Goal: Communication & Community: Share content

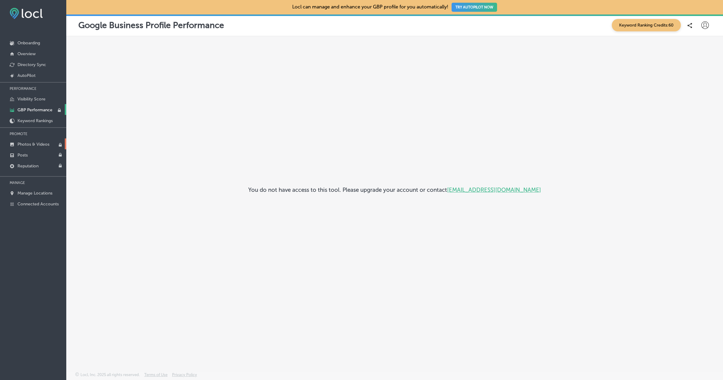
click at [35, 141] on link "Photos & Videos" at bounding box center [33, 143] width 66 height 11
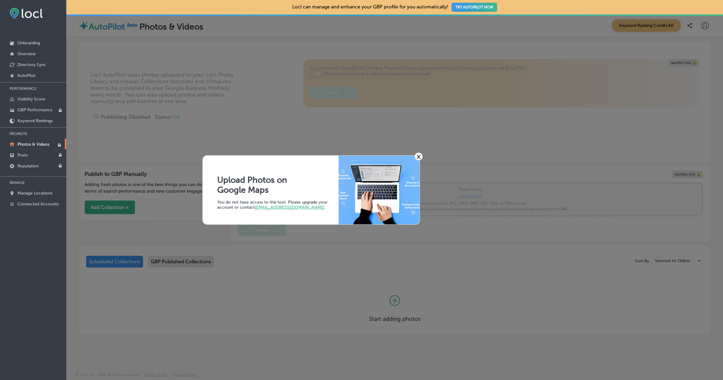
type input "0"
click at [44, 200] on link "Connected Accounts" at bounding box center [33, 203] width 66 height 11
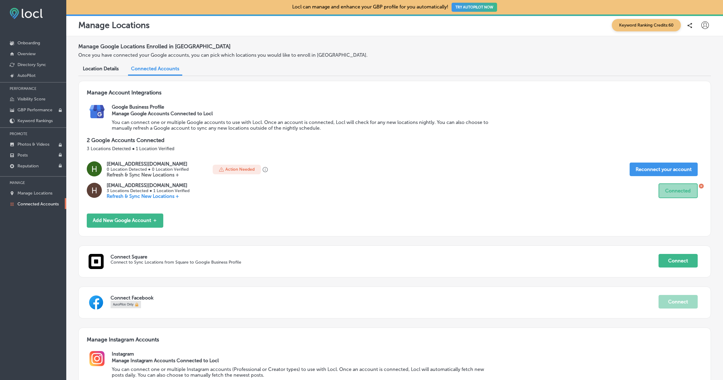
click at [707, 24] on icon at bounding box center [706, 25] width 8 height 8
click at [694, 42] on li "My Account" at bounding box center [695, 47] width 42 height 14
select select "US"
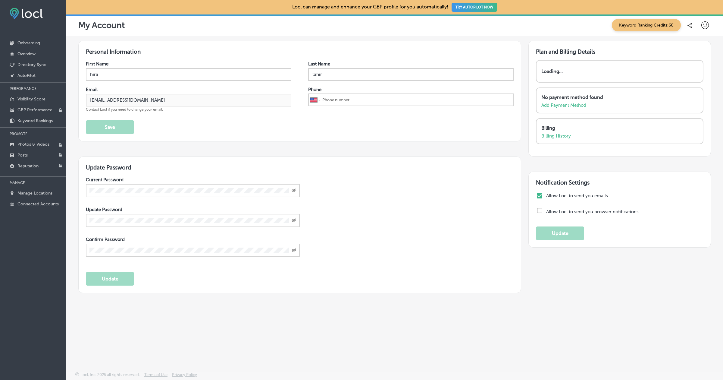
type input "+67"
select select "ZZ"
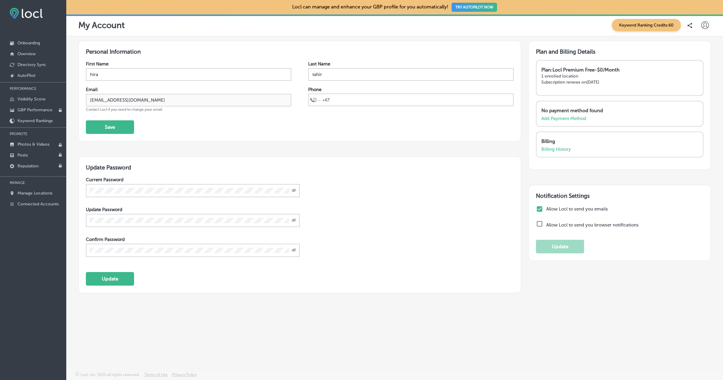
click at [706, 26] on icon at bounding box center [706, 25] width 8 height 8
click at [693, 80] on p "Log Out" at bounding box center [692, 77] width 18 height 7
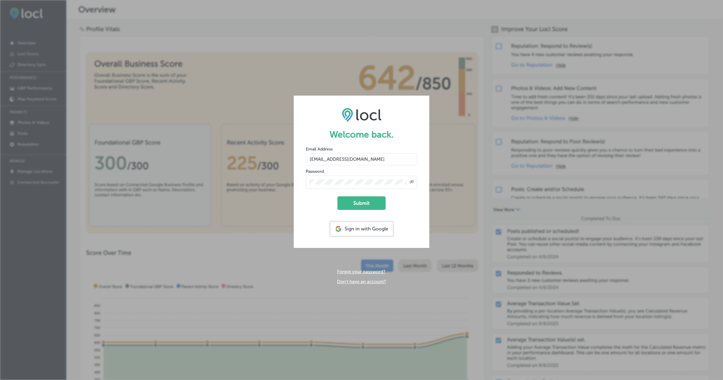
click at [363, 161] on input "hiratahir.eketchers+test67@gmail.com" at bounding box center [362, 159] width 112 height 12
type input "[EMAIL_ADDRESS][DOMAIN_NAME]"
click at [365, 199] on button "Submit" at bounding box center [362, 203] width 48 height 14
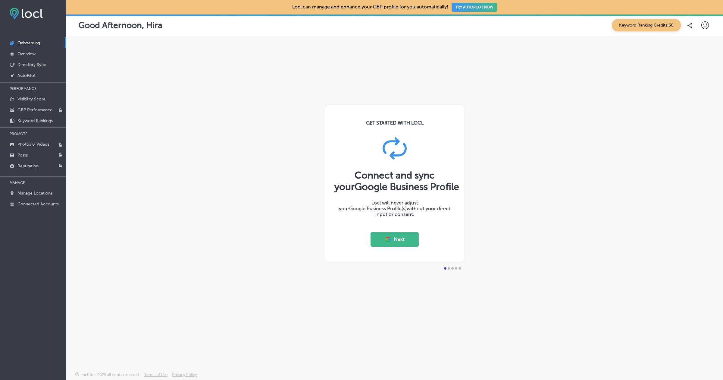
click at [404, 238] on button "Next" at bounding box center [395, 239] width 48 height 14
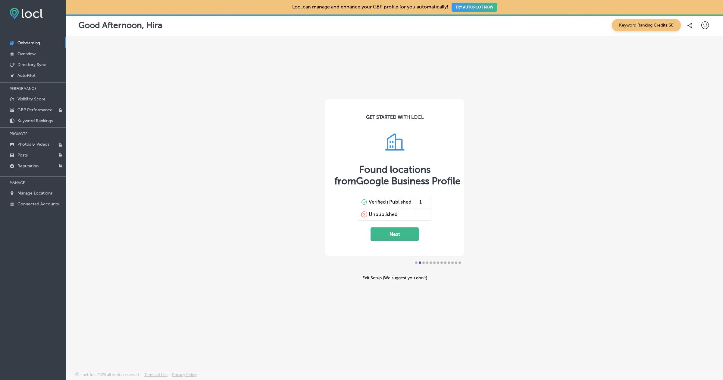
click at [391, 235] on button "Next" at bounding box center [395, 234] width 48 height 14
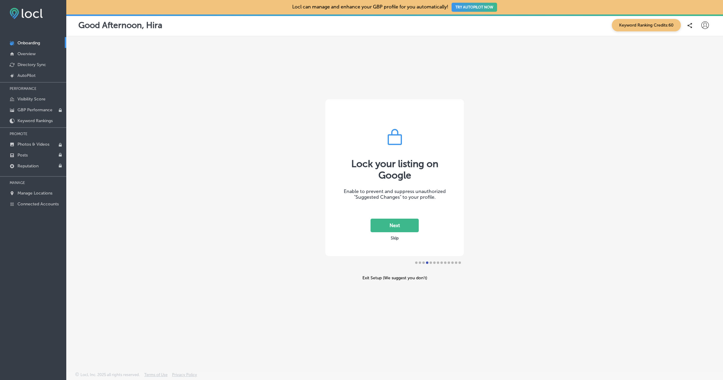
click at [371, 277] on div "Exit Setup (We suggest you don’t)" at bounding box center [394, 277] width 139 height 5
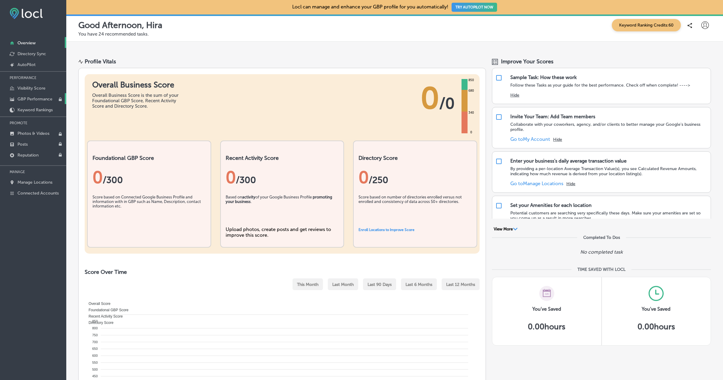
click at [39, 97] on p "GBP Performance" at bounding box center [34, 98] width 35 height 5
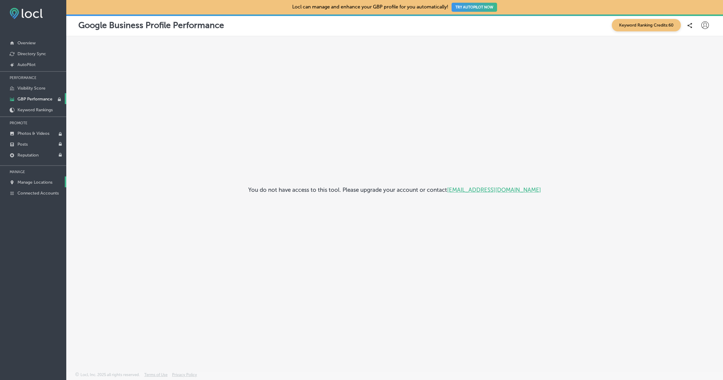
click at [38, 176] on link "Manage Locations" at bounding box center [33, 181] width 66 height 11
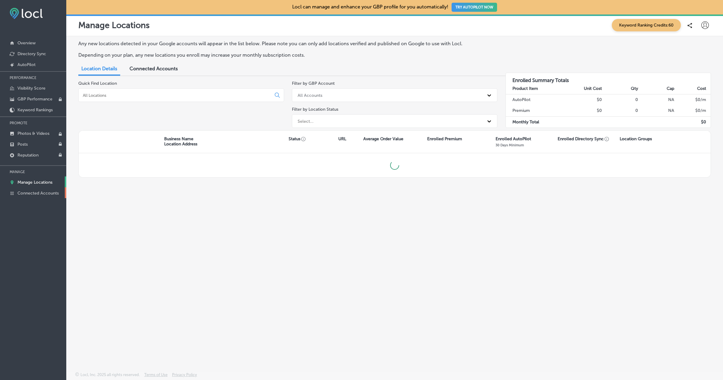
click at [38, 196] on link "Connected Accounts" at bounding box center [33, 192] width 66 height 11
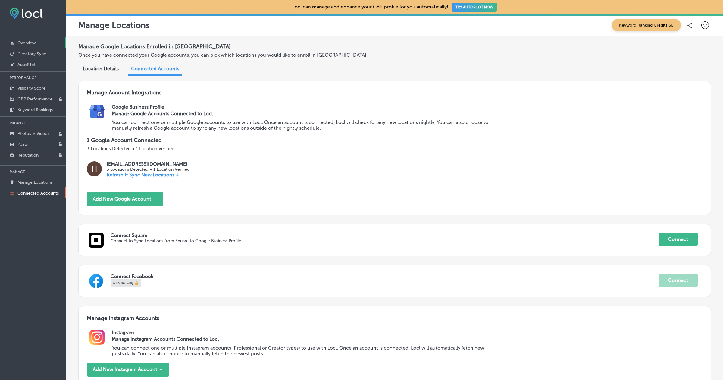
click at [32, 46] on link "Overview" at bounding box center [33, 42] width 66 height 11
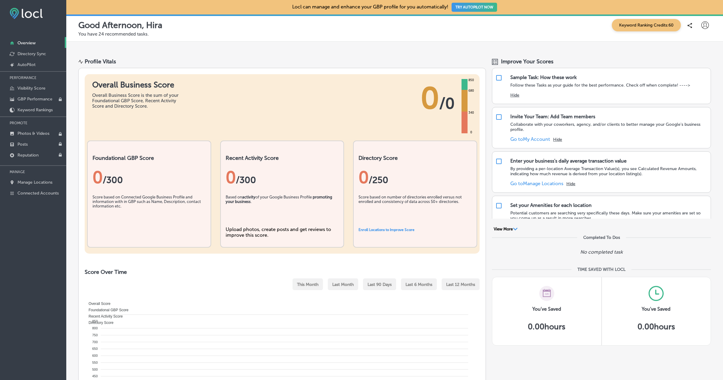
click at [175, 68] on div "Overall Business Score Overall Business Score is the sum of your Foundational G…" at bounding box center [282, 265] width 408 height 394
click at [39, 182] on p "Manage Locations" at bounding box center [34, 182] width 35 height 5
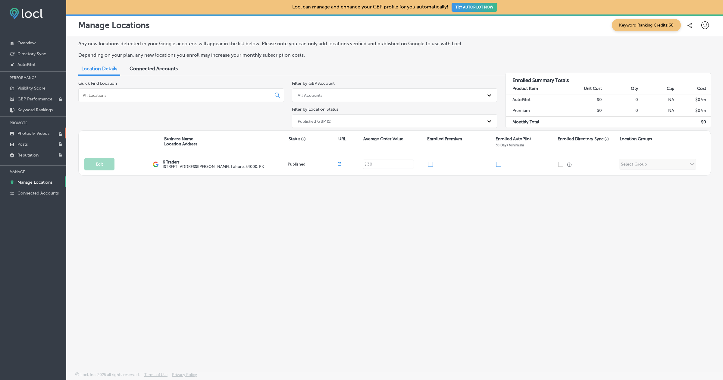
click at [42, 131] on p "Photos & Videos" at bounding box center [33, 133] width 32 height 5
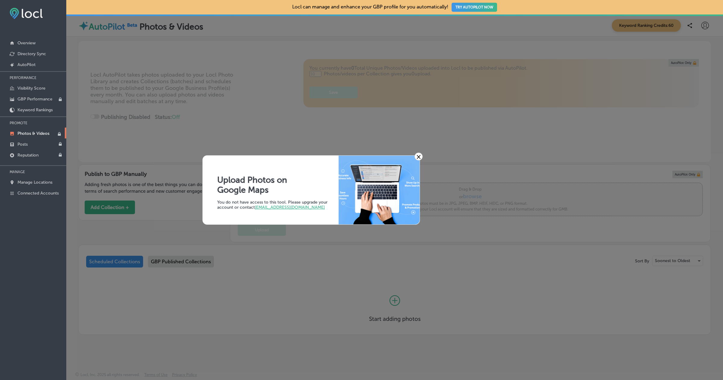
type input "0"
click at [420, 154] on link "×" at bounding box center [419, 156] width 8 height 8
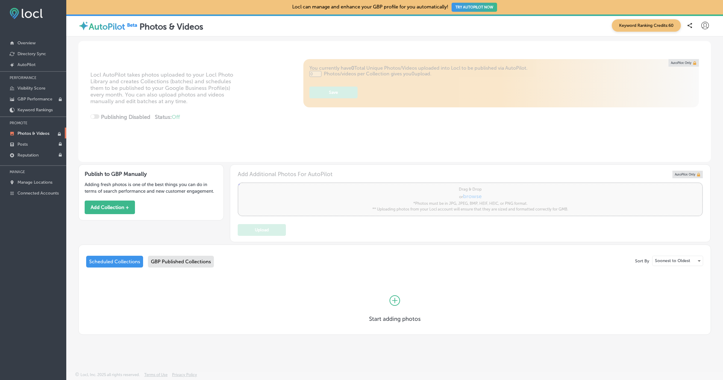
click at [394, 301] on icon at bounding box center [394, 300] width 5 height 5
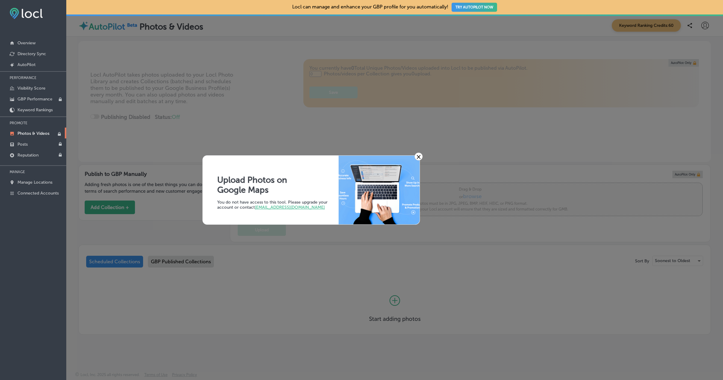
click at [209, 173] on div "Upload Photos on Google Maps You do not have access to this tool. Please upgrad…" at bounding box center [311, 190] width 217 height 69
click at [138, 157] on div "× Upload Photos on Google Maps You do not have access to this tool. Please upgr…" at bounding box center [361, 190] width 723 height 380
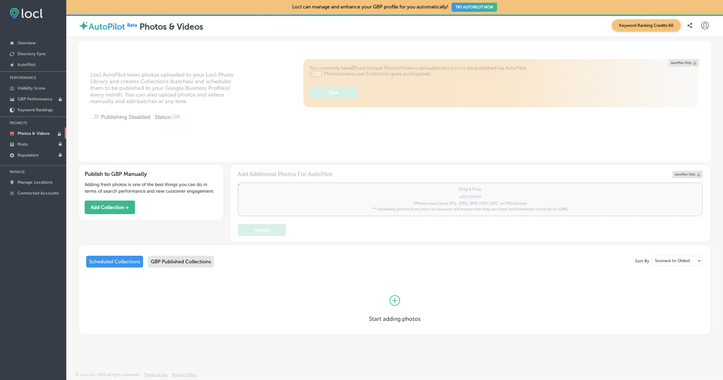
click at [485, 4] on button "TRY AUTOPILOT NOW" at bounding box center [475, 7] width 46 height 9
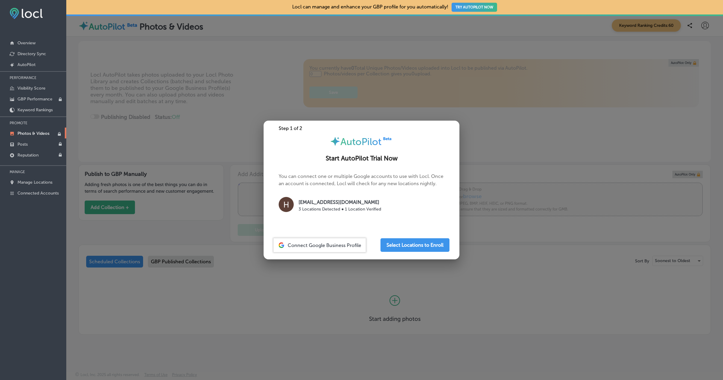
click at [421, 322] on div at bounding box center [361, 190] width 723 height 380
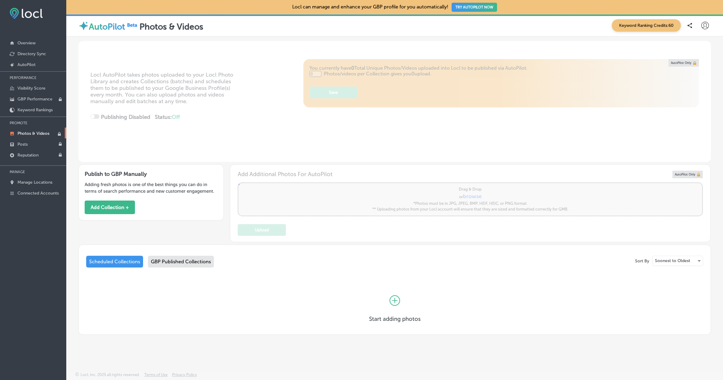
click at [470, 4] on button "TRY AUTOPILOT NOW" at bounding box center [475, 7] width 46 height 9
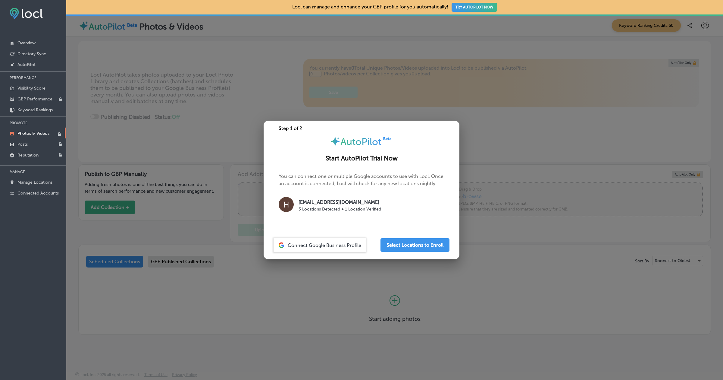
click at [399, 308] on div at bounding box center [361, 190] width 723 height 380
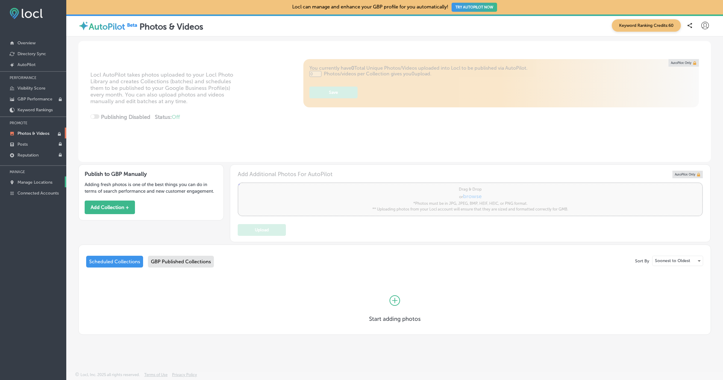
click at [50, 183] on p "Manage Locations" at bounding box center [34, 182] width 35 height 5
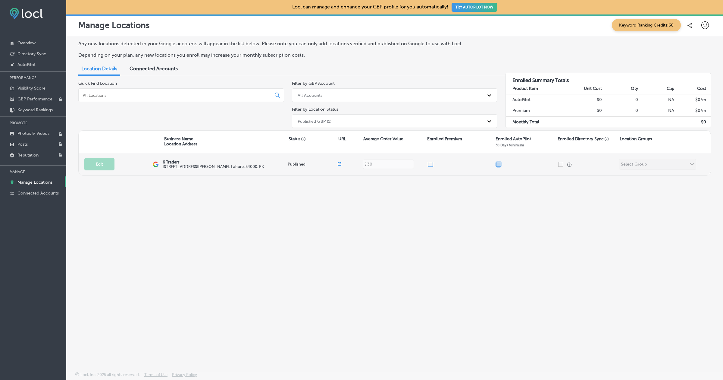
click at [500, 166] on input "checkbox" at bounding box center [498, 164] width 7 height 7
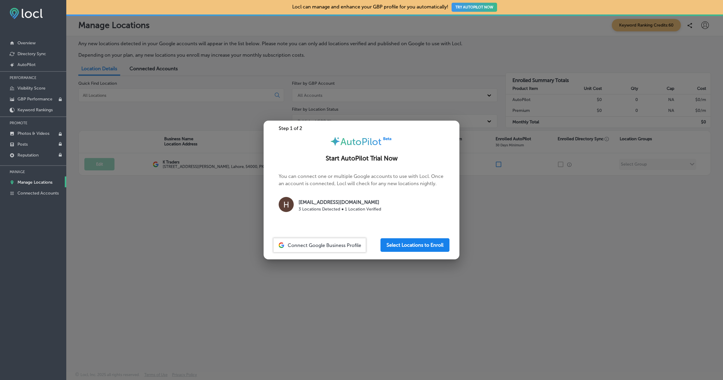
click at [434, 246] on button "Select Locations to Enroll" at bounding box center [415, 245] width 69 height 14
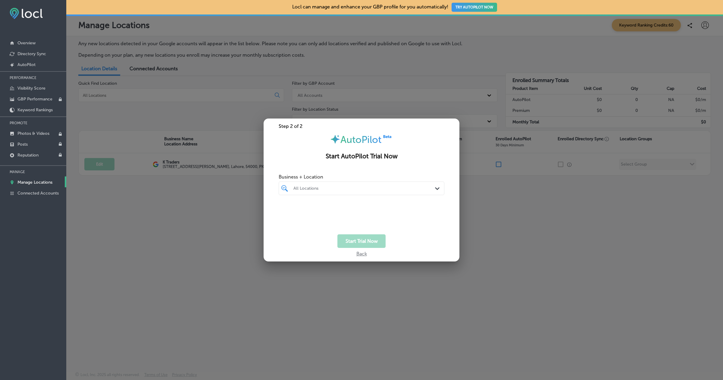
click at [385, 199] on div at bounding box center [362, 200] width 166 height 10
click at [384, 190] on div "All Locations" at bounding box center [365, 188] width 142 height 5
click at [533, 214] on div at bounding box center [361, 190] width 723 height 380
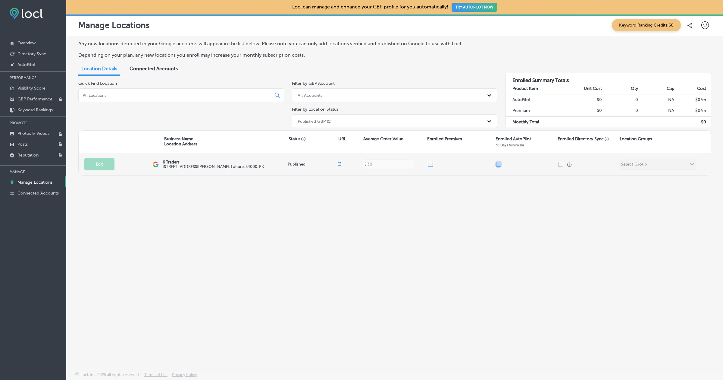
click at [500, 163] on input "checkbox" at bounding box center [498, 164] width 7 height 7
checkbox input "false"
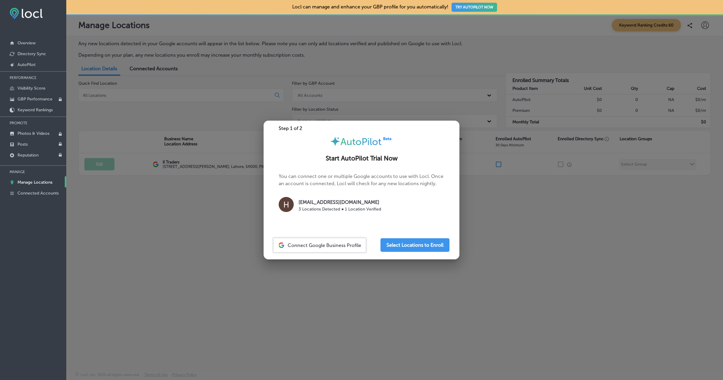
click at [428, 236] on div "Step 1 of 2 AutoPilot Start AutoPilot Trial Now You can connect one or multiple…" at bounding box center [362, 190] width 196 height 139
click at [426, 242] on button "Select Locations to Enroll" at bounding box center [415, 245] width 69 height 14
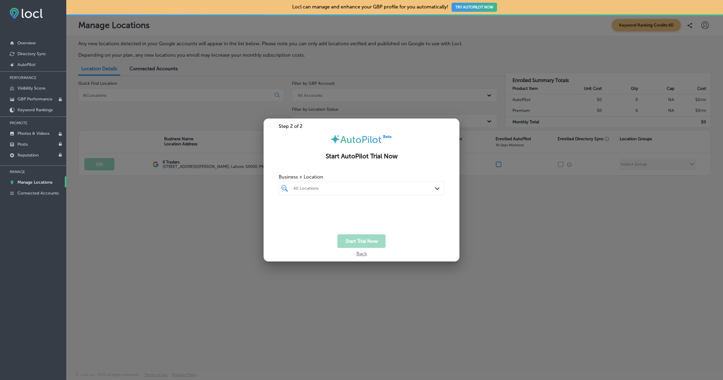
click at [377, 187] on div "All Locations" at bounding box center [365, 188] width 142 height 5
click at [351, 208] on div "K Traders 505 A1 Block Johar Town, Lahore, 54000 505 A1 Block Johar Town Lahore…" at bounding box center [354, 212] width 122 height 9
click at [408, 236] on div "Start Trial Now" at bounding box center [362, 241] width 196 height 14
click at [375, 243] on button "Start Trial Now" at bounding box center [362, 241] width 48 height 14
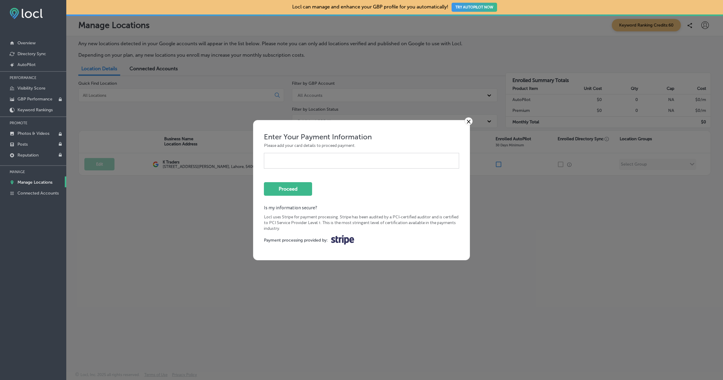
click at [422, 344] on div "× Enter Your Payment Information Please add your card details to proceed paymen…" at bounding box center [361, 190] width 723 height 380
click at [469, 122] on link "×" at bounding box center [469, 121] width 8 height 8
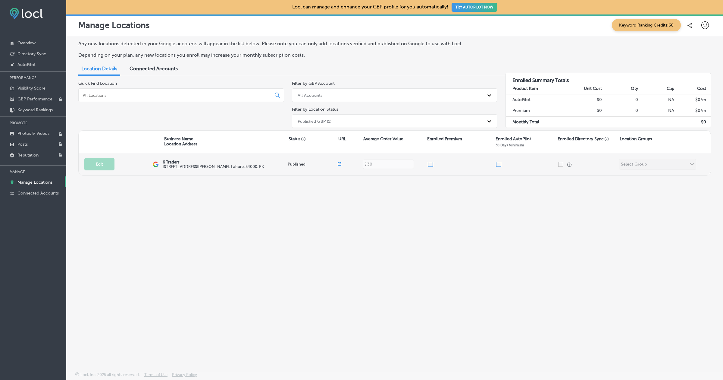
click at [430, 163] on input "checkbox" at bounding box center [430, 164] width 7 height 7
checkbox input "true"
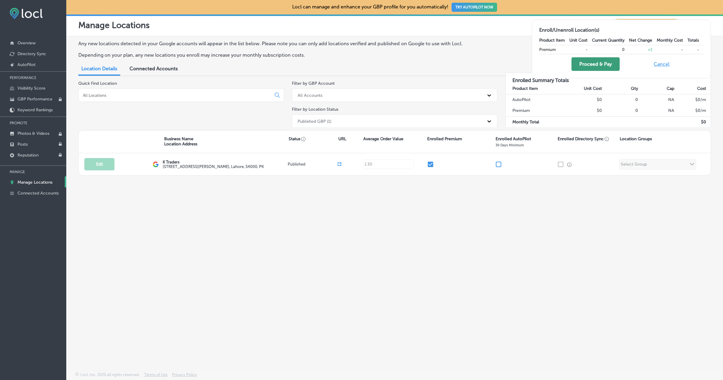
click at [586, 64] on button "Proceed & Pay" at bounding box center [596, 64] width 48 height 14
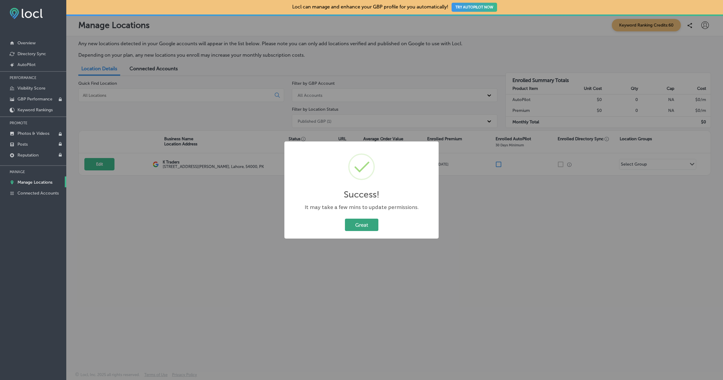
click at [362, 224] on button "Great" at bounding box center [361, 224] width 33 height 12
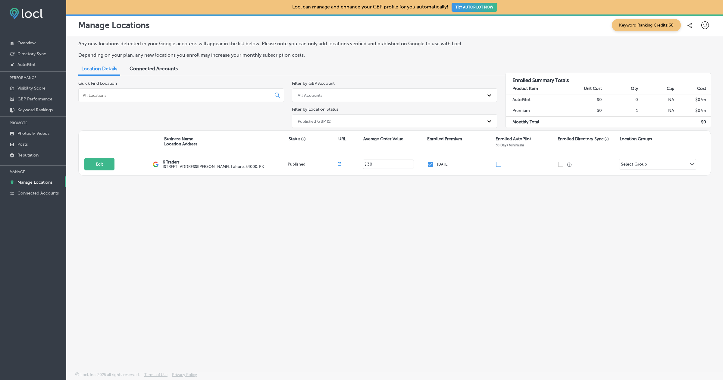
click at [476, 8] on button "TRY AUTOPILOT NOW" at bounding box center [475, 7] width 46 height 9
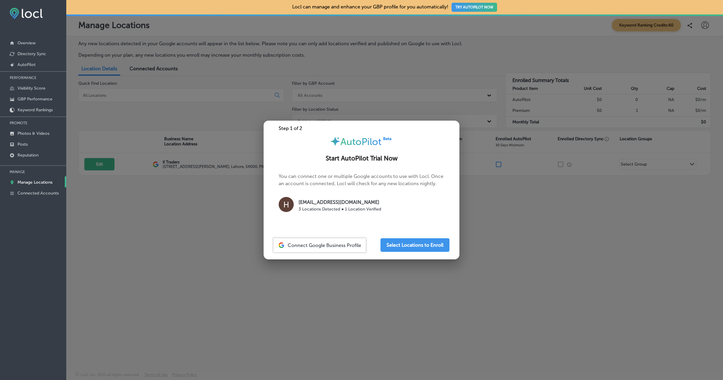
click at [421, 93] on div at bounding box center [361, 190] width 723 height 380
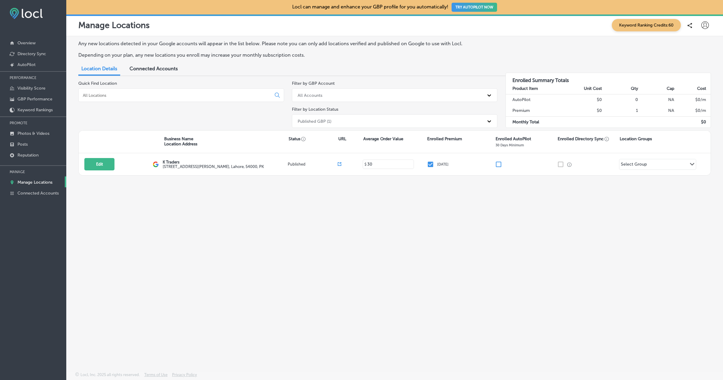
click at [476, 11] on button "TRY AUTOPILOT NOW" at bounding box center [475, 7] width 46 height 9
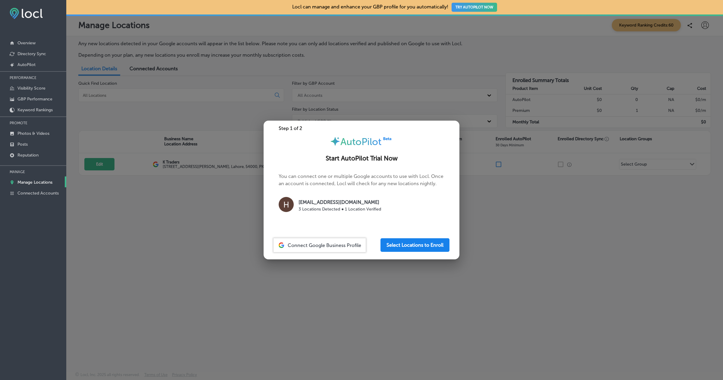
click at [414, 238] on button "Select Locations to Enroll" at bounding box center [415, 245] width 69 height 14
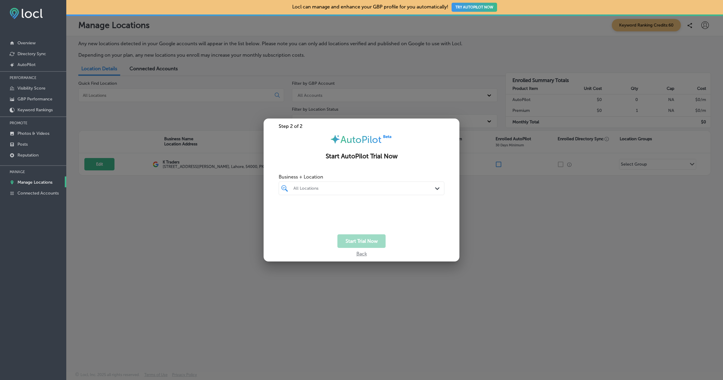
click at [354, 181] on div "Business + Location All Locations Path Created with Sketch." at bounding box center [362, 183] width 166 height 24
click at [354, 187] on div "All Locations" at bounding box center [365, 188] width 142 height 5
click at [355, 221] on div at bounding box center [363, 225] width 169 height 10
click at [370, 212] on label "[STREET_ADDRESS][PERSON_NAME]" at bounding box center [370, 213] width 46 height 8
click at [399, 230] on div "Business + Location option 505 A1 Block Johar Town, selected. option 505 A1 Blo…" at bounding box center [362, 202] width 196 height 63
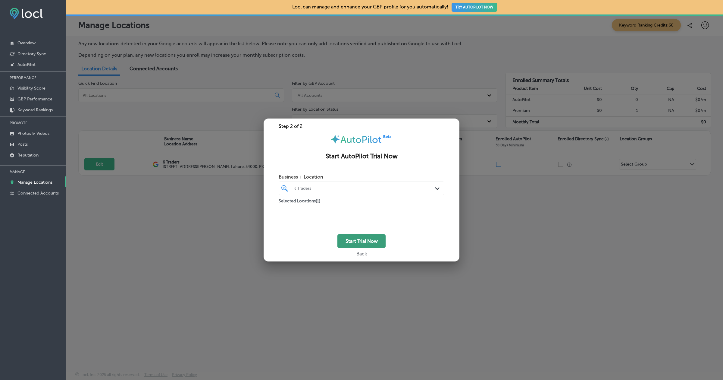
click at [379, 237] on button "Start Trial Now" at bounding box center [362, 241] width 48 height 14
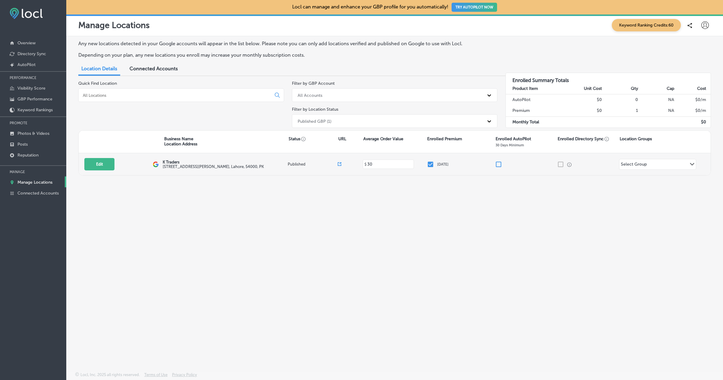
click at [499, 161] on input "checkbox" at bounding box center [498, 164] width 7 height 7
checkbox input "false"
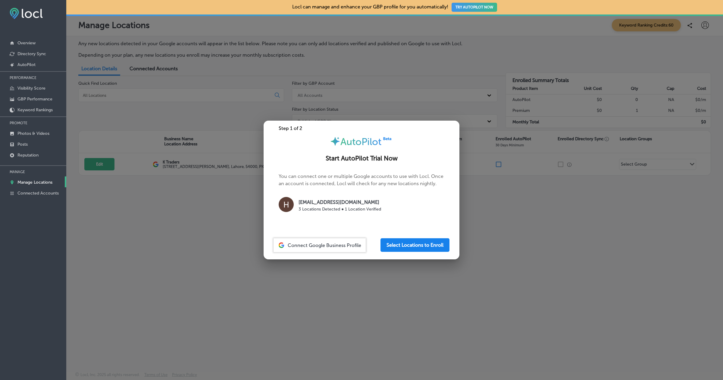
click at [399, 244] on button "Select Locations to Enroll" at bounding box center [415, 245] width 69 height 14
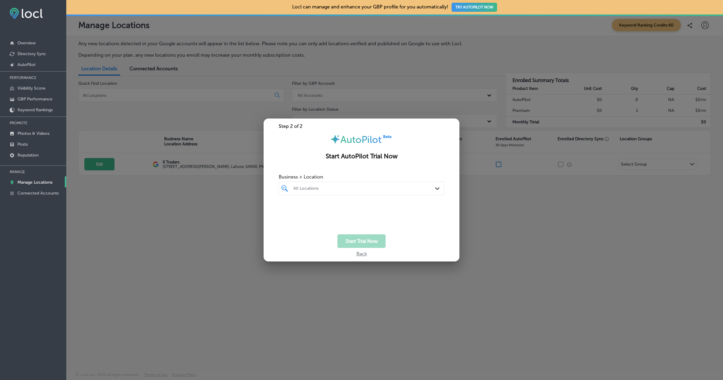
click at [325, 177] on span "Business + Location" at bounding box center [362, 177] width 166 height 6
click at [325, 188] on div "All Locations" at bounding box center [365, 188] width 142 height 5
click at [320, 207] on div "K Traders 505 A1 Block Johar Town, Lahore, 54000 505 A1 Block Johar Town Lahore…" at bounding box center [363, 211] width 164 height 11
click at [313, 242] on div "Start Trial Now" at bounding box center [362, 241] width 196 height 14
click at [339, 241] on button "Start Trial Now" at bounding box center [362, 241] width 48 height 14
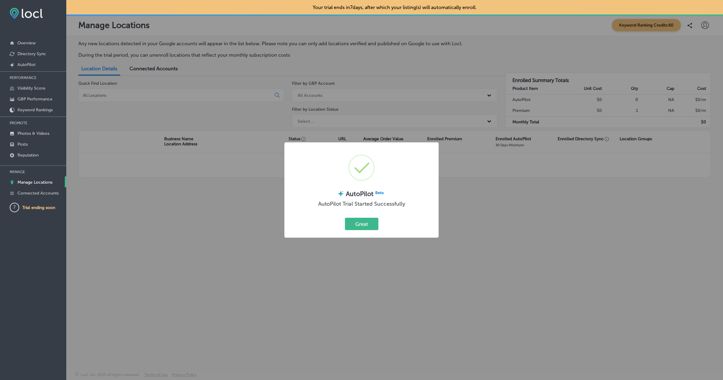
click at [367, 230] on div "Great Cancel" at bounding box center [362, 224] width 142 height 16
click at [362, 221] on button "Great" at bounding box center [361, 224] width 33 height 12
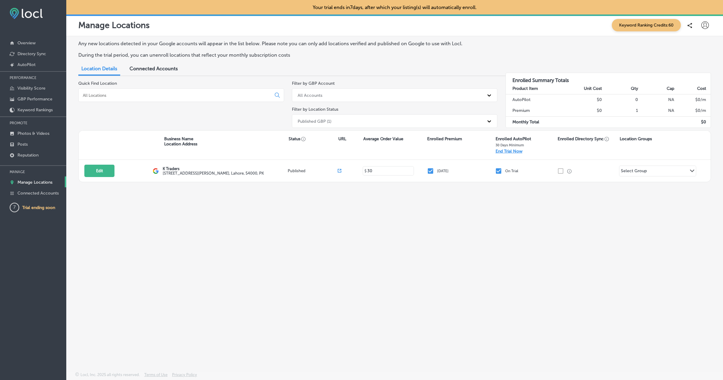
click at [353, 215] on div "Any new locations detected in your Google accounts will appear in the list belo…" at bounding box center [394, 189] width 657 height 307
click at [705, 25] on icon at bounding box center [706, 25] width 8 height 8
click at [702, 27] on div at bounding box center [361, 190] width 723 height 380
click at [702, 27] on icon at bounding box center [706, 25] width 8 height 8
click at [688, 80] on p "Log Out" at bounding box center [692, 77] width 18 height 7
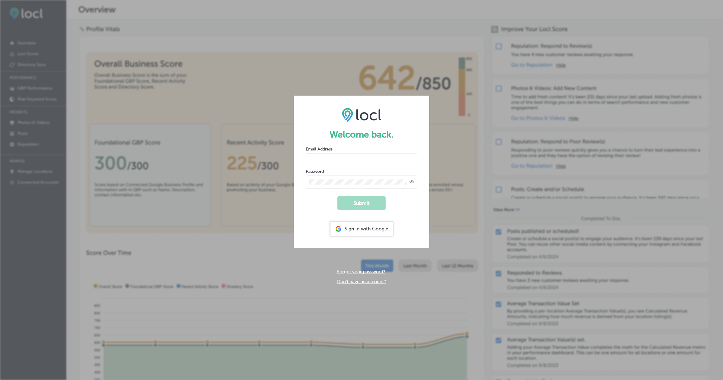
type input "[EMAIL_ADDRESS][DOMAIN_NAME]"
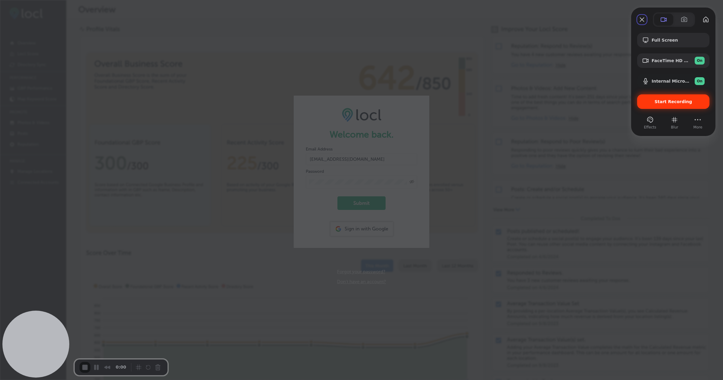
click at [675, 107] on div "Start Recording" at bounding box center [673, 101] width 72 height 14
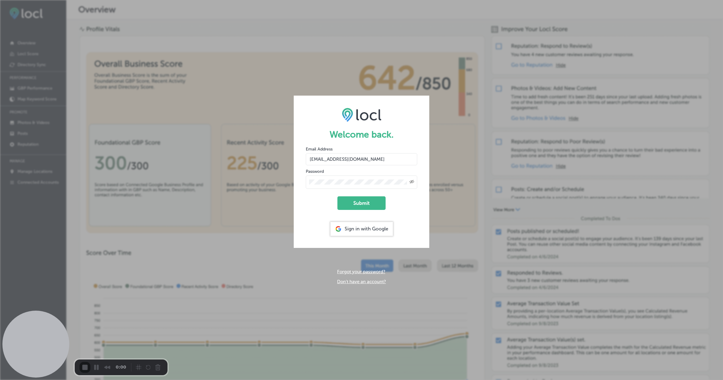
drag, startPoint x: 309, startPoint y: 159, endPoint x: 381, endPoint y: 162, distance: 72.1
click at [381, 162] on input "[EMAIL_ADDRESS][DOMAIN_NAME]" at bounding box center [362, 159] width 112 height 12
click at [388, 160] on input "[EMAIL_ADDRESS][DOMAIN_NAME]" at bounding box center [362, 159] width 112 height 12
click at [402, 156] on input "[EMAIL_ADDRESS][DOMAIN_NAME]" at bounding box center [362, 159] width 112 height 12
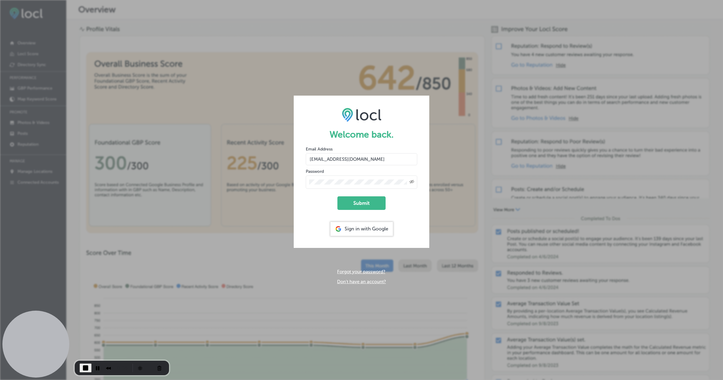
click at [408, 145] on form "Welcome back. Email Address [EMAIL_ADDRESS][DOMAIN_NAME] Password Created with …" at bounding box center [362, 172] width 136 height 152
click at [362, 203] on button "Submit" at bounding box center [362, 203] width 48 height 14
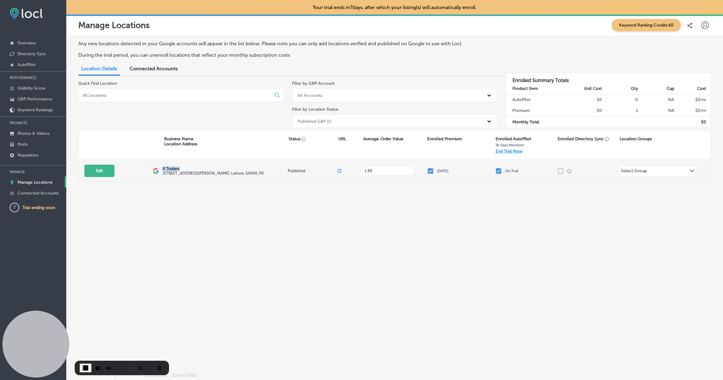
drag, startPoint x: 162, startPoint y: 169, endPoint x: 194, endPoint y: 169, distance: 31.9
click at [194, 169] on div "Edit This location is not published yet. K Traders [STREET_ADDRESS][PERSON_NAME…" at bounding box center [395, 171] width 632 height 22
click at [237, 168] on p "K Traders" at bounding box center [213, 168] width 101 height 5
click at [85, 368] on span "End Recording" at bounding box center [85, 367] width 7 height 7
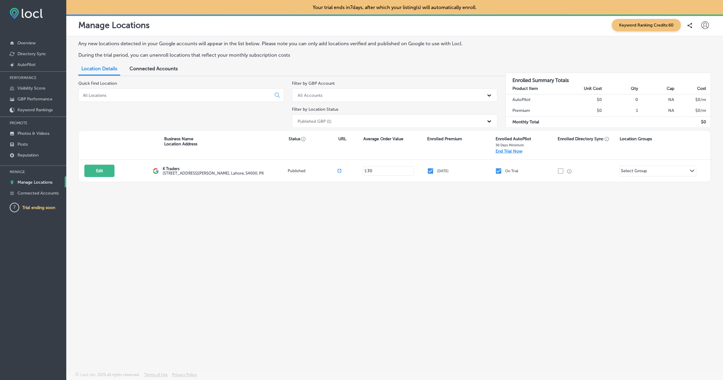
click at [709, 24] on div at bounding box center [705, 25] width 12 height 12
click at [699, 77] on p "Log Out" at bounding box center [692, 77] width 18 height 7
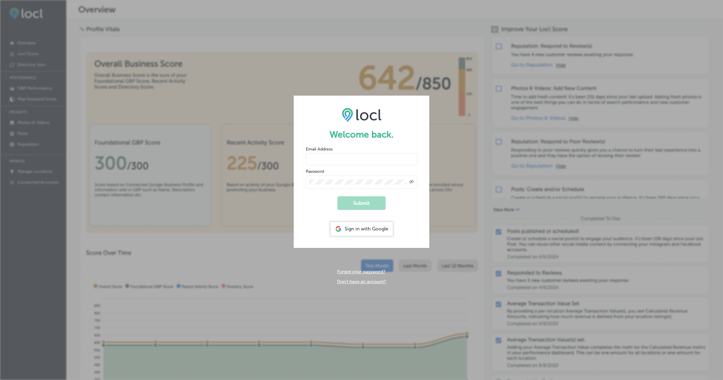
type input "[EMAIL_ADDRESS][DOMAIN_NAME]"
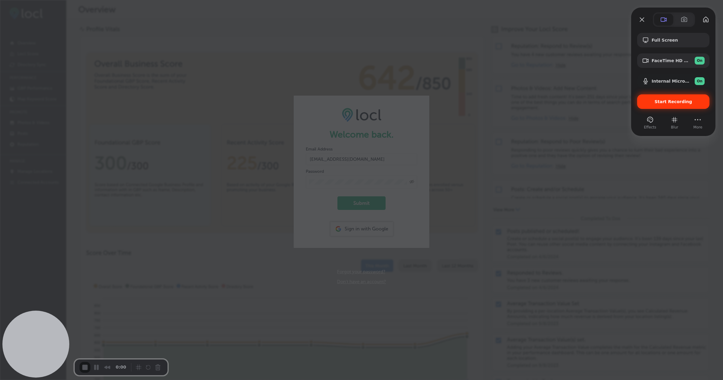
click at [667, 100] on span "Start Recording" at bounding box center [674, 101] width 38 height 5
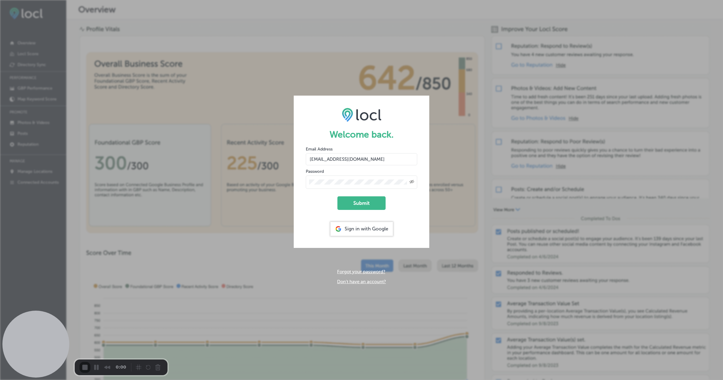
click at [365, 207] on button "Submit" at bounding box center [362, 203] width 48 height 14
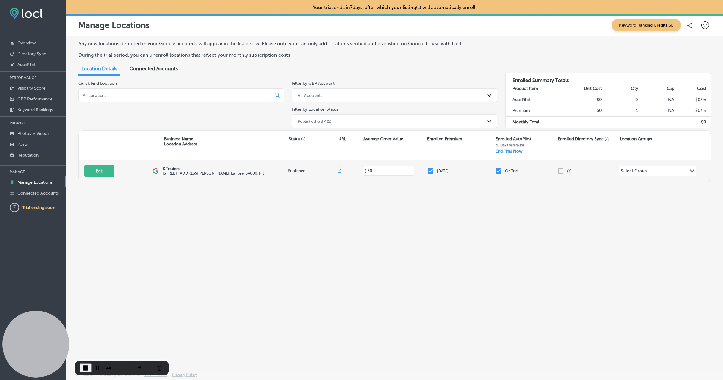
click at [160, 164] on div "Edit This location is not published yet. K Traders [STREET_ADDRESS][PERSON_NAME…" at bounding box center [395, 171] width 632 height 22
drag, startPoint x: 160, startPoint y: 164, endPoint x: 193, endPoint y: 172, distance: 33.4
click at [193, 172] on div "Edit This location is not published yet. K Traders [STREET_ADDRESS][PERSON_NAME…" at bounding box center [395, 171] width 632 height 22
click at [193, 172] on label "[STREET_ADDRESS][PERSON_NAME]" at bounding box center [213, 173] width 101 height 5
click at [26, 142] on p "Posts" at bounding box center [22, 144] width 10 height 5
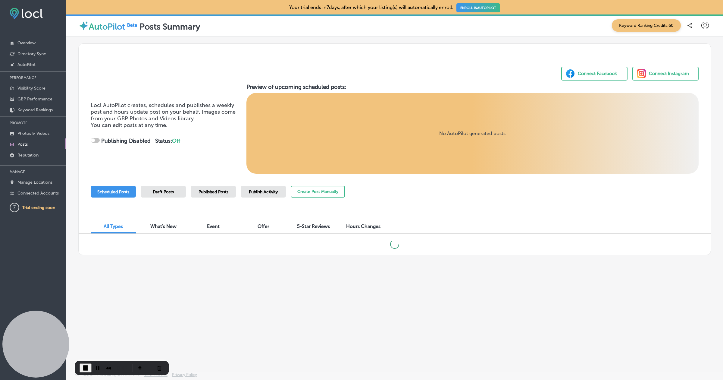
checkbox input "true"
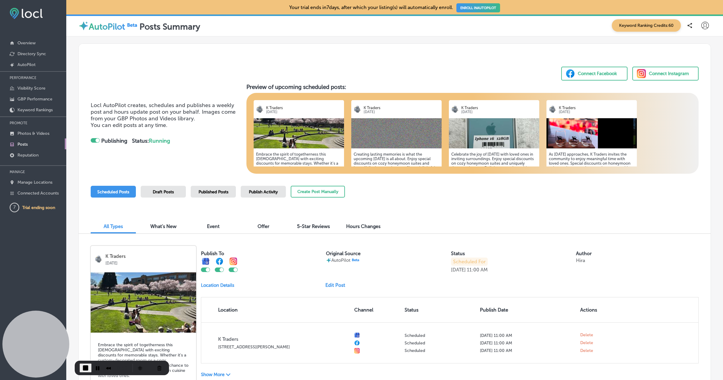
click at [595, 76] on div "Connect Facebook" at bounding box center [597, 73] width 39 height 9
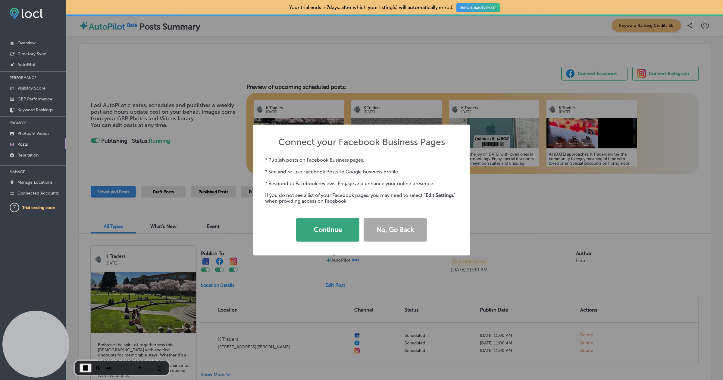
click at [345, 234] on button "Continue" at bounding box center [327, 230] width 63 height 24
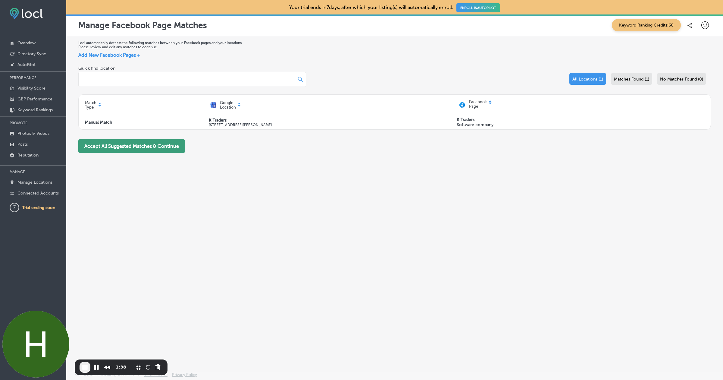
click at [132, 150] on button "Accept All Suggested Matches & Continue" at bounding box center [131, 146] width 107 height 14
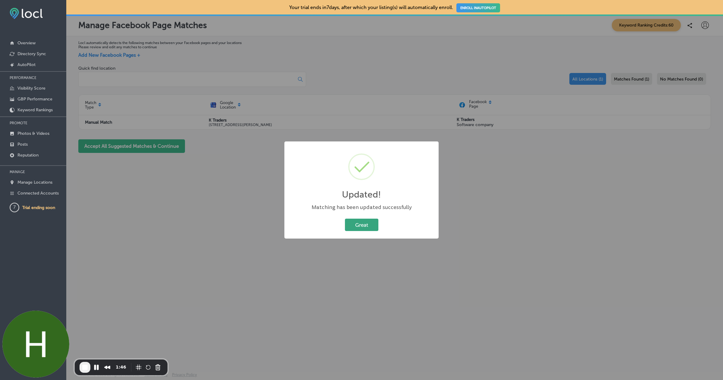
click at [374, 225] on button "Great" at bounding box center [361, 224] width 33 height 12
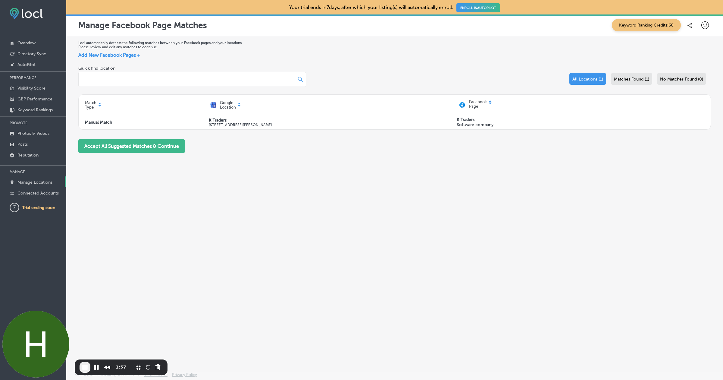
click at [39, 178] on link "Manage Locations" at bounding box center [33, 181] width 66 height 11
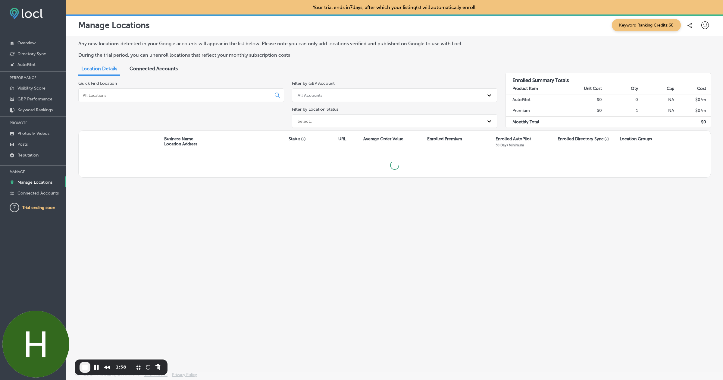
click at [40, 178] on link "Manage Locations" at bounding box center [33, 181] width 66 height 11
click at [20, 145] on p "Posts" at bounding box center [22, 144] width 10 height 5
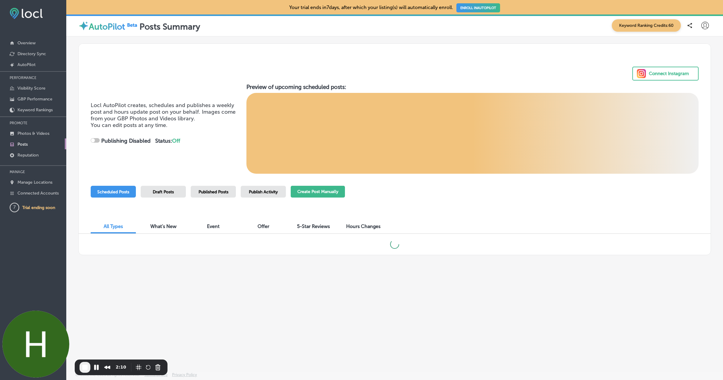
click at [319, 195] on button "Create Post Manually" at bounding box center [318, 192] width 54 height 12
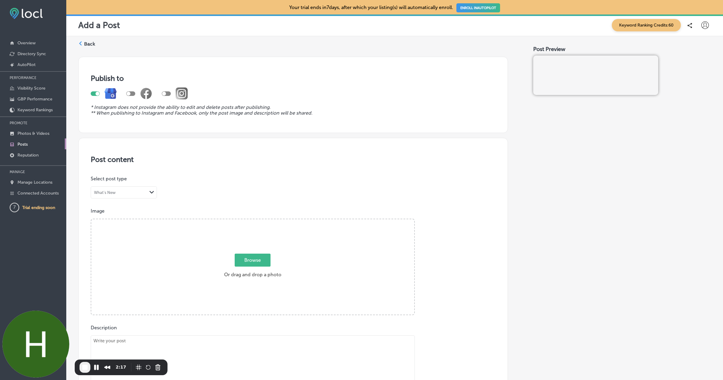
click at [134, 94] on div at bounding box center [130, 93] width 9 height 5
checkbox input "true"
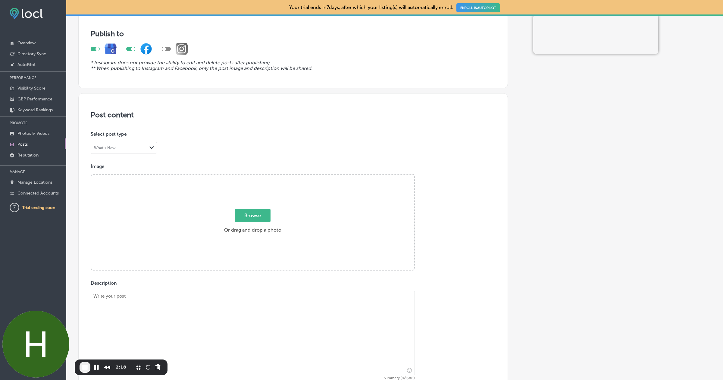
scroll to position [56, 0]
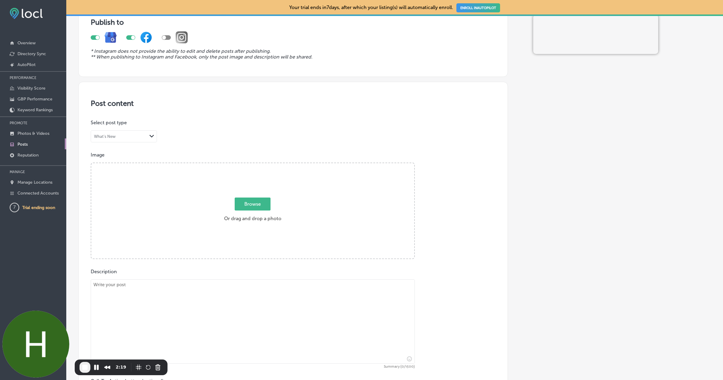
click at [195, 203] on div "Browse Or drag and drop a photo" at bounding box center [252, 211] width 323 height 96
click at [91, 163] on input "Browse Or drag and drop a photo" at bounding box center [252, 164] width 323 height 2
click at [243, 204] on span "Browse" at bounding box center [253, 203] width 36 height 13
click at [243, 165] on input "Browse Or drag and drop a photo" at bounding box center [252, 164] width 323 height 2
click at [252, 204] on span "Browse" at bounding box center [253, 203] width 36 height 13
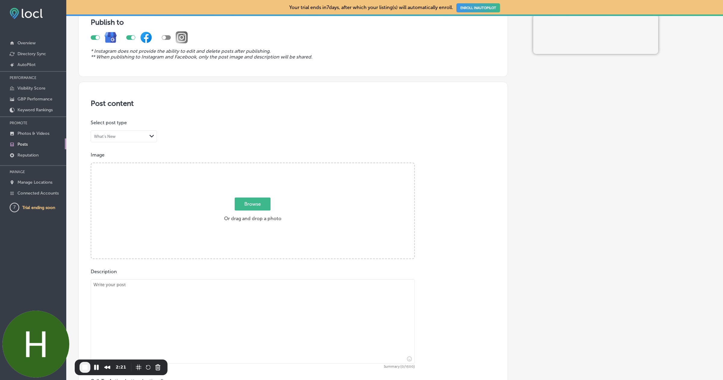
click at [252, 165] on input "Browse Or drag and drop a photo" at bounding box center [252, 164] width 323 height 2
click at [262, 205] on span "Browse" at bounding box center [253, 203] width 36 height 13
click at [262, 165] on input "Browse Or drag and drop a photo" at bounding box center [252, 164] width 323 height 2
click at [253, 204] on span "Browse" at bounding box center [253, 203] width 36 height 13
click at [253, 165] on input "Browse Or drag and drop a photo" at bounding box center [252, 164] width 323 height 2
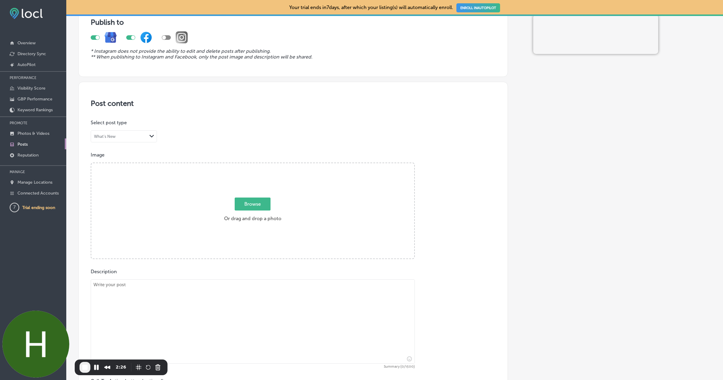
click at [254, 201] on span "Browse" at bounding box center [253, 203] width 36 height 13
click at [254, 165] on input "Browse Or drag and drop a photo" at bounding box center [252, 164] width 323 height 2
click at [251, 202] on span "Browse" at bounding box center [253, 203] width 36 height 13
click at [251, 165] on input "Browse Or drag and drop a photo" at bounding box center [252, 164] width 323 height 2
click at [251, 202] on span "Browse" at bounding box center [253, 203] width 36 height 13
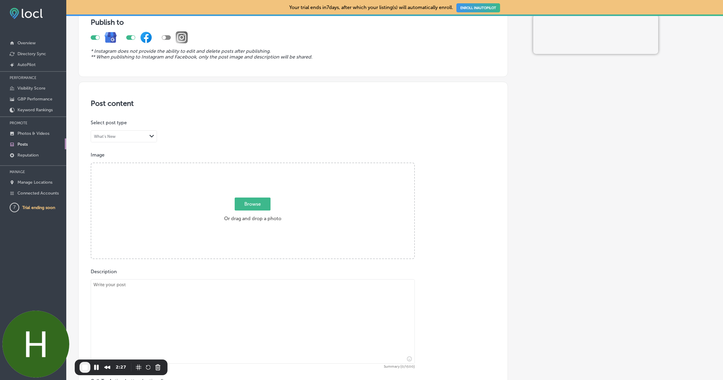
click at [251, 165] on input "Browse Or drag and drop a photo" at bounding box center [252, 164] width 323 height 2
click at [251, 202] on span "Browse" at bounding box center [253, 203] width 36 height 13
click at [251, 165] on input "Browse Or drag and drop a photo" at bounding box center [252, 164] width 323 height 2
click at [251, 202] on span "Browse" at bounding box center [253, 203] width 36 height 13
click at [251, 165] on input "Browse Or drag and drop a photo" at bounding box center [252, 164] width 323 height 2
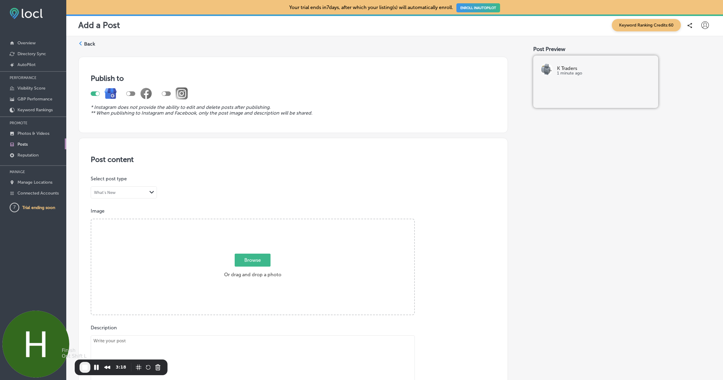
click at [86, 369] on span "End Recording" at bounding box center [84, 366] width 7 height 7
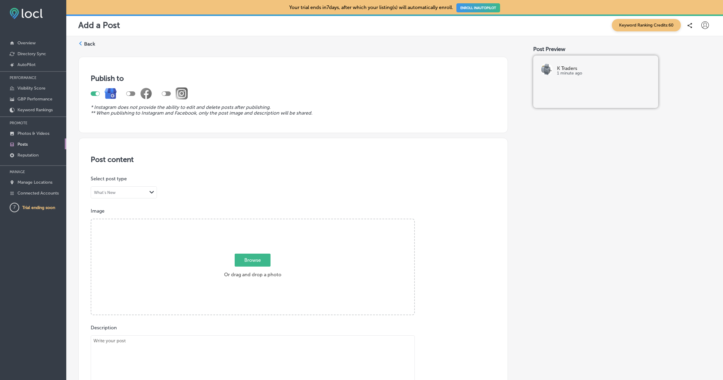
click at [85, 43] on label "Back" at bounding box center [89, 44] width 11 height 7
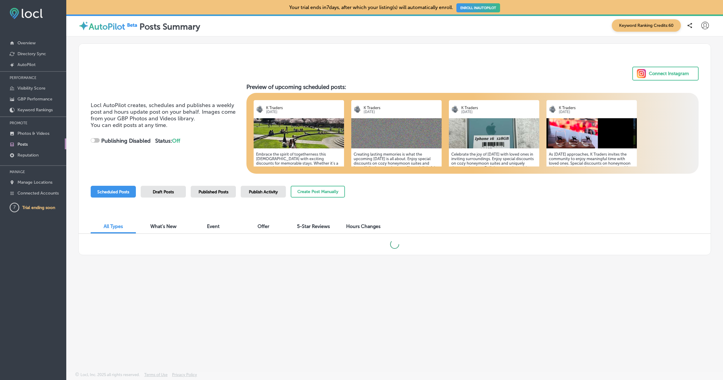
checkbox input "true"
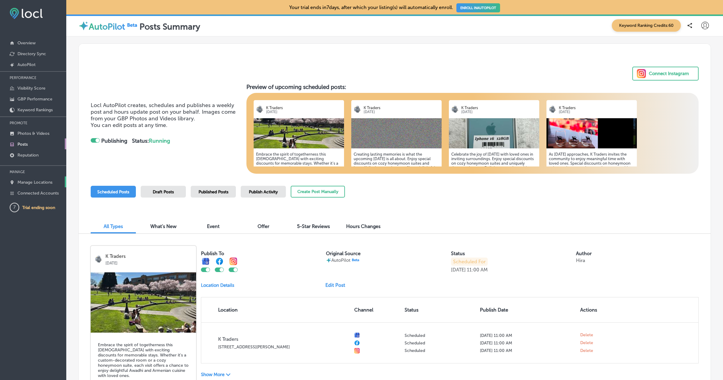
click at [48, 186] on link "Manage Locations" at bounding box center [33, 181] width 66 height 11
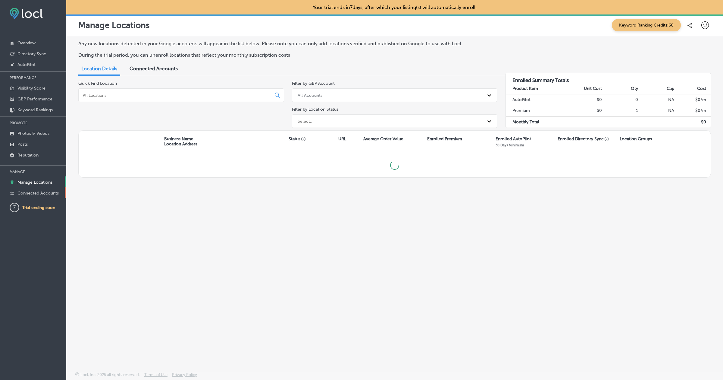
click at [53, 190] on p "Connected Accounts" at bounding box center [37, 192] width 41 height 5
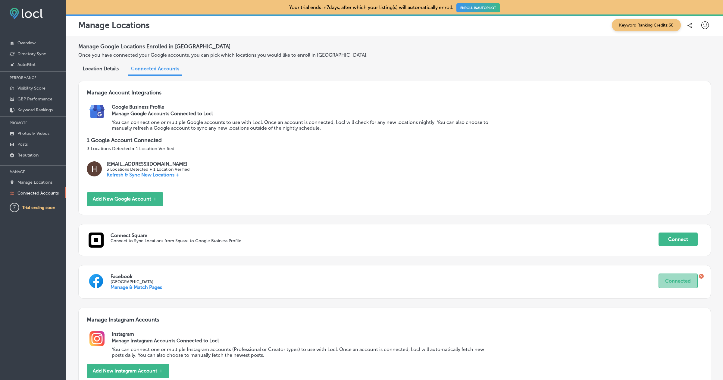
click at [145, 265] on div "Facebook [GEOGRAPHIC_DATA] Manage & Match Pages Connected" at bounding box center [394, 281] width 633 height 33
click at [702, 275] on icon at bounding box center [701, 276] width 5 height 5
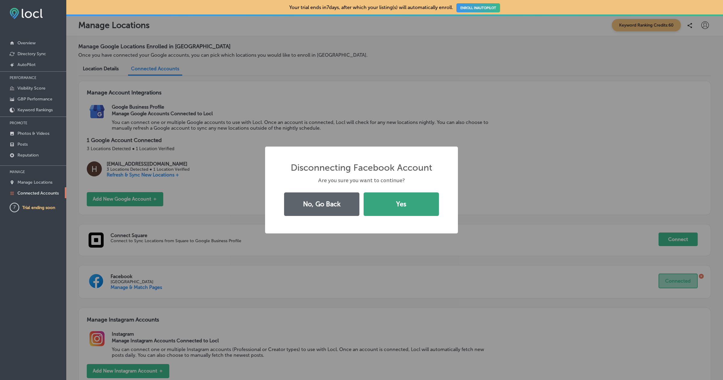
click at [386, 209] on button "Yes" at bounding box center [401, 204] width 75 height 24
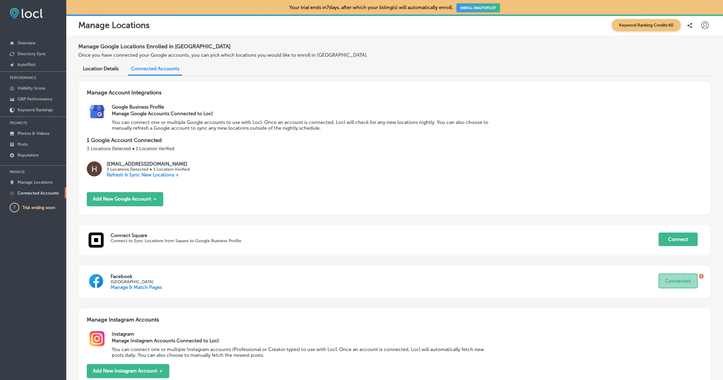
click at [703, 275] on icon at bounding box center [701, 276] width 5 height 5
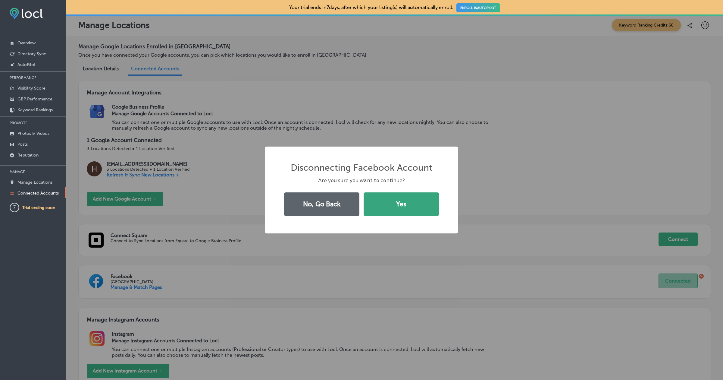
click at [413, 212] on button "Yes" at bounding box center [401, 204] width 75 height 24
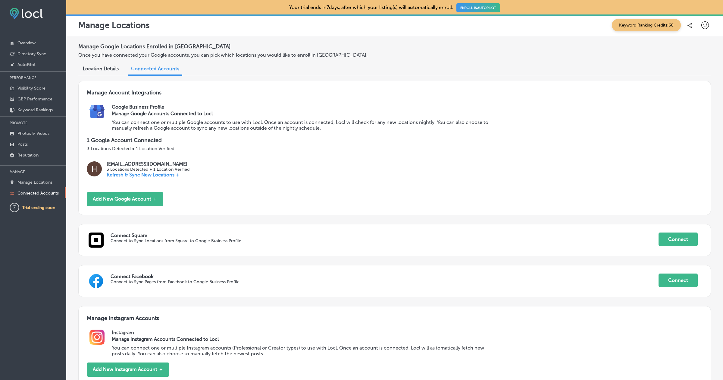
click at [707, 26] on icon at bounding box center [706, 25] width 8 height 8
click at [698, 77] on p "Log Out" at bounding box center [692, 77] width 18 height 7
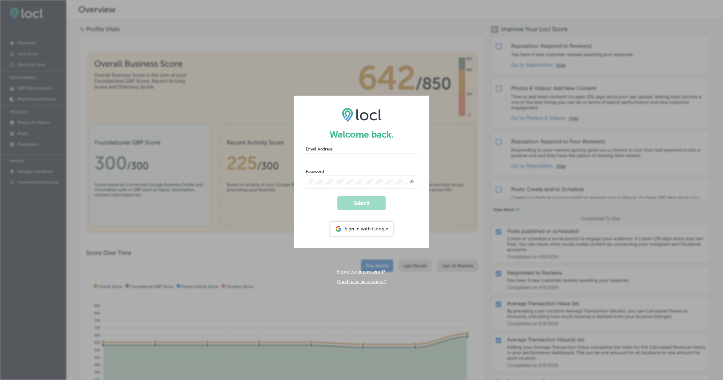
type input "[EMAIL_ADDRESS][DOMAIN_NAME]"
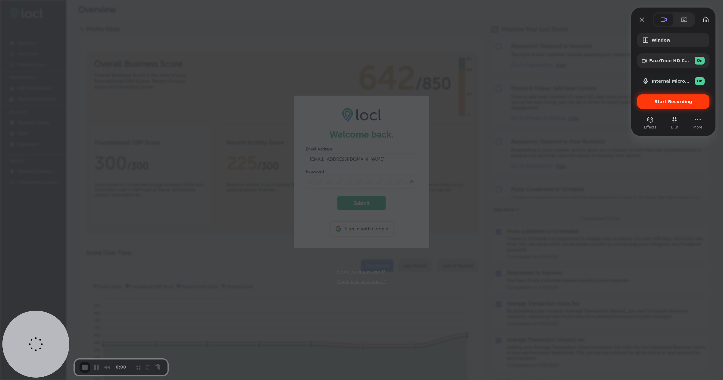
click at [646, 102] on span "Start Recording" at bounding box center [673, 101] width 63 height 5
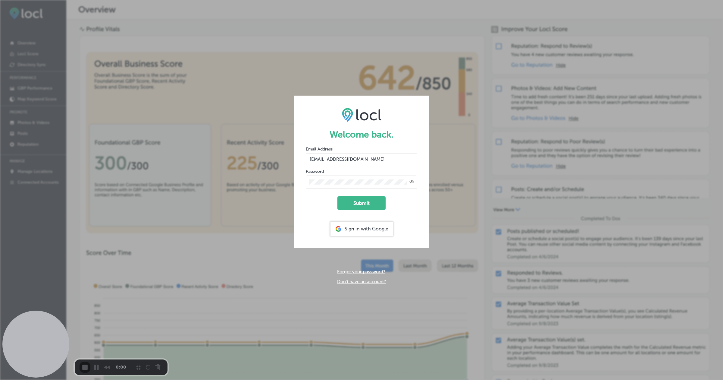
click at [81, 363] on button "End Recording" at bounding box center [86, 367] width 12 height 9
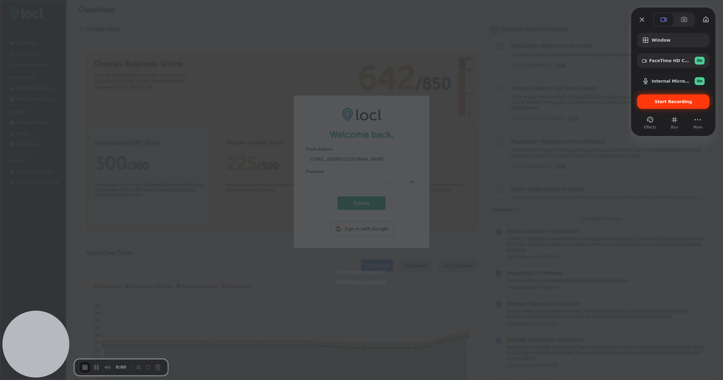
click at [680, 103] on span "Start Recording" at bounding box center [674, 101] width 38 height 5
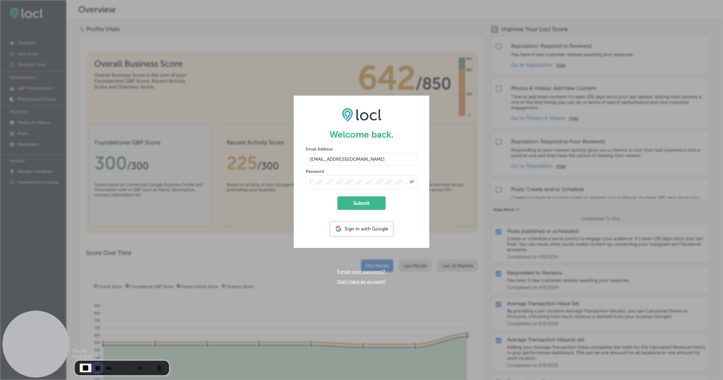
click at [97, 367] on button "Pause Recording" at bounding box center [98, 368] width 10 height 10
click at [95, 369] on span "Play Recording" at bounding box center [96, 367] width 7 height 7
click at [373, 203] on button "Submit" at bounding box center [362, 203] width 48 height 14
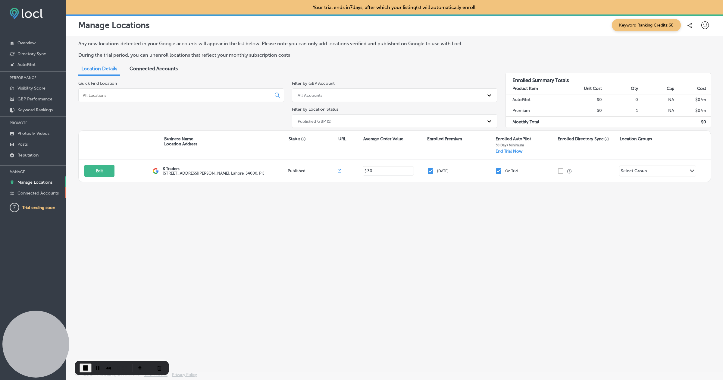
click at [45, 191] on p "Connected Accounts" at bounding box center [37, 192] width 41 height 5
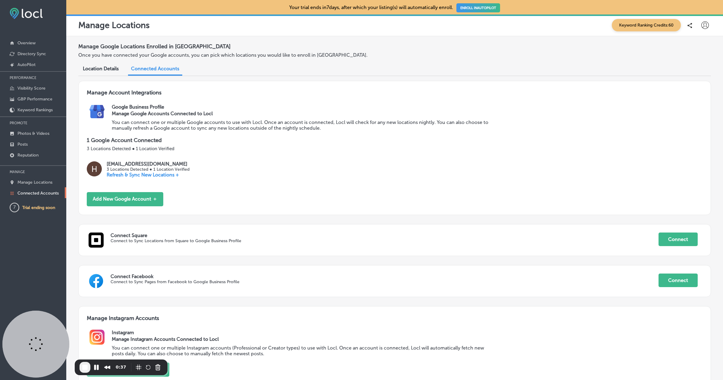
scroll to position [55, 0]
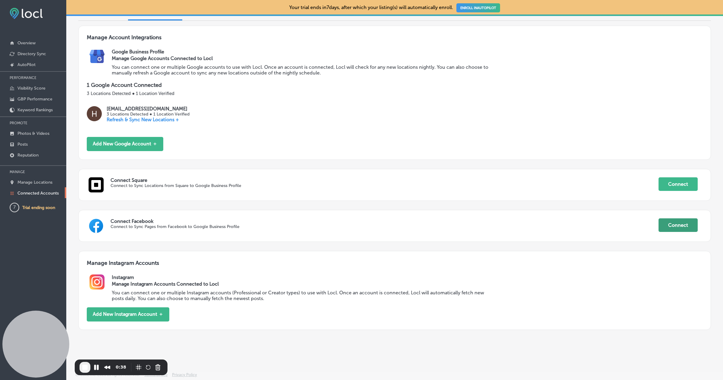
click at [665, 231] on button "Connect" at bounding box center [678, 225] width 39 height 14
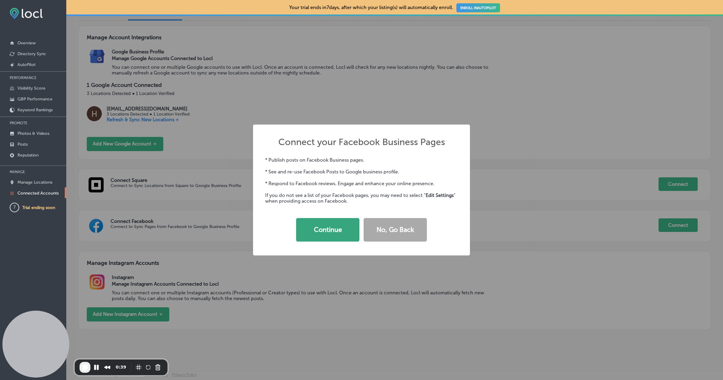
click at [329, 231] on button "Continue" at bounding box center [327, 230] width 63 height 24
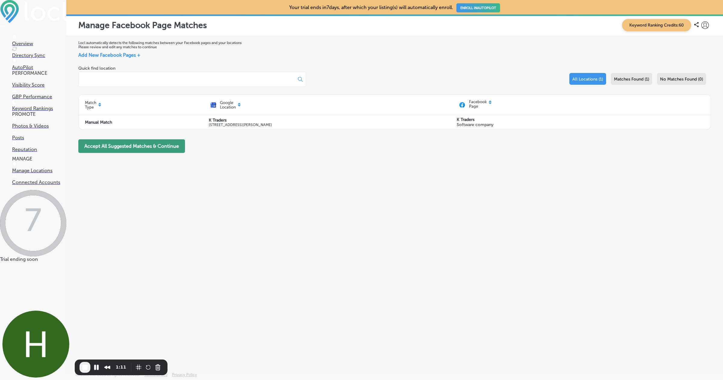
click at [132, 143] on button "Accept All Suggested Matches & Continue" at bounding box center [131, 146] width 107 height 14
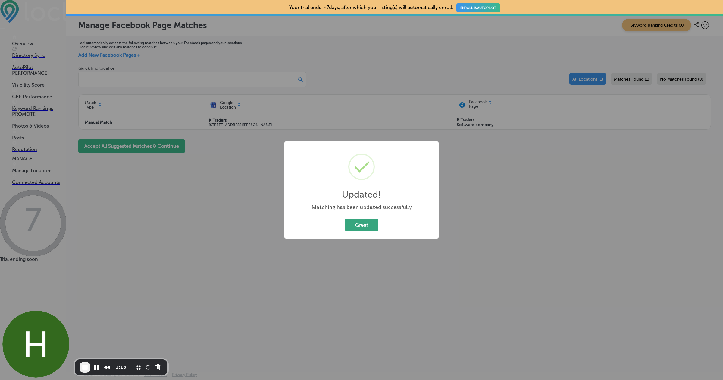
click at [369, 227] on button "Great" at bounding box center [361, 224] width 33 height 12
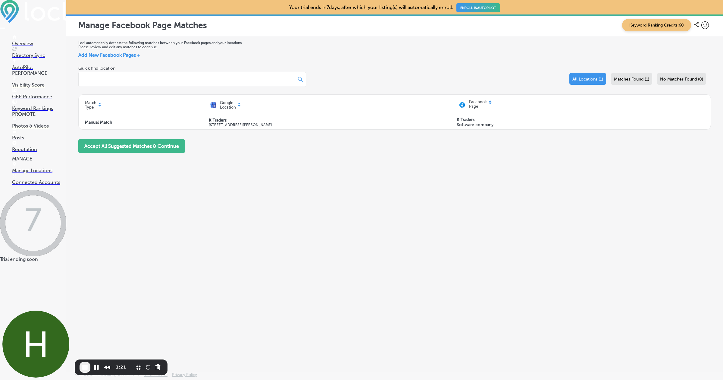
click at [37, 129] on p "Photos & Videos" at bounding box center [39, 126] width 54 height 6
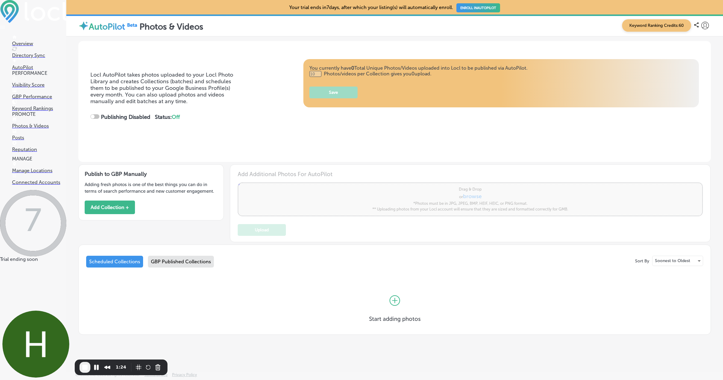
click at [25, 140] on link "Posts" at bounding box center [39, 134] width 54 height 11
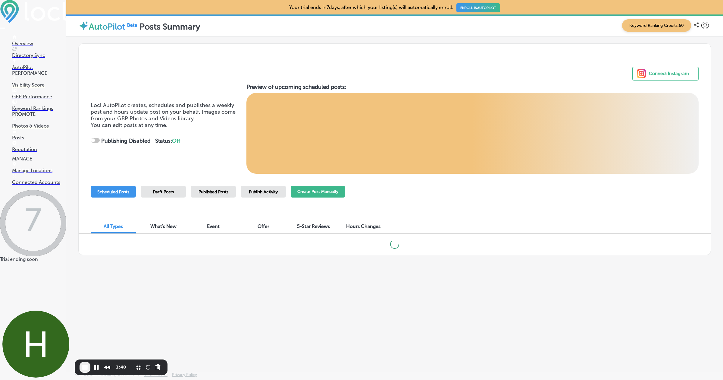
click at [325, 192] on button "Create Post Manually" at bounding box center [318, 192] width 54 height 12
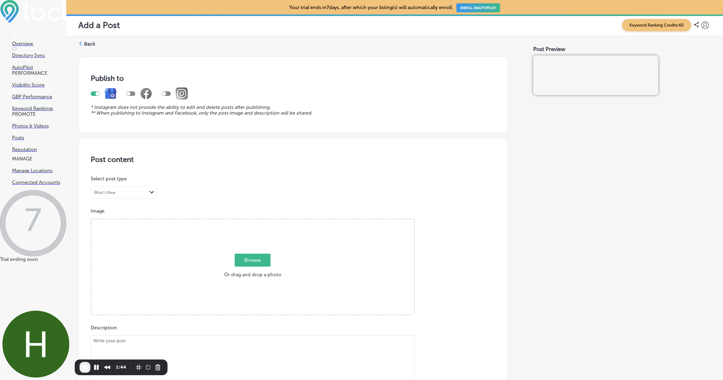
click at [133, 94] on div at bounding box center [130, 93] width 9 height 5
checkbox input "true"
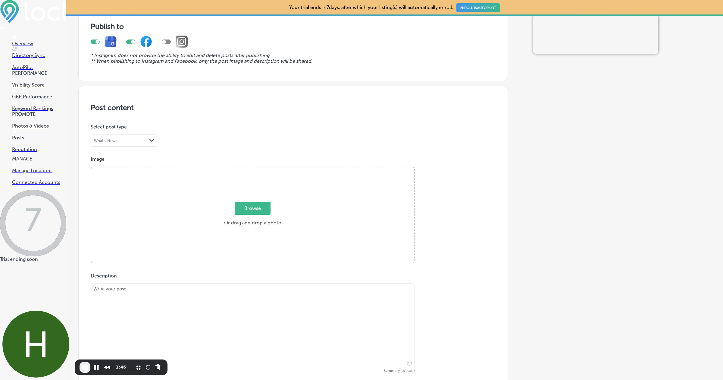
scroll to position [53, 0]
click at [243, 199] on div "Browse Or drag and drop a photo" at bounding box center [252, 214] width 323 height 96
click at [91, 166] on input "Browse Or drag and drop a photo" at bounding box center [252, 167] width 323 height 2
click at [256, 205] on span "Browse" at bounding box center [253, 206] width 36 height 13
click at [256, 168] on input "Browse Or drag and drop a photo" at bounding box center [252, 167] width 323 height 2
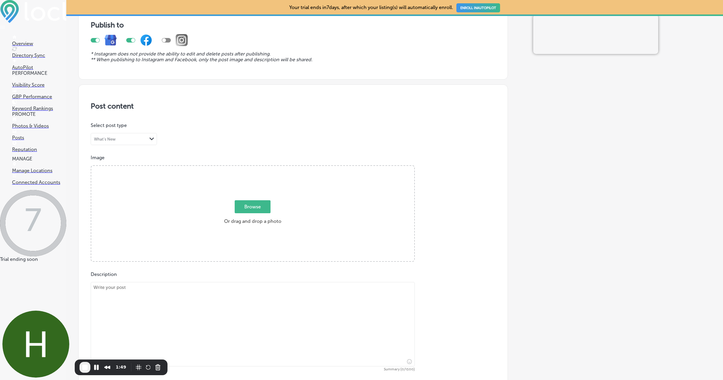
click at [247, 202] on span "Browse" at bounding box center [253, 206] width 36 height 13
click at [247, 168] on input "Browse Or drag and drop a photo" at bounding box center [252, 167] width 323 height 2
click at [165, 293] on textarea at bounding box center [253, 324] width 324 height 84
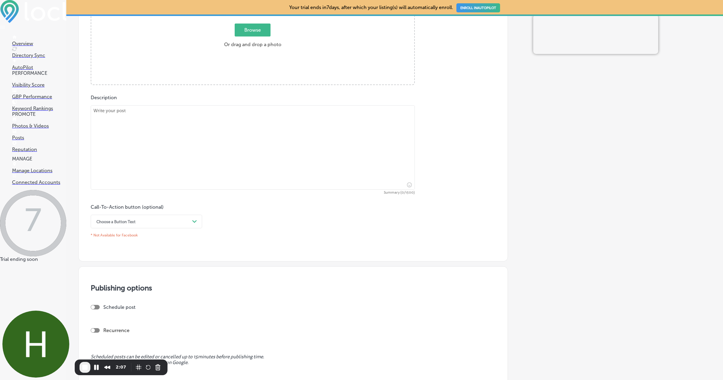
scroll to position [131, 0]
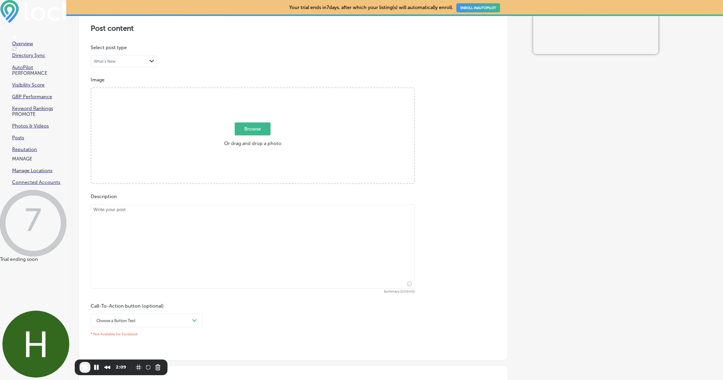
click at [249, 129] on span "Browse" at bounding box center [253, 128] width 36 height 13
click at [249, 90] on input "Browse Or drag and drop a photo" at bounding box center [252, 89] width 323 height 2
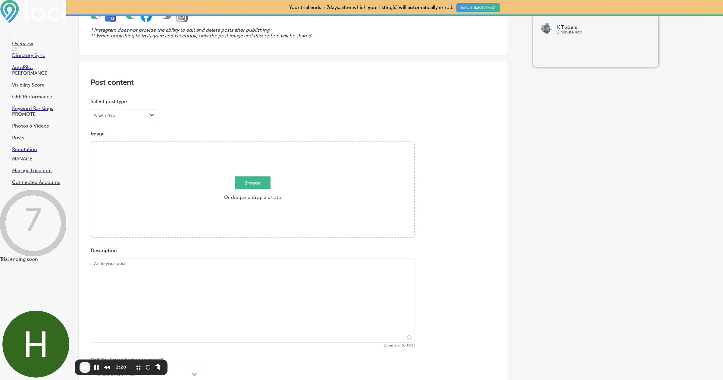
scroll to position [79, 0]
click at [245, 182] on span "Browse" at bounding box center [253, 181] width 36 height 13
click at [245, 142] on input "Browse Or drag and drop a photo" at bounding box center [252, 141] width 323 height 2
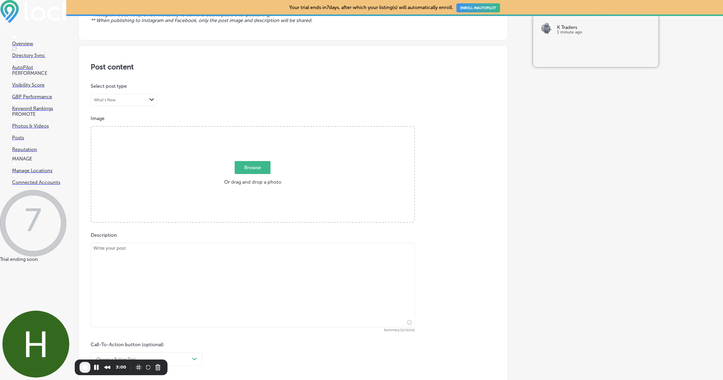
click at [165, 247] on textarea at bounding box center [253, 285] width 324 height 84
type textarea "test post"
click at [254, 241] on div "Description test post Summary (10/1500) Call-To-Action button (optional) Choose…" at bounding box center [293, 304] width 405 height 145
click at [255, 168] on span "Browse" at bounding box center [253, 167] width 36 height 13
click at [255, 128] on input "Browse Or drag and drop a photo" at bounding box center [252, 128] width 323 height 2
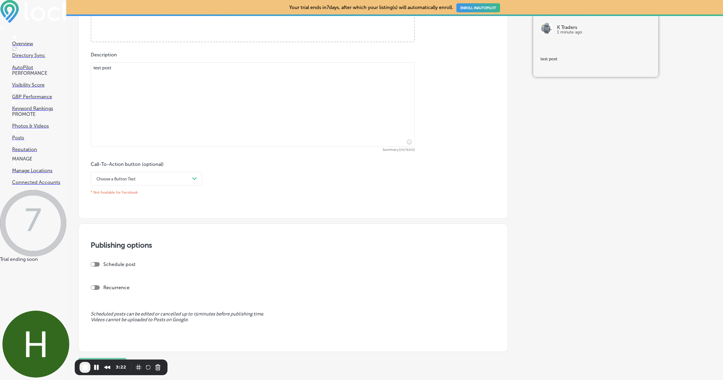
scroll to position [311, 0]
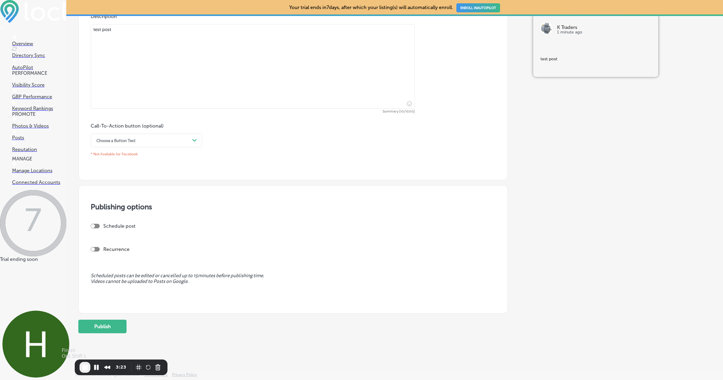
click at [82, 365] on span "End Recording" at bounding box center [84, 366] width 7 height 7
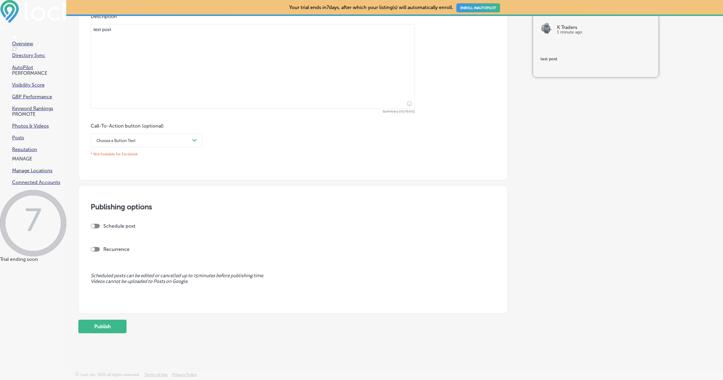
scroll to position [0, 0]
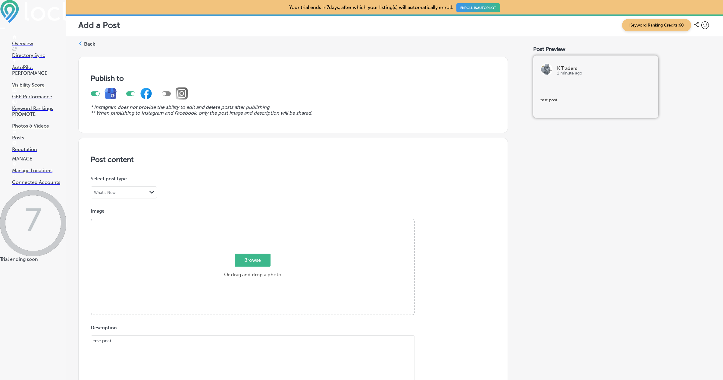
click at [259, 262] on span "Browse" at bounding box center [253, 259] width 36 height 13
click at [259, 221] on input "Browse Or drag and drop a photo" at bounding box center [252, 220] width 323 height 2
type input "C:\fakepath\9e2fbb31-902a-446c-89b7-d5581c84bc56tree-736885_1280.jpg"
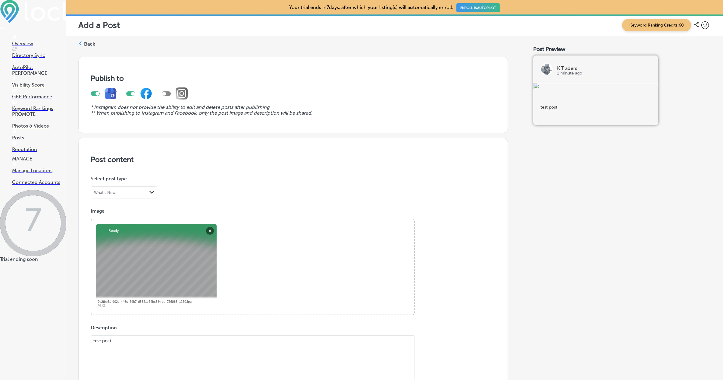
click at [705, 26] on icon at bounding box center [706, 25] width 8 height 8
click at [691, 74] on p "Log Out" at bounding box center [692, 77] width 18 height 7
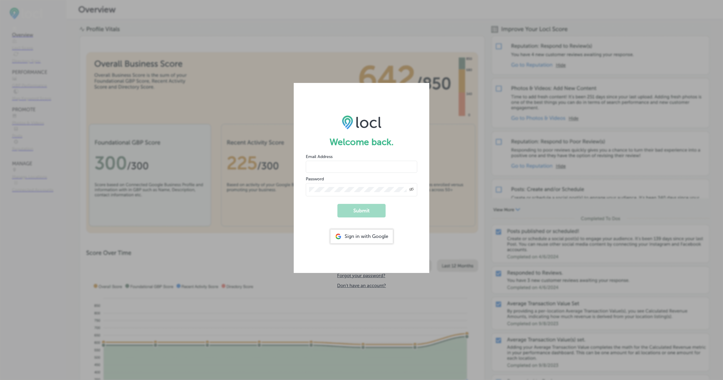
type input "[EMAIL_ADDRESS][DOMAIN_NAME]"
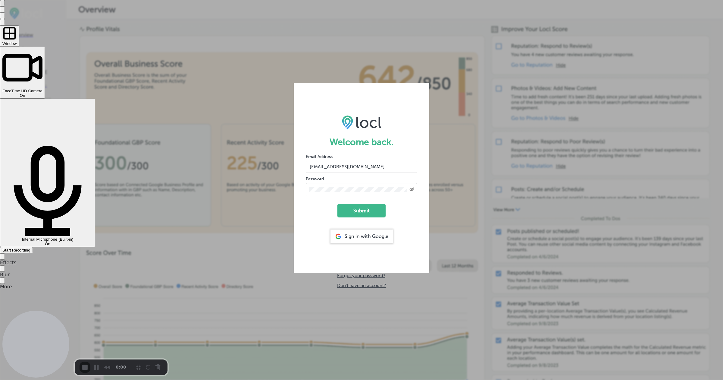
click at [30, 248] on div "Start Recording" at bounding box center [16, 250] width 28 height 5
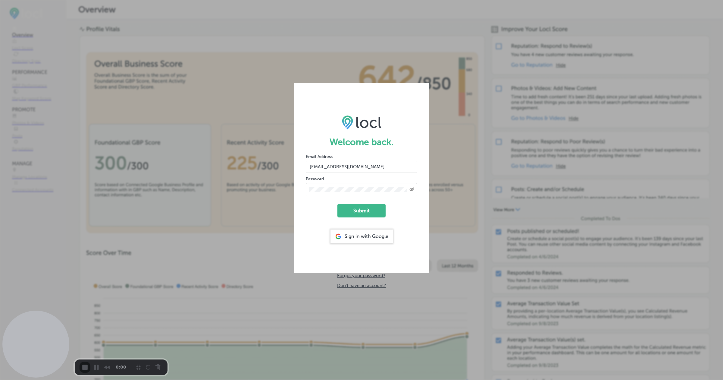
click at [371, 204] on button "Submit" at bounding box center [362, 211] width 48 height 14
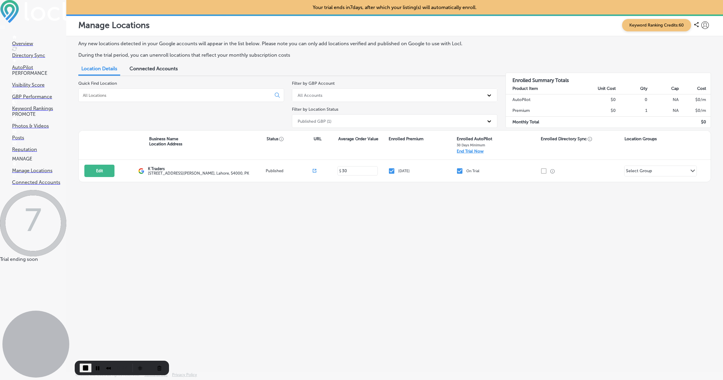
click at [45, 185] on p "Connected Accounts" at bounding box center [39, 182] width 54 height 6
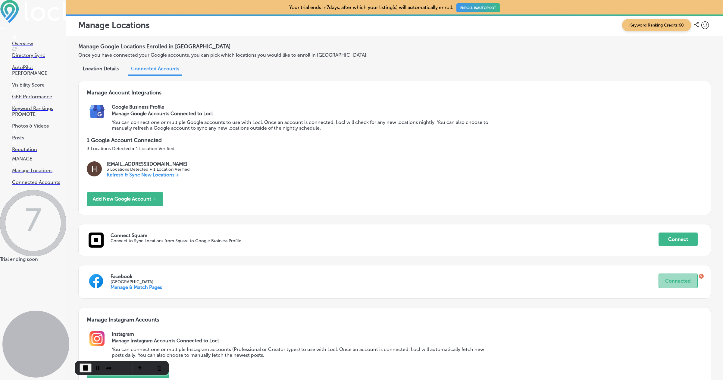
scroll to position [57, 0]
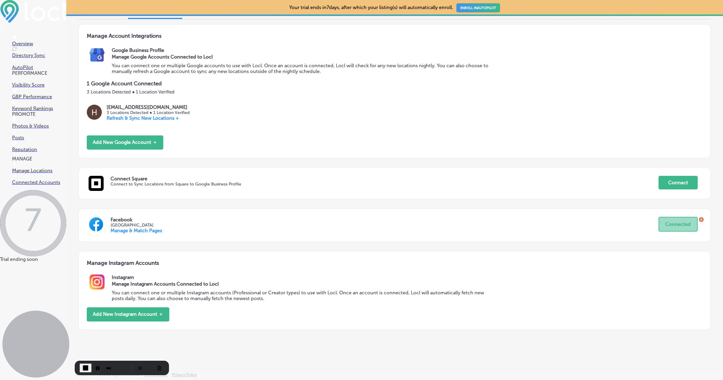
click at [701, 220] on icon at bounding box center [701, 219] width 5 height 5
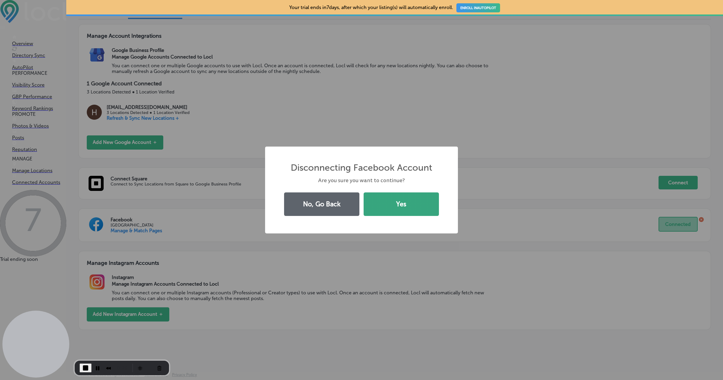
click at [415, 205] on button "Yes" at bounding box center [401, 204] width 75 height 24
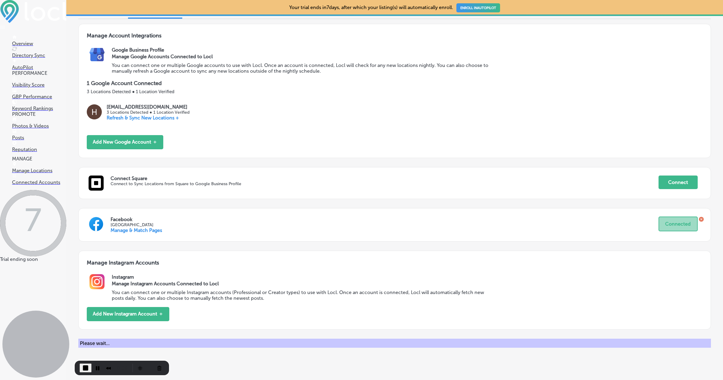
click at [701, 218] on icon at bounding box center [702, 219] width 2 height 2
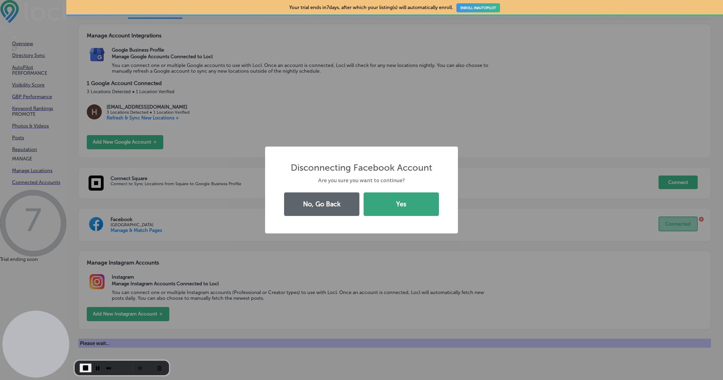
click at [399, 195] on button "Yes" at bounding box center [401, 204] width 75 height 24
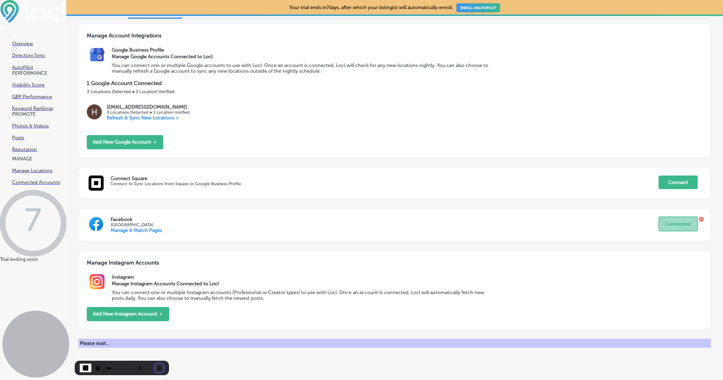
click at [157, 370] on button "Cancel Recording" at bounding box center [160, 368] width 10 height 10
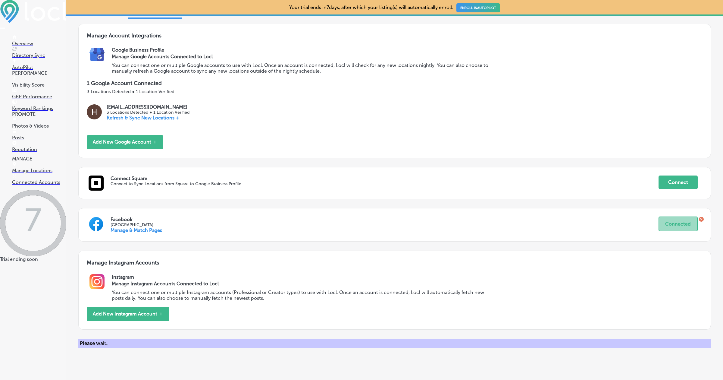
click at [701, 218] on icon at bounding box center [702, 219] width 2 height 2
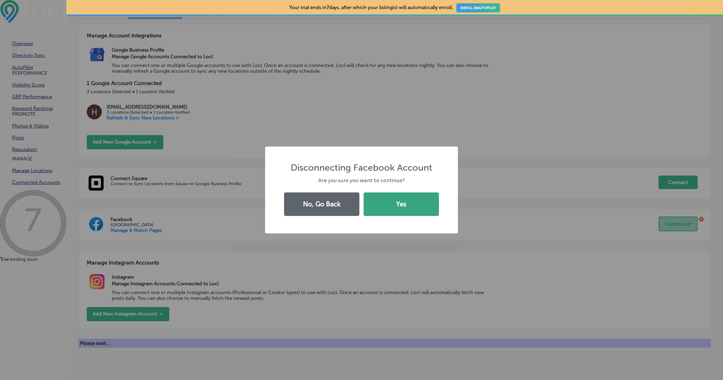
click at [407, 202] on button "Yes" at bounding box center [401, 204] width 75 height 24
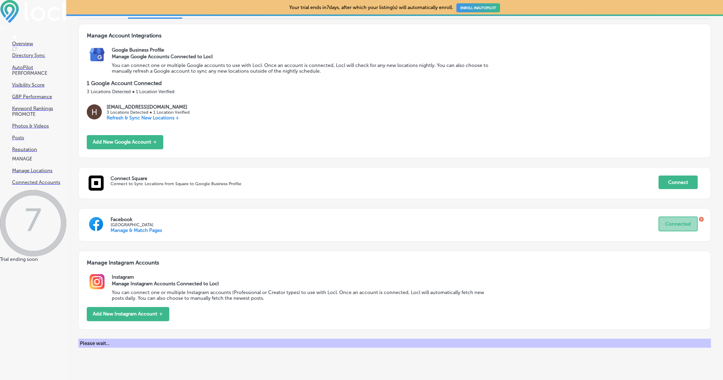
click at [700, 216] on icon at bounding box center [701, 218] width 5 height 5
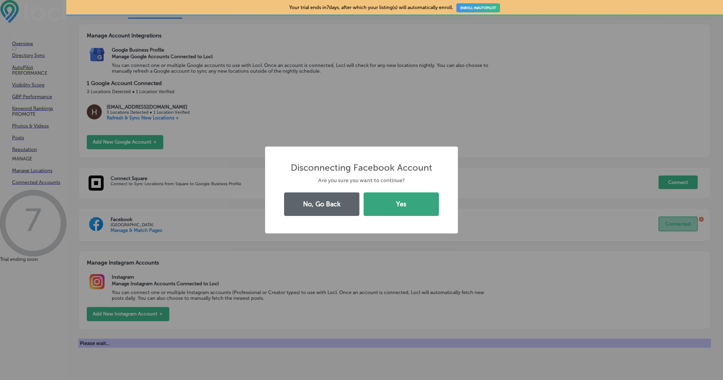
click at [407, 201] on button "Yes" at bounding box center [401, 204] width 75 height 24
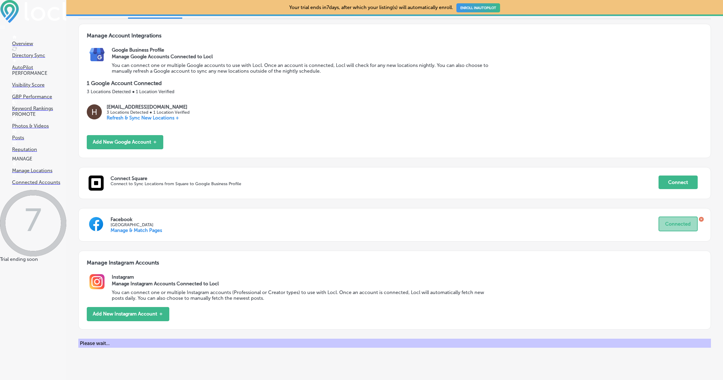
drag, startPoint x: 77, startPoint y: 347, endPoint x: 124, endPoint y: 347, distance: 46.7
click at [123, 347] on div "Manage Google Locations Enrolled in Locl Once you have connected your Google ac…" at bounding box center [394, 165] width 657 height 373
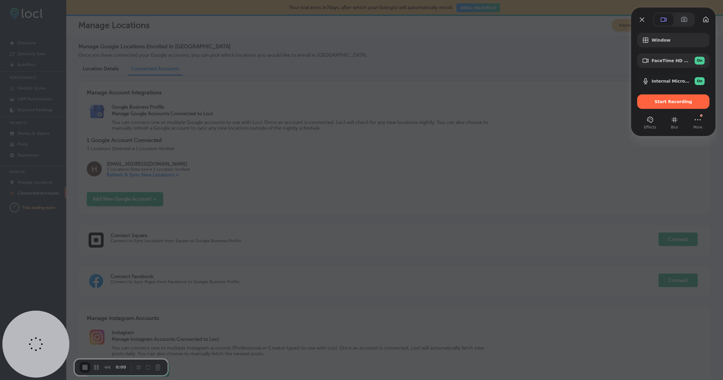
click at [510, 148] on div at bounding box center [361, 190] width 723 height 380
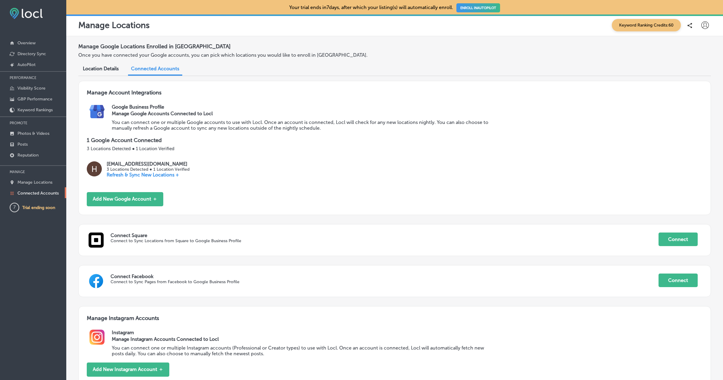
click at [705, 25] on icon at bounding box center [706, 25] width 8 height 8
click at [691, 77] on p "Log Out" at bounding box center [692, 77] width 18 height 7
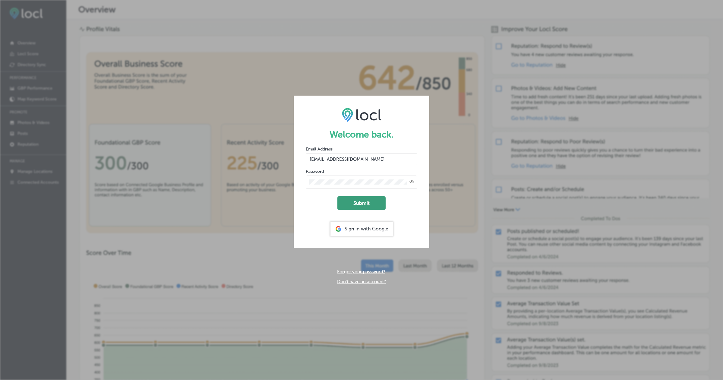
click at [363, 198] on button "Submit" at bounding box center [362, 203] width 48 height 14
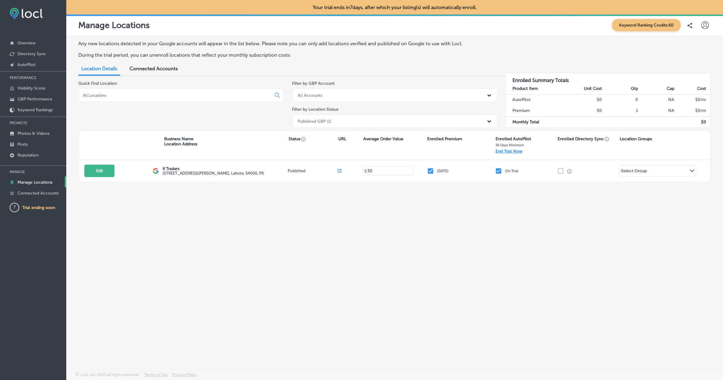
click at [711, 25] on div at bounding box center [705, 25] width 12 height 12
click at [689, 75] on p "Log Out" at bounding box center [692, 77] width 18 height 7
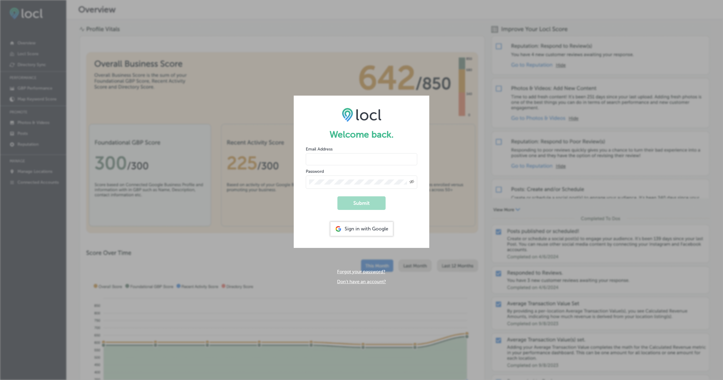
type input "[EMAIL_ADDRESS][DOMAIN_NAME]"
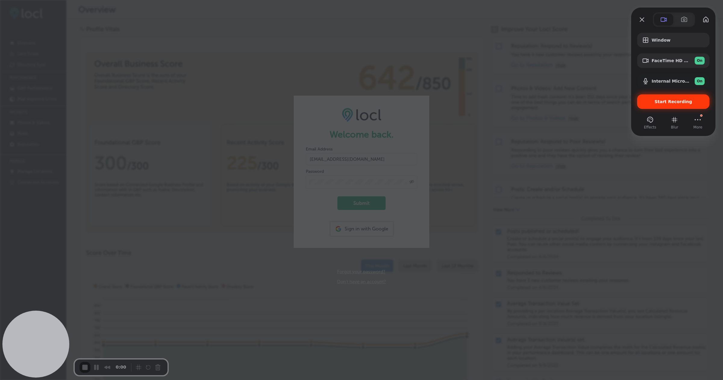
click at [666, 101] on span "Start Recording" at bounding box center [674, 101] width 38 height 5
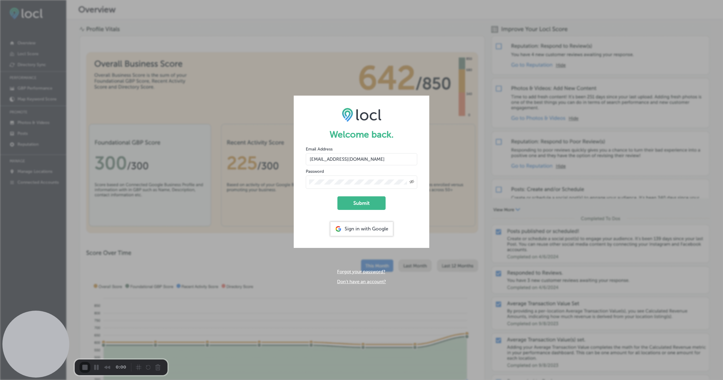
click at [362, 379] on div "2" at bounding box center [361, 383] width 723 height 6
click at [363, 207] on button "Submit" at bounding box center [362, 203] width 48 height 14
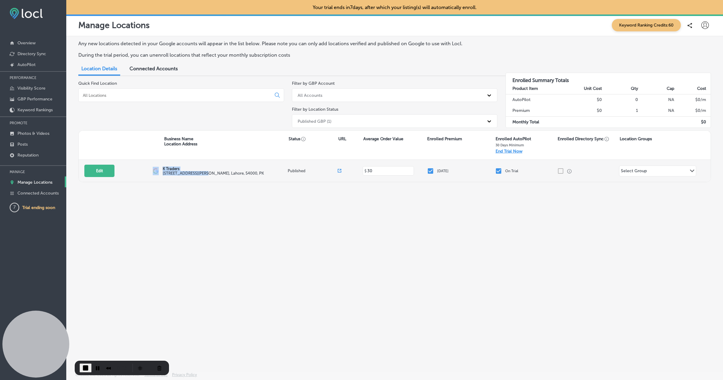
drag, startPoint x: 159, startPoint y: 166, endPoint x: 203, endPoint y: 175, distance: 44.8
click at [203, 175] on div "Edit This location is not published yet. K Traders [STREET_ADDRESS][PERSON_NAME…" at bounding box center [395, 171] width 632 height 22
click at [203, 175] on label "[STREET_ADDRESS][PERSON_NAME]" at bounding box center [213, 173] width 101 height 5
click at [42, 193] on p "Connected Accounts" at bounding box center [37, 192] width 41 height 5
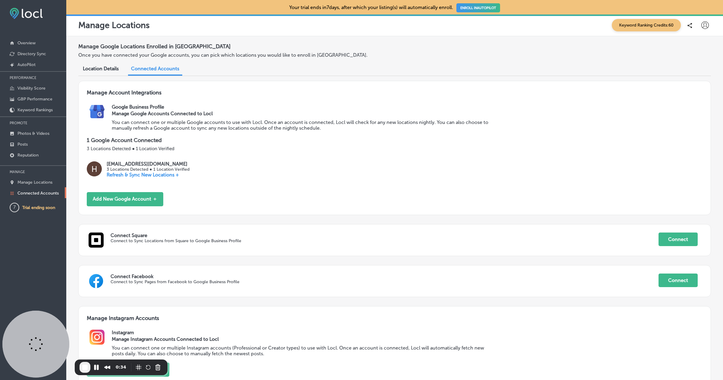
scroll to position [55, 0]
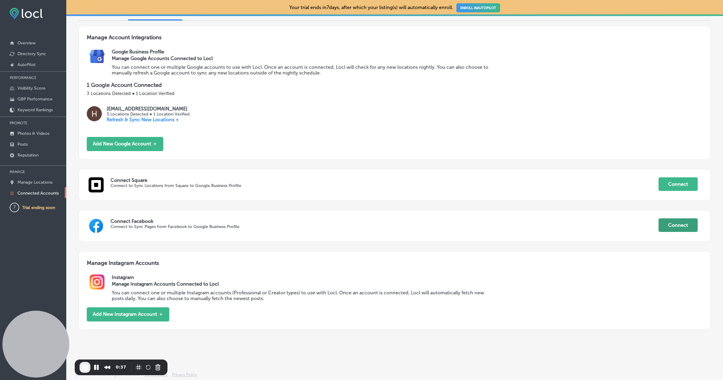
click at [688, 229] on button "Connect" at bounding box center [678, 225] width 39 height 14
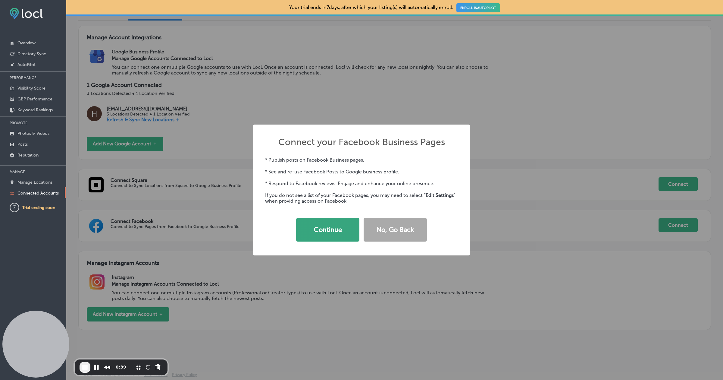
click at [346, 228] on button "Continue" at bounding box center [327, 230] width 63 height 24
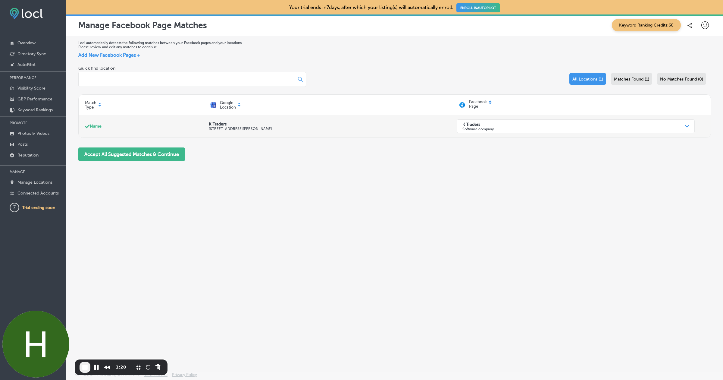
click at [203, 127] on div "Name" at bounding box center [147, 126] width 124 height 18
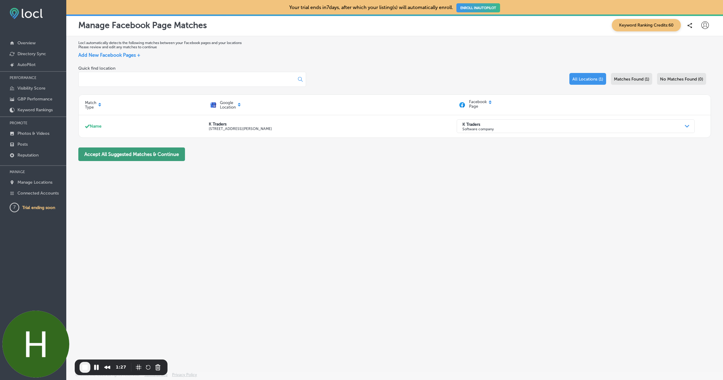
click at [163, 156] on button "Accept All Suggested Matches & Continue" at bounding box center [131, 154] width 107 height 14
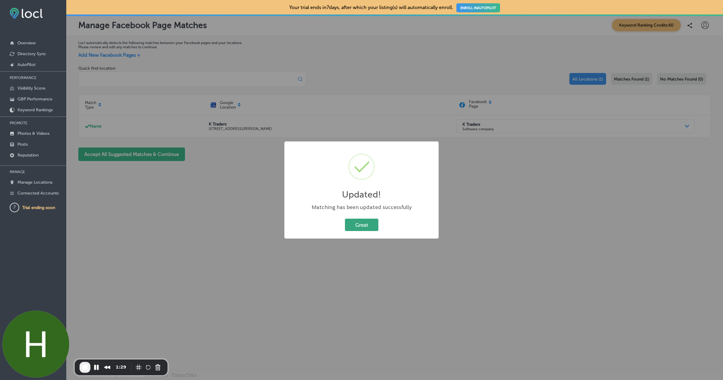
click at [376, 221] on button "Great" at bounding box center [361, 224] width 33 height 12
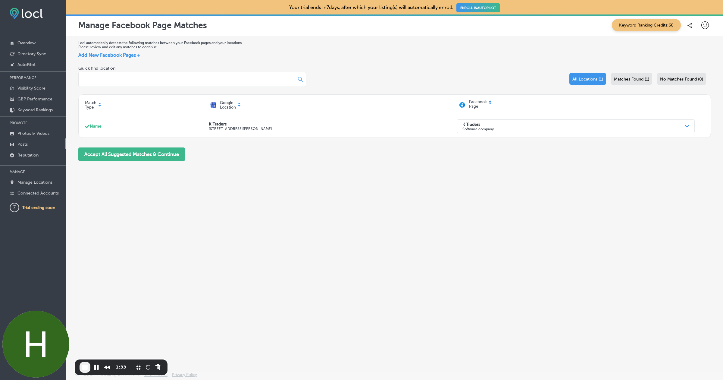
click at [24, 143] on p "Posts" at bounding box center [22, 144] width 10 height 5
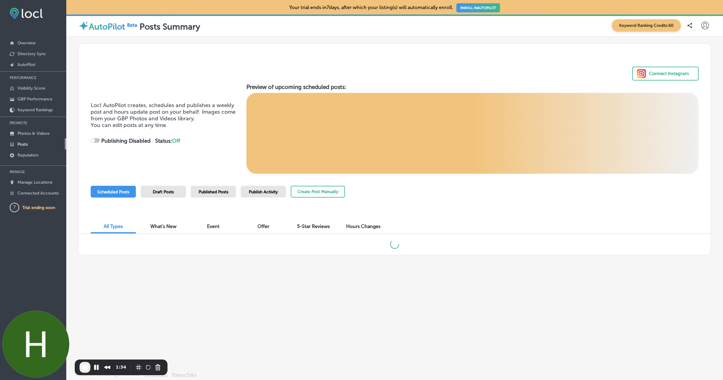
checkbox input "true"
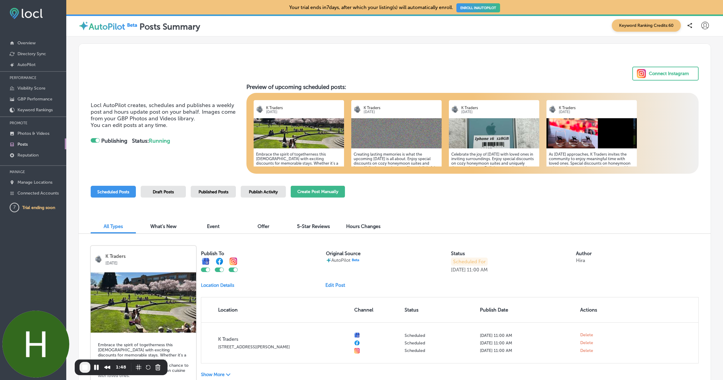
click at [326, 194] on button "Create Post Manually" at bounding box center [318, 192] width 54 height 12
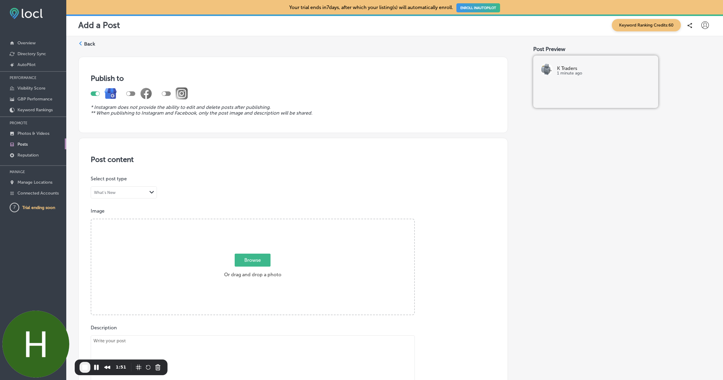
click at [132, 94] on div at bounding box center [130, 93] width 9 height 5
checkbox input "true"
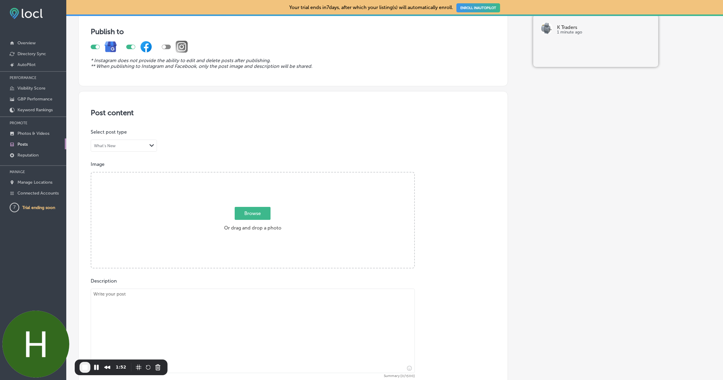
scroll to position [47, 0]
click at [253, 212] on span "Browse" at bounding box center [253, 212] width 36 height 13
click at [253, 174] on input "Browse Or drag and drop a photo" at bounding box center [252, 173] width 323 height 2
type input "C:\fakepath\9e2fbb31-902a-446c-89b7-d5581c84bc56tree-736885_1280.jpg"
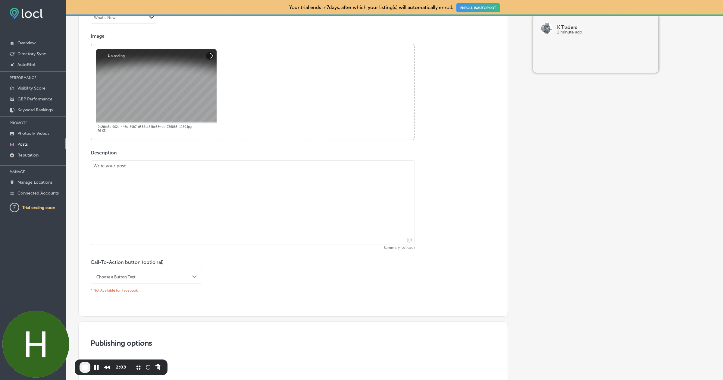
scroll to position [187, 0]
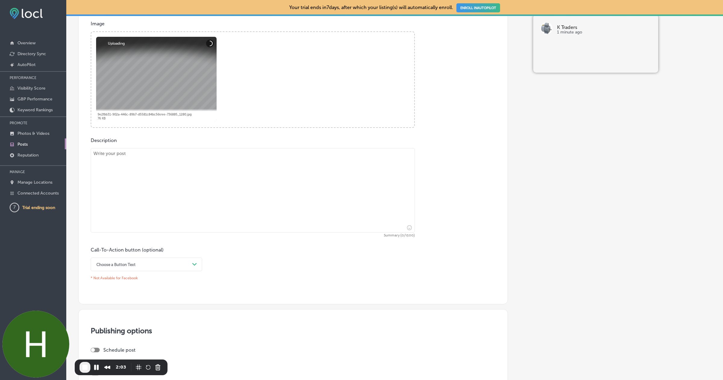
click at [200, 159] on textarea at bounding box center [253, 190] width 324 height 84
click at [136, 178] on textarea "Test post" at bounding box center [253, 190] width 324 height 84
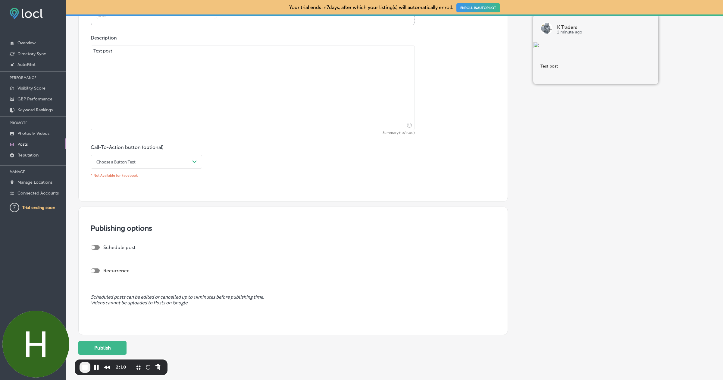
scroll to position [311, 0]
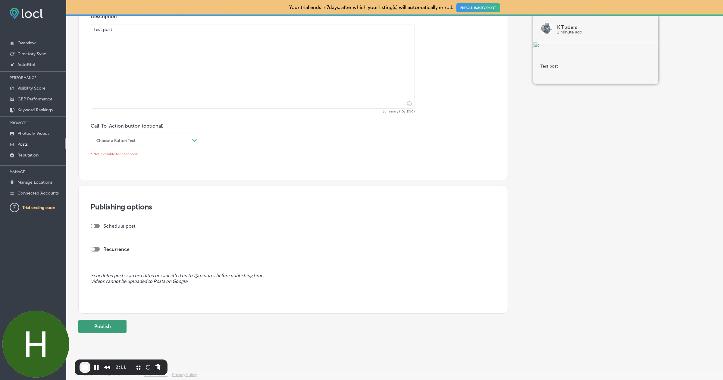
type textarea "Test post"
click at [105, 323] on button "Publish" at bounding box center [102, 326] width 48 height 14
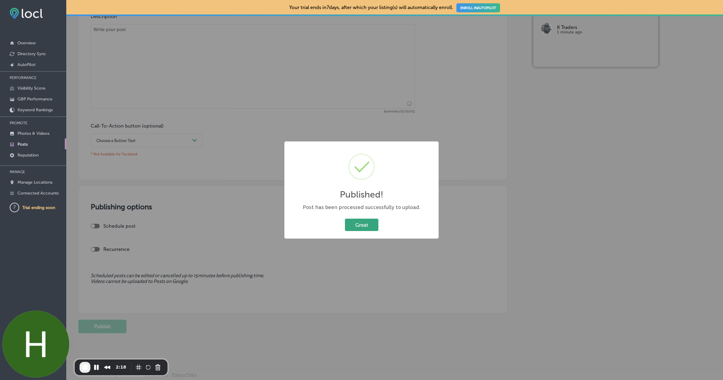
click at [365, 219] on button "Great" at bounding box center [361, 224] width 33 height 12
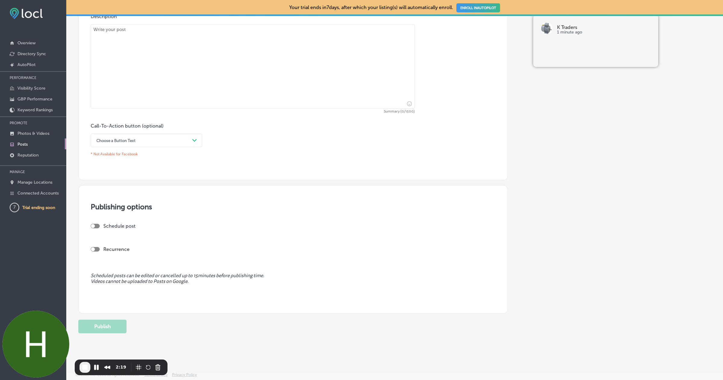
scroll to position [0, 0]
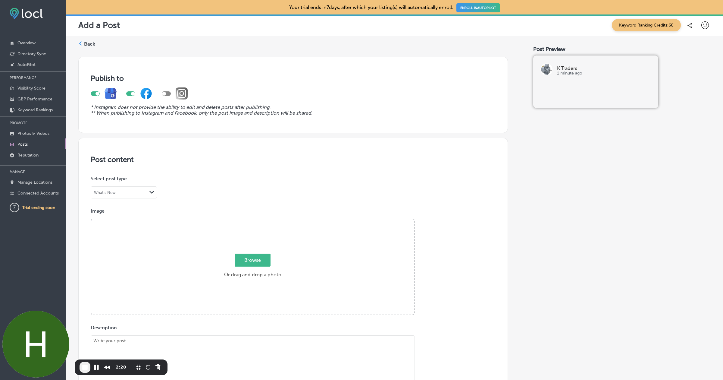
click at [92, 43] on label "Back" at bounding box center [89, 44] width 11 height 7
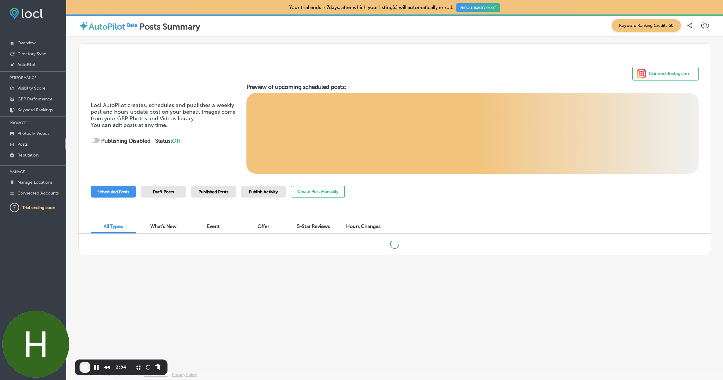
click at [253, 195] on div "Publish Activity" at bounding box center [263, 192] width 45 height 12
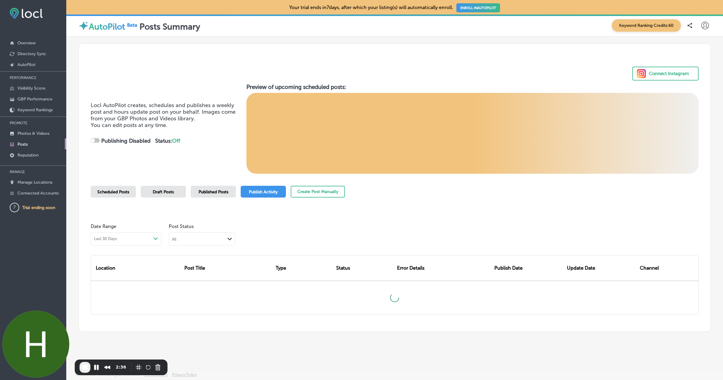
click at [205, 187] on div "Published Posts" at bounding box center [213, 192] width 45 height 12
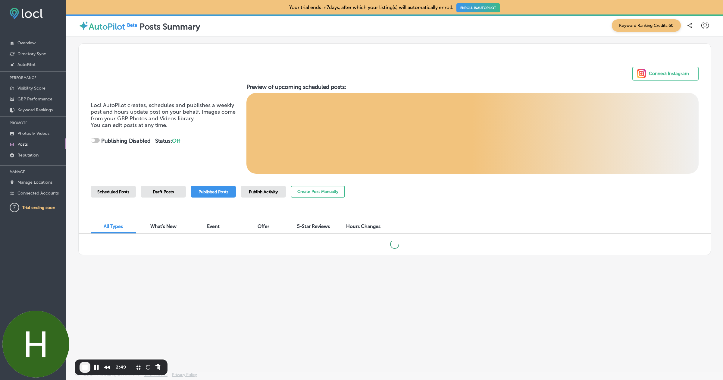
checkbox input "true"
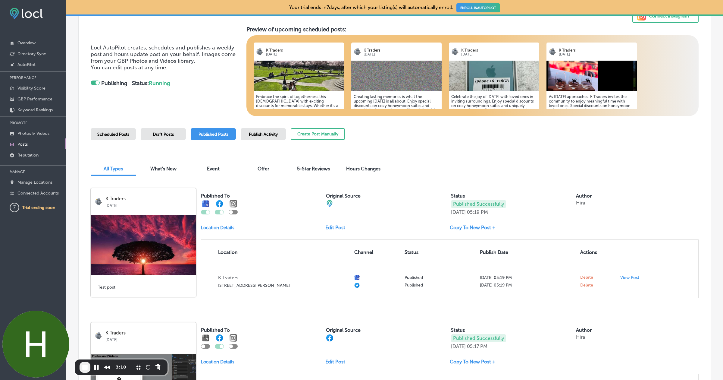
scroll to position [60, 0]
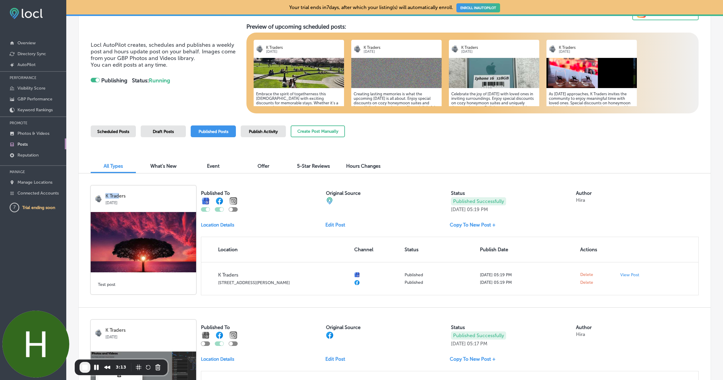
drag, startPoint x: 104, startPoint y: 195, endPoint x: 120, endPoint y: 195, distance: 16.3
click at [120, 195] on div "K Traders Aug 15, 2025" at bounding box center [143, 199] width 97 height 12
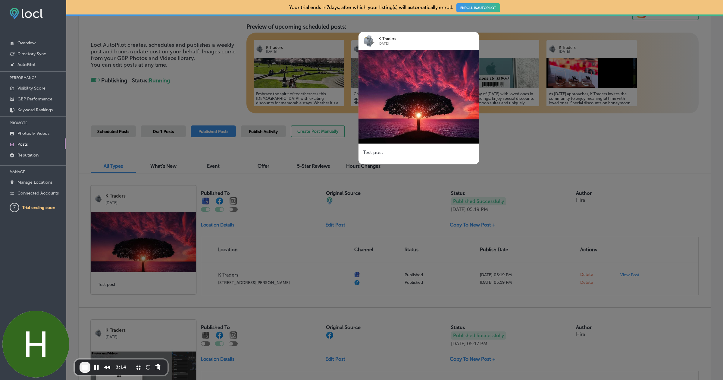
click at [432, 164] on div at bounding box center [361, 190] width 723 height 380
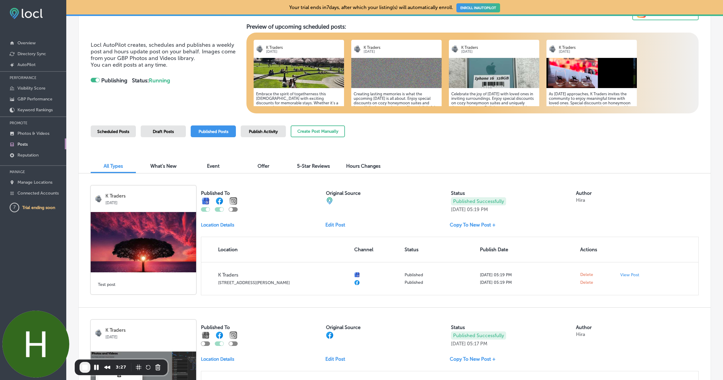
click at [337, 227] on link "Edit Post" at bounding box center [337, 225] width 25 height 6
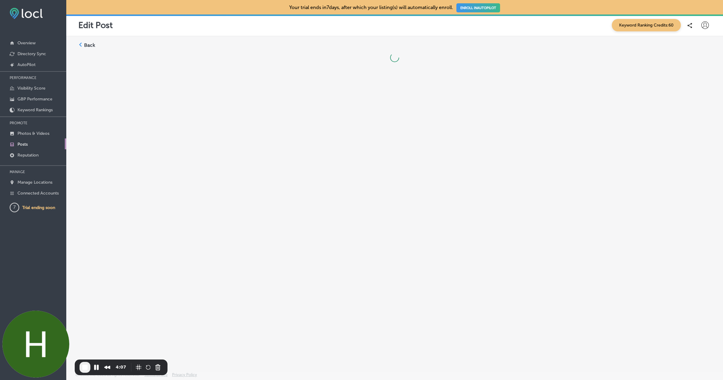
click at [330, 121] on div "Back" at bounding box center [394, 189] width 657 height 307
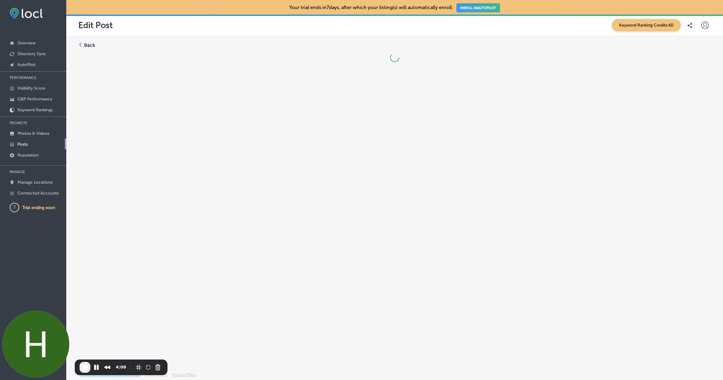
click at [330, 121] on div "Back" at bounding box center [394, 189] width 657 height 307
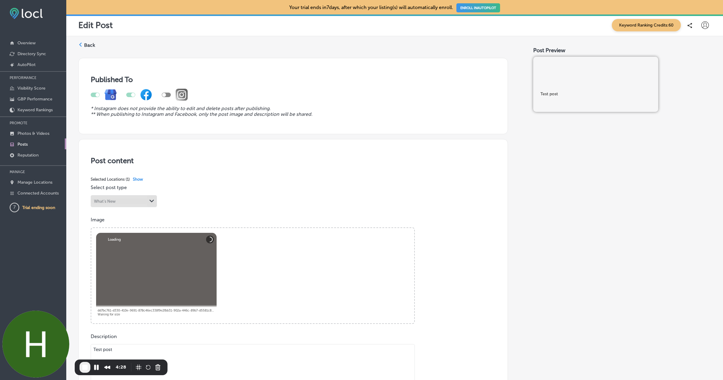
click at [88, 45] on label "Back" at bounding box center [89, 45] width 11 height 7
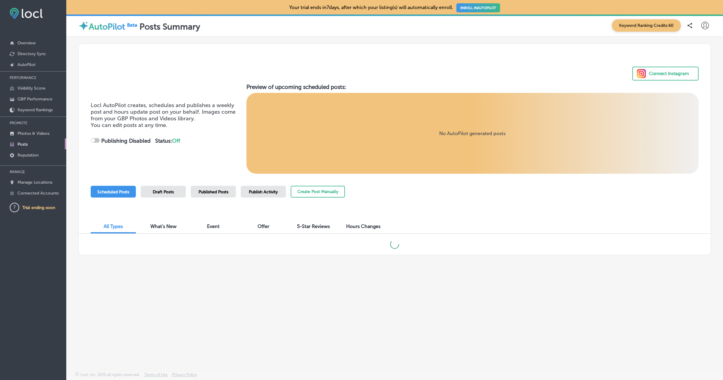
checkbox input "true"
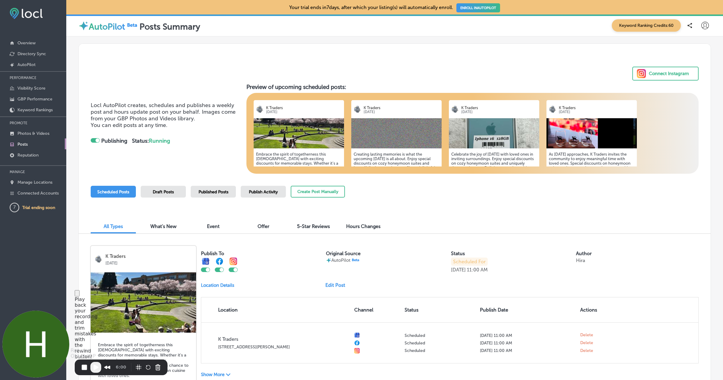
click at [97, 365] on span "Play Recording" at bounding box center [95, 366] width 7 height 7
click at [87, 367] on span "End Recording" at bounding box center [84, 366] width 7 height 7
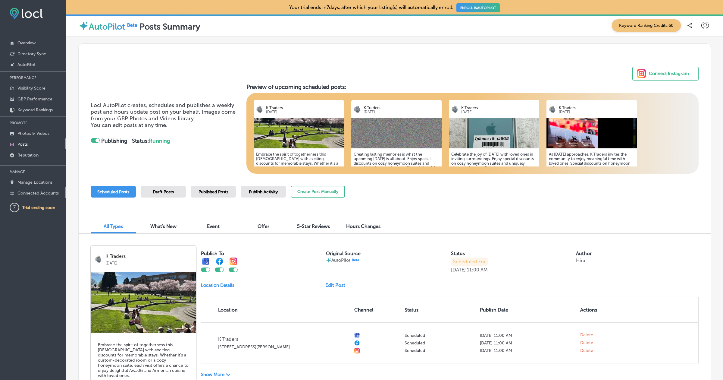
click at [37, 195] on p "Connected Accounts" at bounding box center [37, 192] width 41 height 5
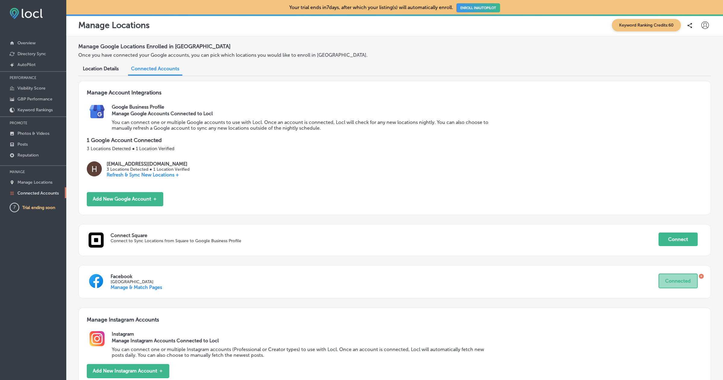
click at [701, 275] on icon at bounding box center [702, 276] width 2 height 2
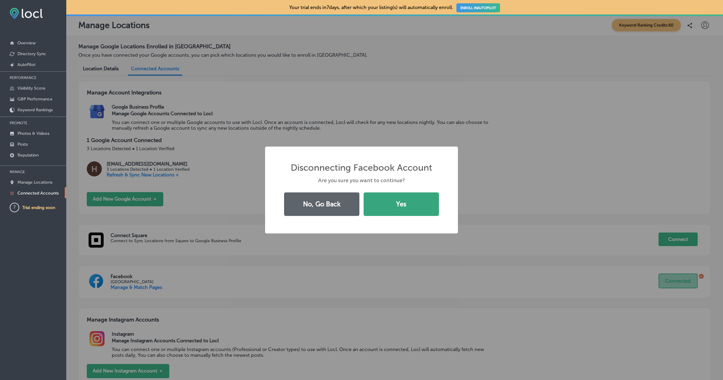
click at [408, 194] on button "Yes" at bounding box center [401, 204] width 75 height 24
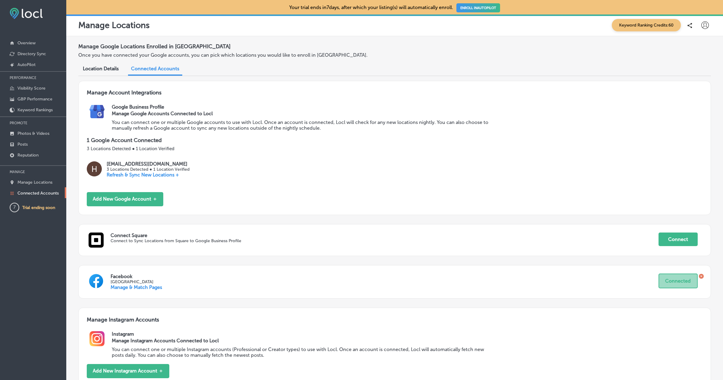
click at [702, 274] on icon at bounding box center [701, 276] width 5 height 5
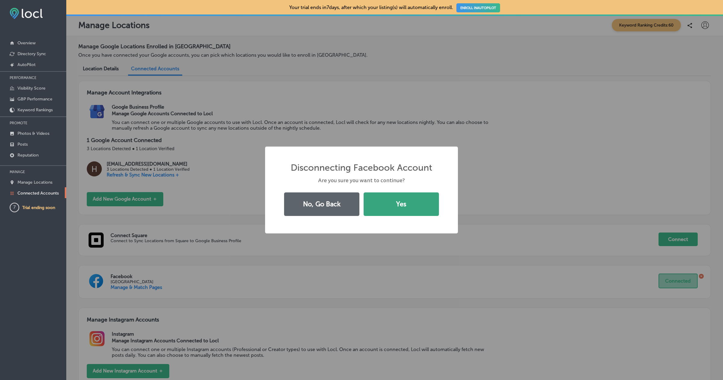
click at [400, 207] on button "Yes" at bounding box center [401, 204] width 75 height 24
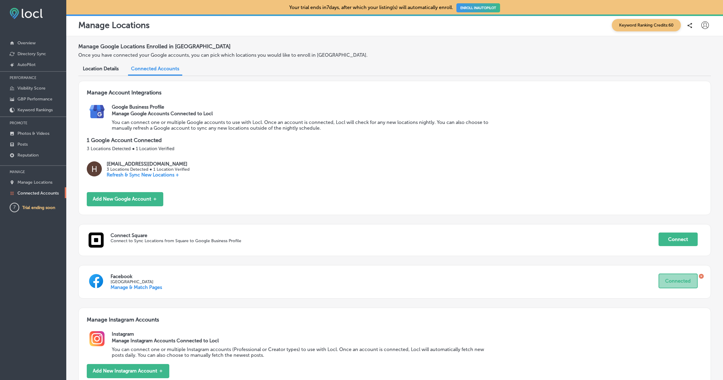
click at [561, 104] on h2 "Google Business Profile" at bounding box center [407, 107] width 591 height 6
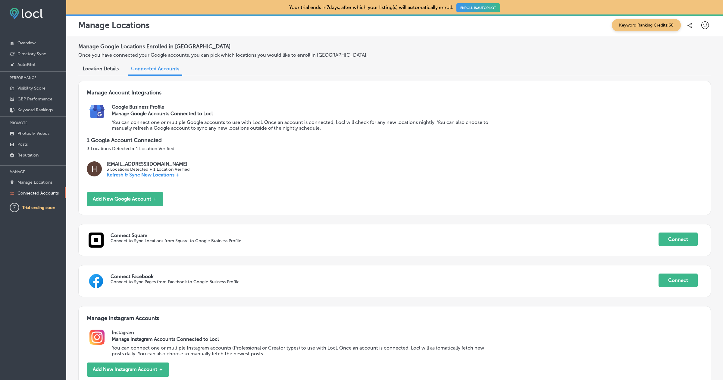
click at [704, 27] on icon at bounding box center [706, 25] width 8 height 8
click at [690, 79] on p "Log Out" at bounding box center [692, 77] width 18 height 7
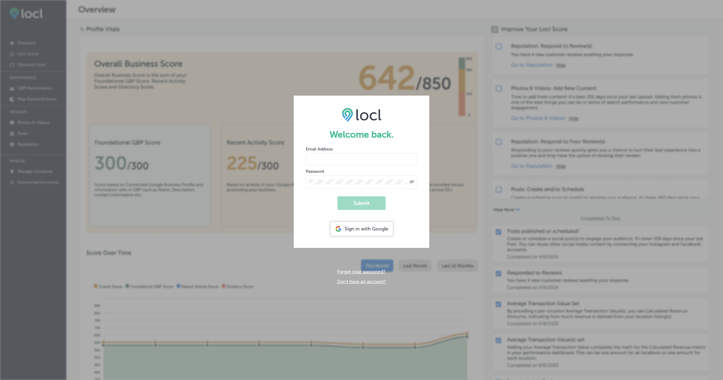
type input "hiratahir.eketchers+test80@gmail.com"
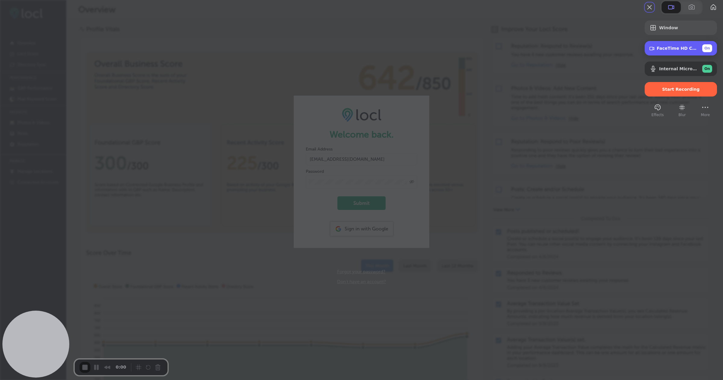
click at [705, 51] on span "On" at bounding box center [708, 48] width 6 height 5
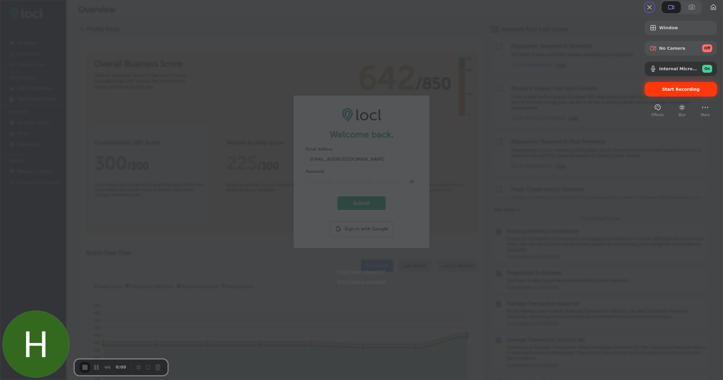
click at [668, 92] on span "Start Recording" at bounding box center [681, 89] width 38 height 5
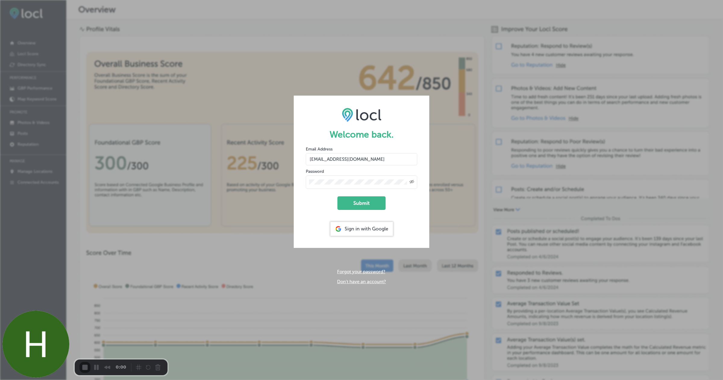
click at [359, 200] on button "Submit" at bounding box center [362, 203] width 48 height 14
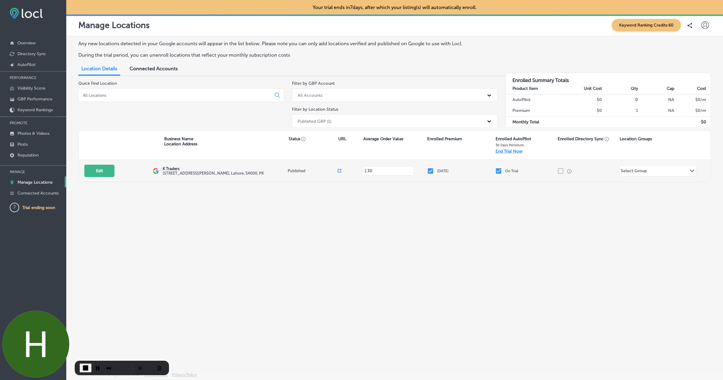
click at [141, 167] on div "Edit This location is not published yet." at bounding box center [118, 171] width 68 height 12
click at [39, 195] on link "Connected Accounts" at bounding box center [33, 192] width 66 height 11
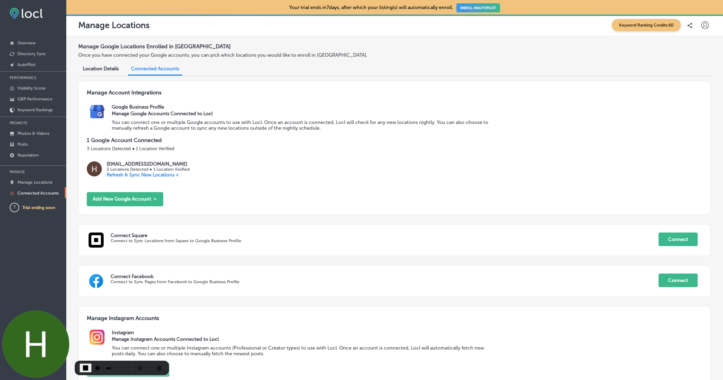
scroll to position [55, 0]
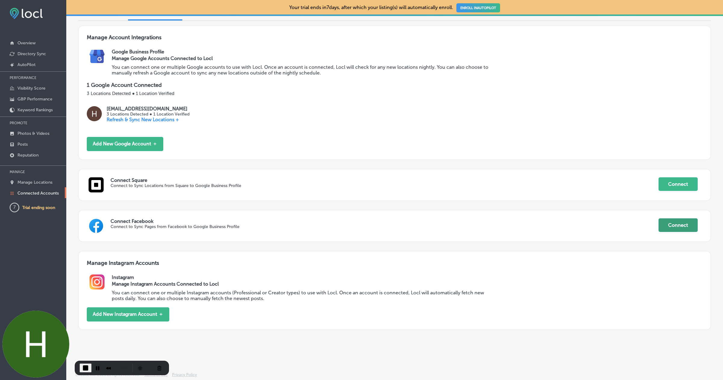
click at [688, 225] on button "Connect" at bounding box center [678, 225] width 39 height 14
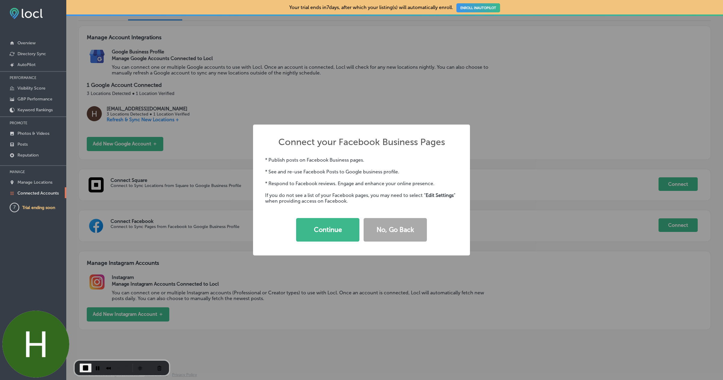
click at [336, 243] on div "Continue No, Go Back" at bounding box center [361, 230] width 193 height 28
click at [336, 237] on button "Continue" at bounding box center [327, 230] width 63 height 24
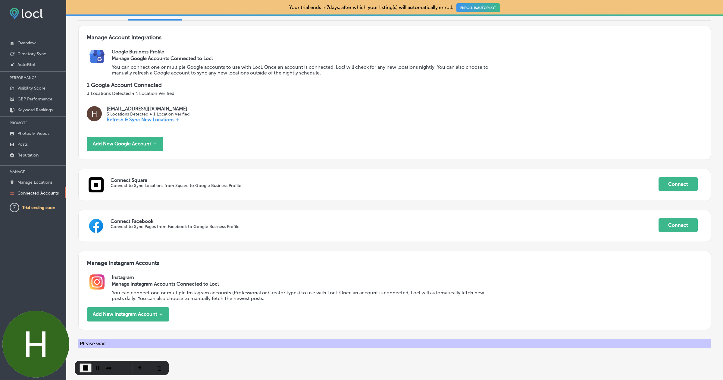
scroll to position [64, 0]
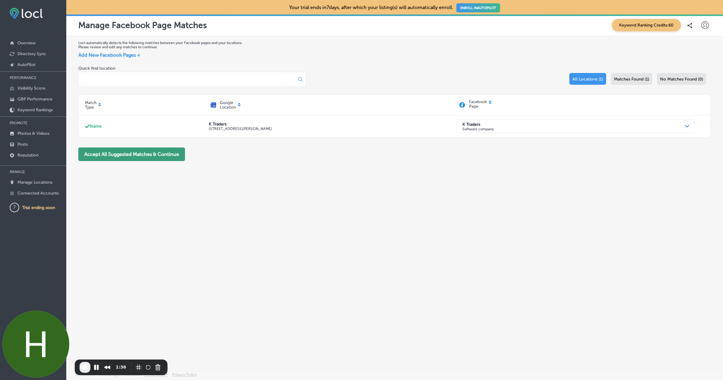
click at [145, 160] on button "Accept All Suggested Matches & Continue" at bounding box center [131, 154] width 107 height 14
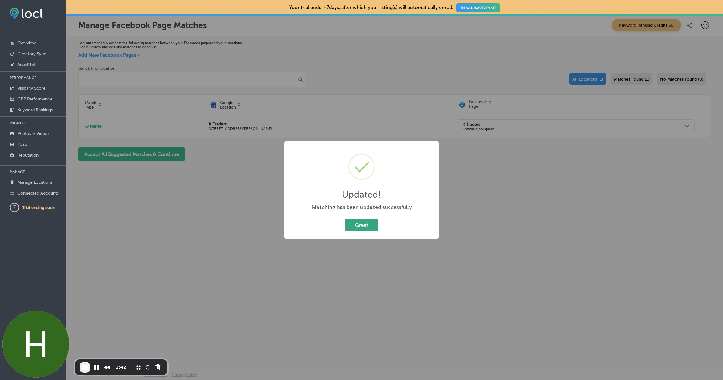
click at [357, 222] on button "Great" at bounding box center [361, 224] width 33 height 12
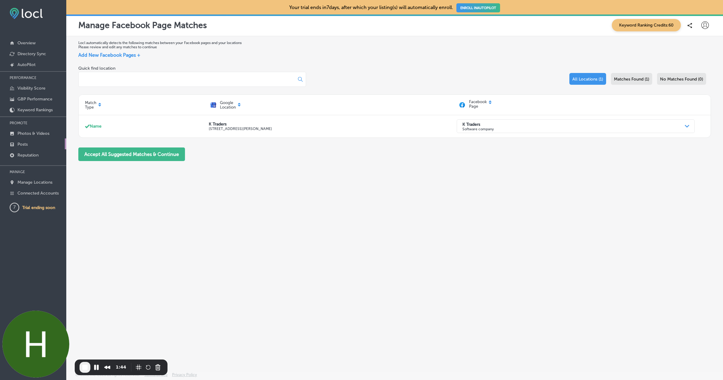
click at [20, 141] on link "Posts" at bounding box center [33, 143] width 66 height 11
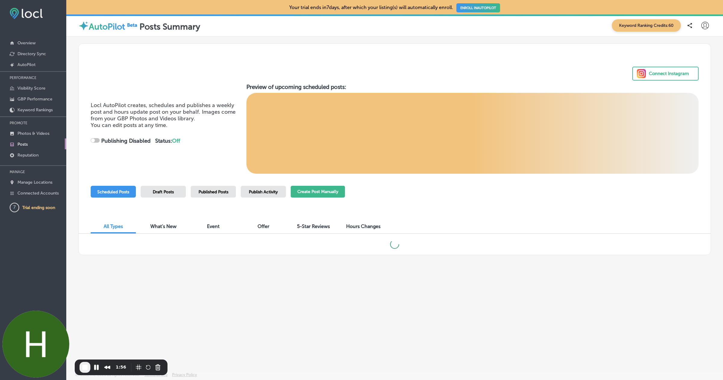
click at [328, 187] on button "Create Post Manually" at bounding box center [318, 192] width 54 height 12
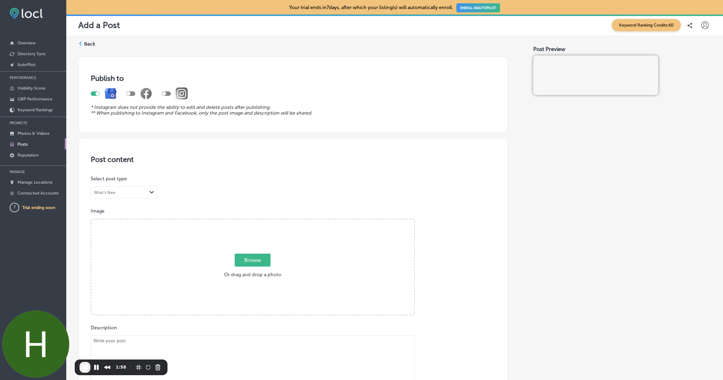
click at [247, 259] on span "Browse" at bounding box center [253, 259] width 36 height 13
click at [247, 221] on input "Browse Or drag and drop a photo" at bounding box center [252, 220] width 323 height 2
click at [247, 264] on span "Browse" at bounding box center [253, 259] width 36 height 13
click at [247, 221] on input "Browse Or drag and drop a photo" at bounding box center [252, 220] width 323 height 2
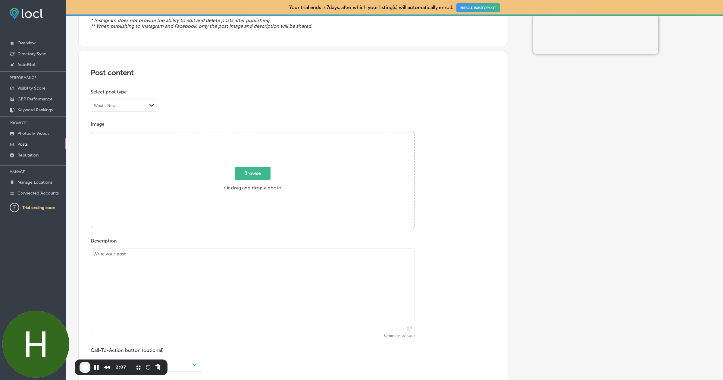
scroll to position [88, 0]
click at [228, 284] on textarea at bounding box center [253, 289] width 324 height 84
click at [107, 251] on textarea at bounding box center [253, 289] width 324 height 84
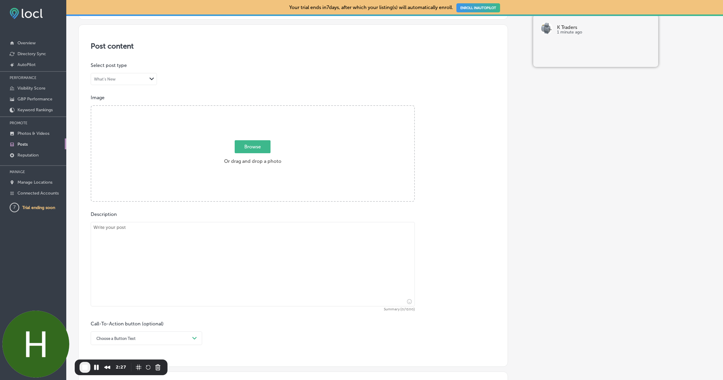
click at [120, 262] on textarea at bounding box center [253, 264] width 324 height 84
type textarea "Test post"
click at [252, 145] on span "Browse" at bounding box center [253, 146] width 36 height 13
click at [252, 108] on input "Browse Or drag and drop a photo" at bounding box center [252, 107] width 323 height 2
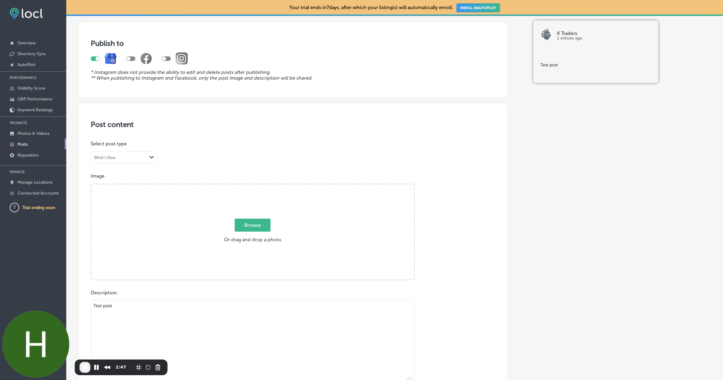
scroll to position [300, 0]
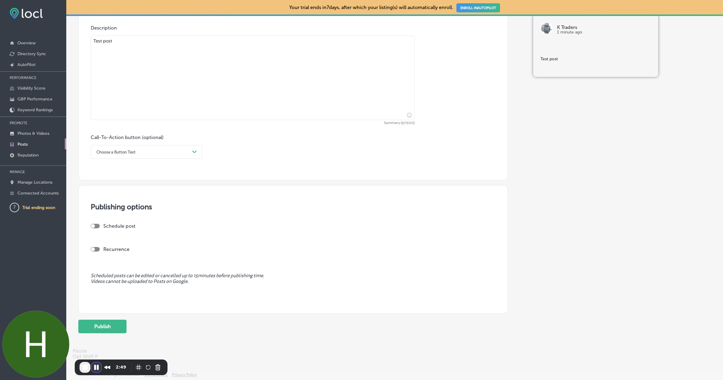
click at [97, 369] on button "Pause Recording" at bounding box center [97, 367] width 10 height 10
click at [106, 365] on button "Rewind and Trim Recording" at bounding box center [107, 367] width 10 height 10
click at [106, 367] on button "Rewind and Trim Recording" at bounding box center [109, 368] width 10 height 10
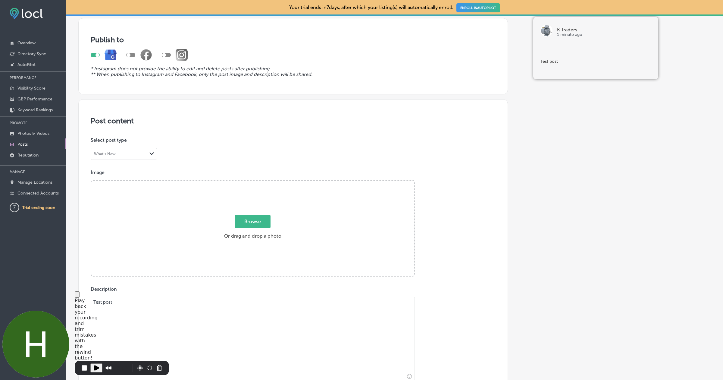
scroll to position [0, 0]
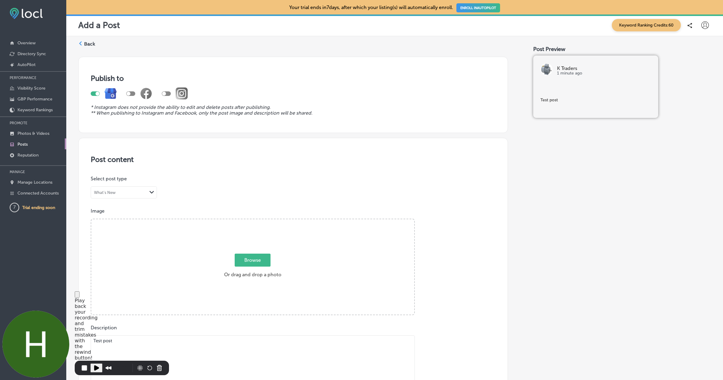
click at [253, 259] on span "Browse" at bounding box center [253, 259] width 36 height 13
click at [253, 221] on input "Browse Or drag and drop a photo" at bounding box center [252, 220] width 323 height 2
type input "C:\fakepath\9e2fbb31-902a-446c-89b7-d5581c84bc56tree-736885_1280.jpg"
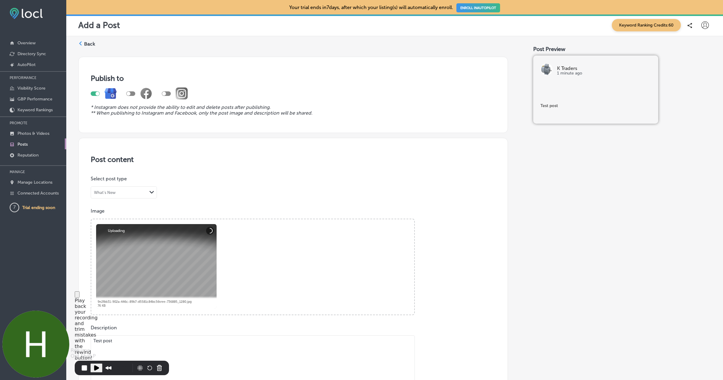
click at [96, 368] on span "Play Recording" at bounding box center [96, 367] width 7 height 7
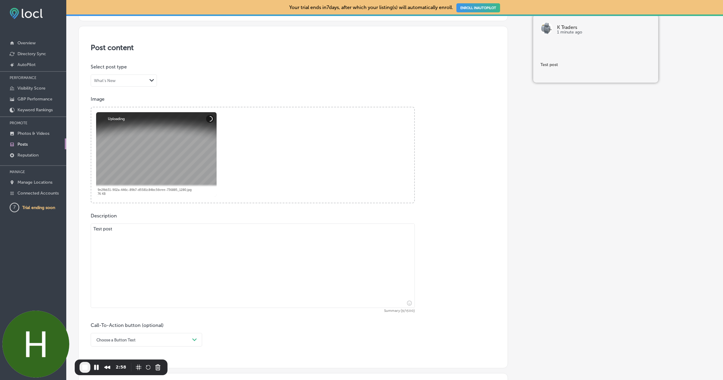
scroll to position [131, 0]
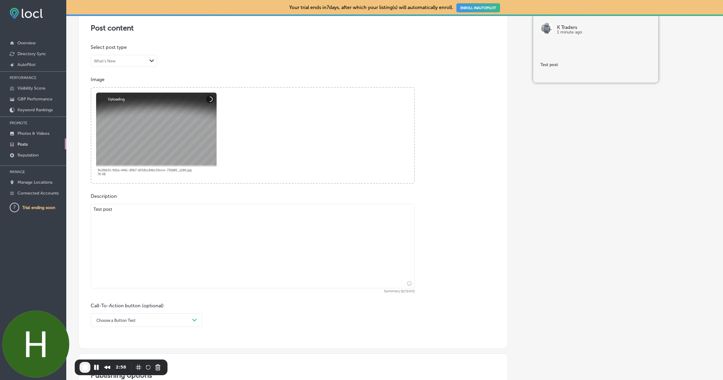
click at [180, 240] on textarea "Test post" at bounding box center [253, 246] width 324 height 84
click at [104, 208] on textarea "Test post" at bounding box center [253, 246] width 324 height 84
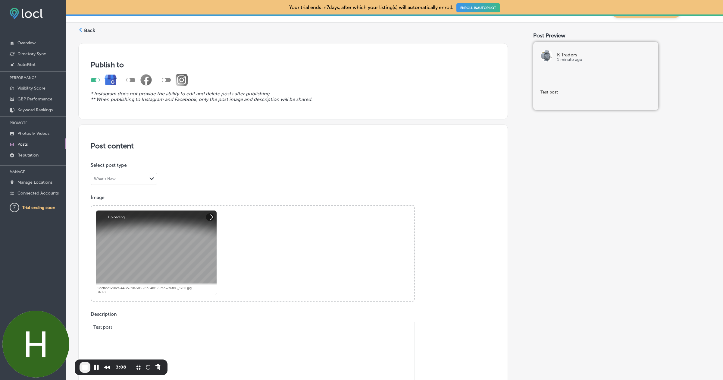
scroll to position [16, 0]
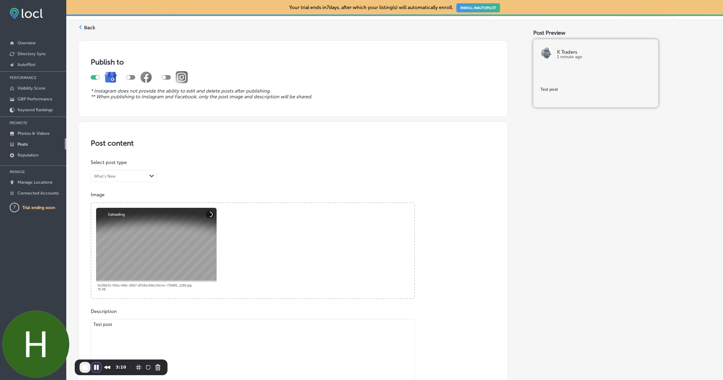
click at [97, 369] on button "Pause Recording" at bounding box center [97, 367] width 10 height 10
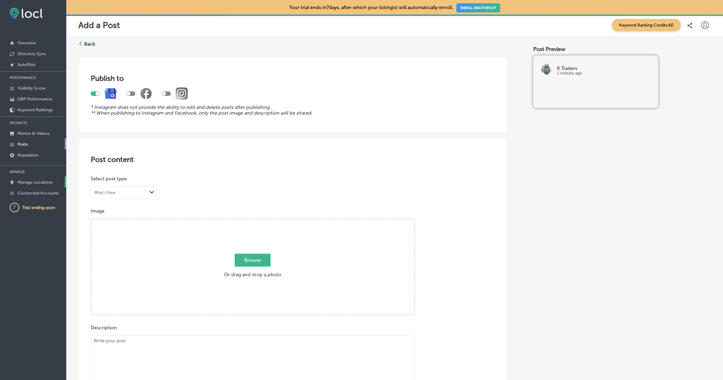
click at [46, 182] on p "Manage Locations" at bounding box center [34, 182] width 35 height 5
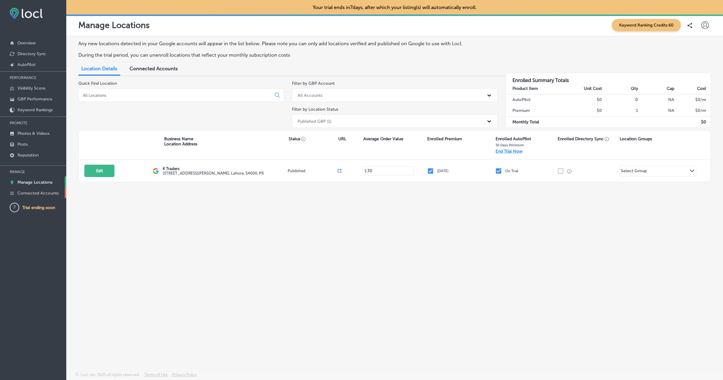
click at [55, 196] on link "Connected Accounts" at bounding box center [33, 192] width 66 height 11
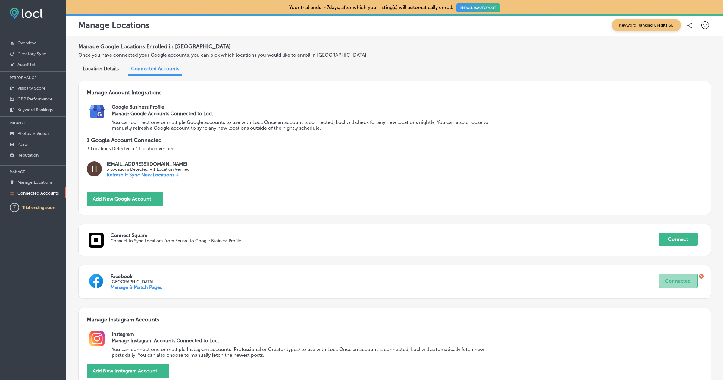
click at [700, 275] on icon at bounding box center [701, 276] width 5 height 5
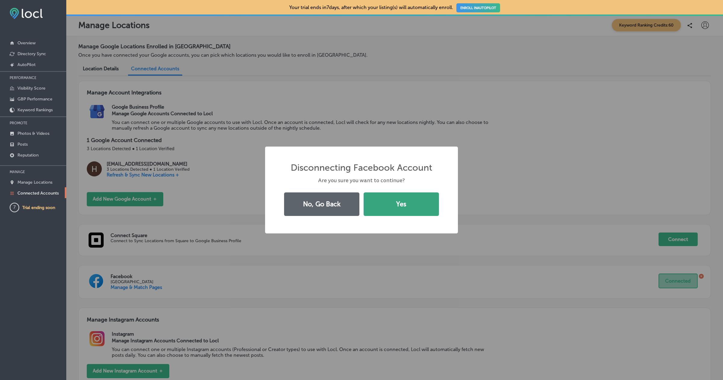
click at [397, 204] on button "Yes" at bounding box center [401, 204] width 75 height 24
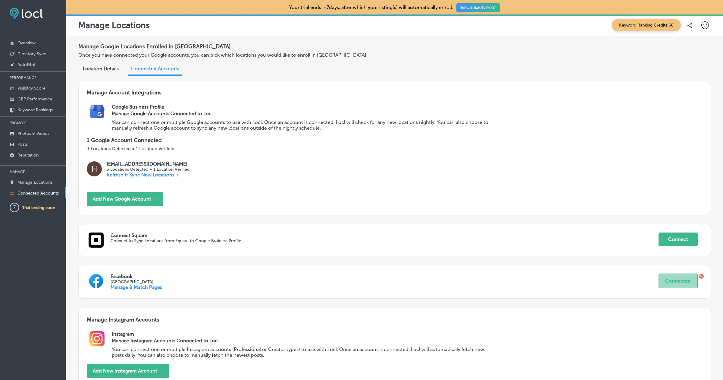
click at [702, 276] on icon at bounding box center [701, 276] width 5 height 5
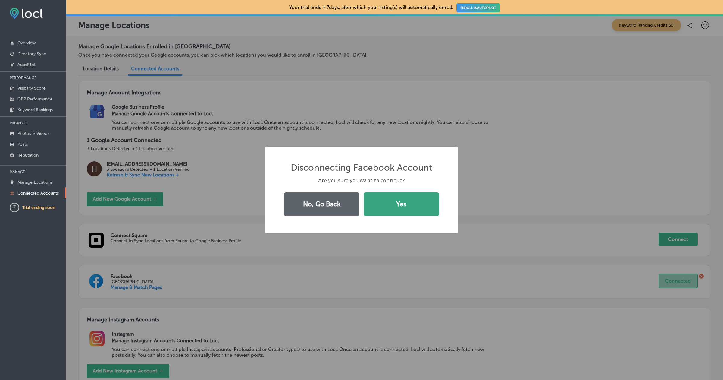
click at [397, 200] on button "Yes" at bounding box center [401, 204] width 75 height 24
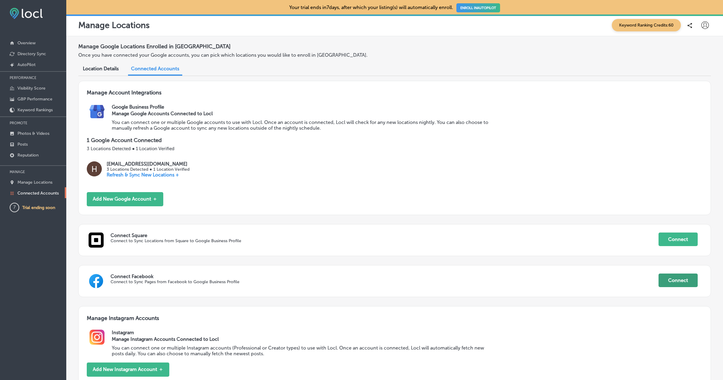
click at [680, 283] on button "Connect" at bounding box center [678, 280] width 39 height 14
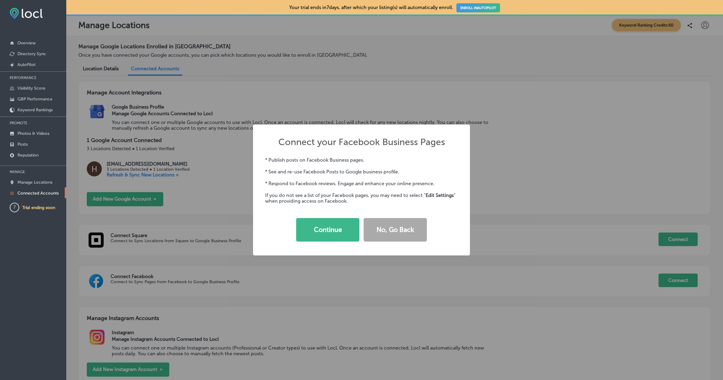
click at [650, 282] on div "Connect your Facebook Business Pages × * Publish posts on Facebook Business pag…" at bounding box center [361, 190] width 723 height 380
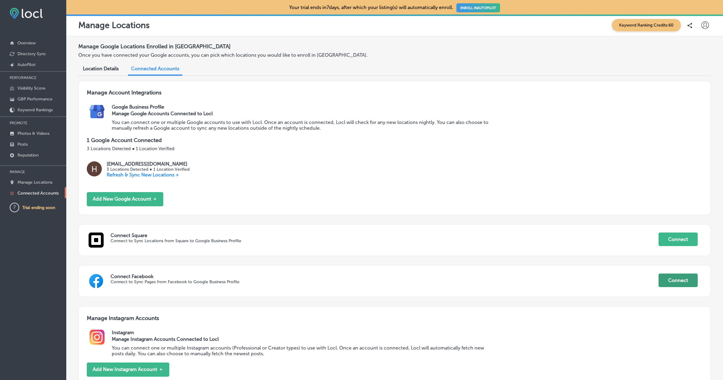
click at [680, 280] on button "Connect" at bounding box center [678, 280] width 39 height 14
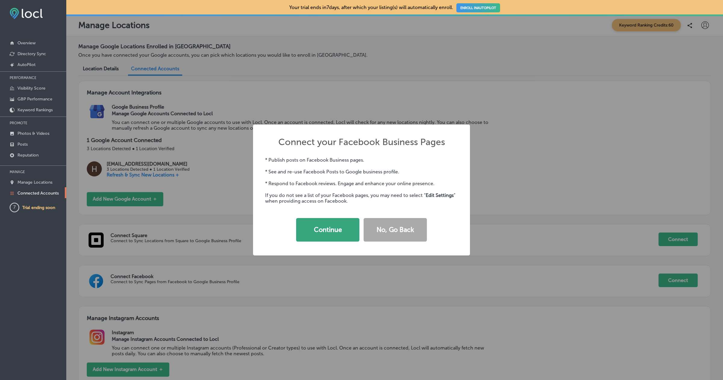
click at [339, 222] on button "Continue" at bounding box center [327, 230] width 63 height 24
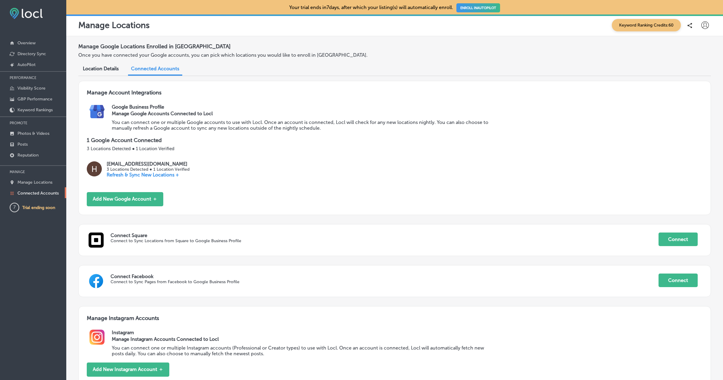
click at [708, 26] on icon at bounding box center [706, 25] width 8 height 8
click at [688, 77] on p "Log Out" at bounding box center [692, 77] width 18 height 7
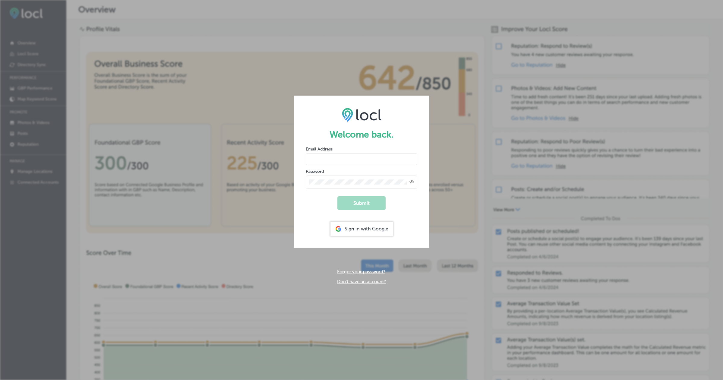
type input "hiratahir.eketchers+test80@gmail.com"
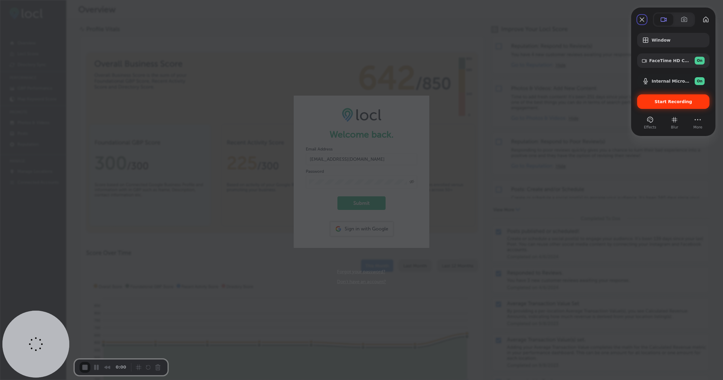
click at [658, 97] on div "Start Recording" at bounding box center [673, 101] width 72 height 14
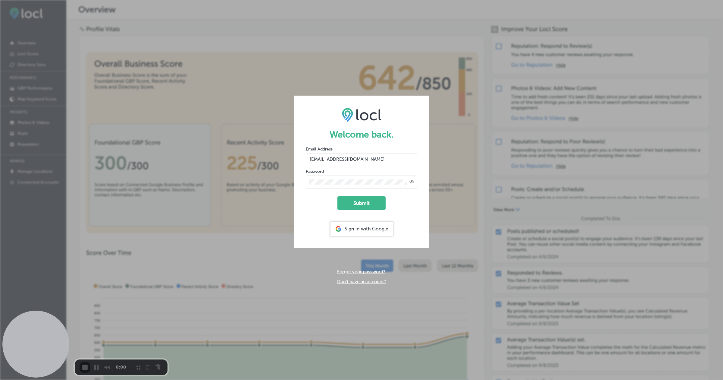
click at [359, 200] on button "Submit" at bounding box center [362, 203] width 48 height 14
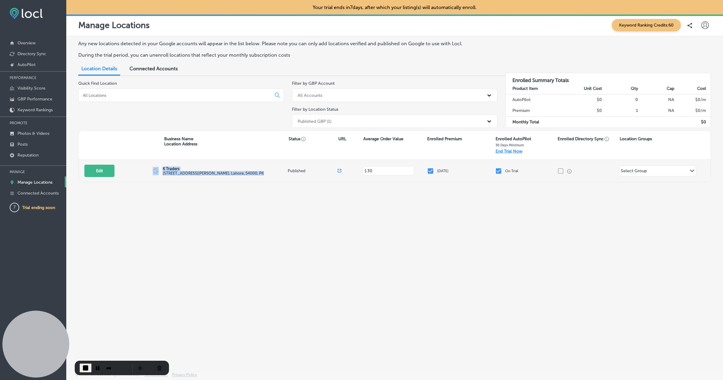
drag, startPoint x: 161, startPoint y: 168, endPoint x: 254, endPoint y: 177, distance: 93.6
click at [254, 177] on div "Edit This location is not published yet. K Traders 505 A1 Block Johar Town , La…" at bounding box center [395, 171] width 632 height 22
click at [49, 192] on p "Connected Accounts" at bounding box center [37, 192] width 41 height 5
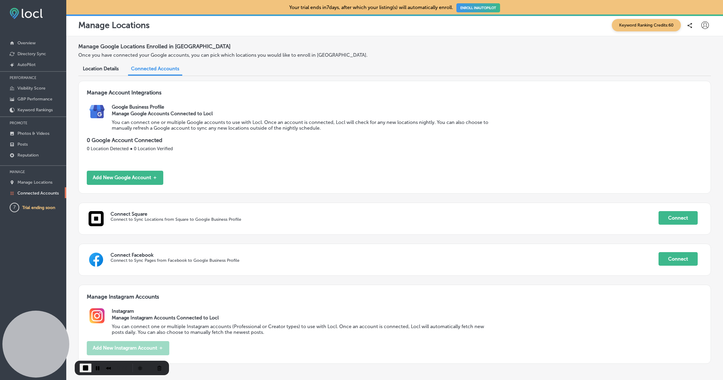
click at [41, 193] on p "Connected Accounts" at bounding box center [37, 192] width 41 height 5
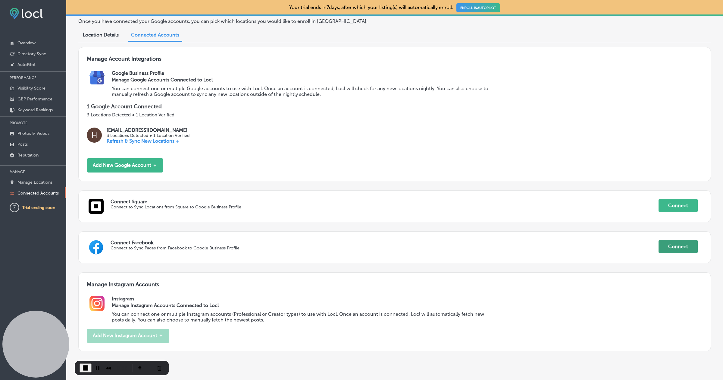
click at [678, 228] on div "Manage Account Integrations Google Business Profile Manage Google Accounts Conn…" at bounding box center [394, 203] width 633 height 313
click at [663, 222] on div "Manage Account Integrations Google Business Profile Manage Google Accounts Conn…" at bounding box center [394, 203] width 633 height 313
click at [675, 248] on button "Connect" at bounding box center [678, 247] width 39 height 14
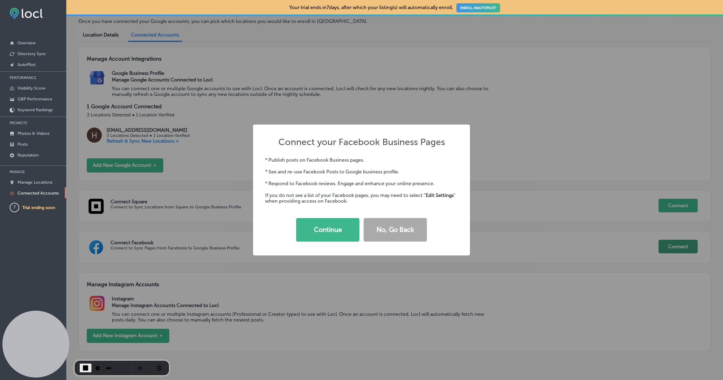
click at [679, 242] on div "Connect your Facebook Business Pages × * Publish posts on Facebook Business pag…" at bounding box center [361, 190] width 723 height 380
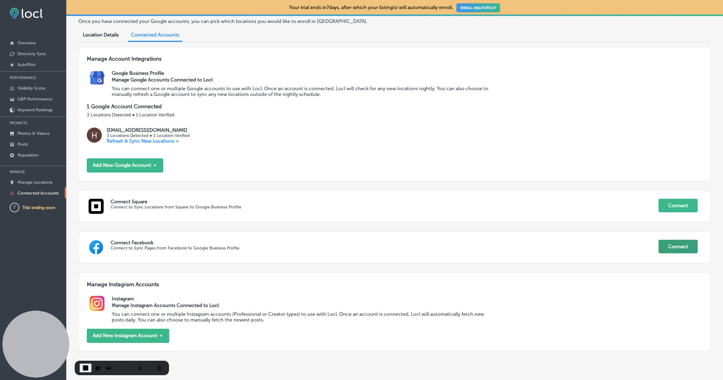
click at [679, 242] on button "Connect" at bounding box center [678, 247] width 39 height 14
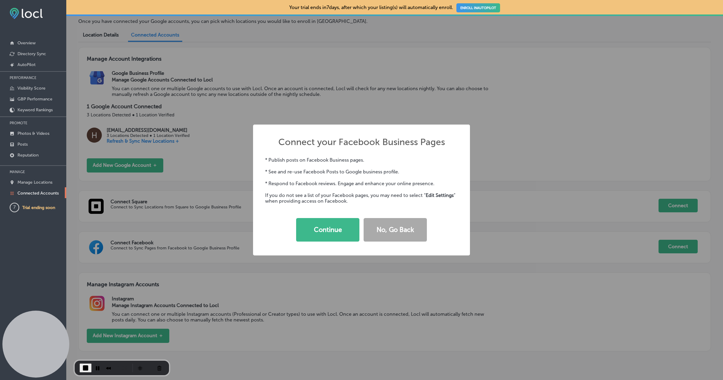
click at [668, 243] on div "Connect your Facebook Business Pages × * Publish posts on Facebook Business pag…" at bounding box center [361, 190] width 723 height 380
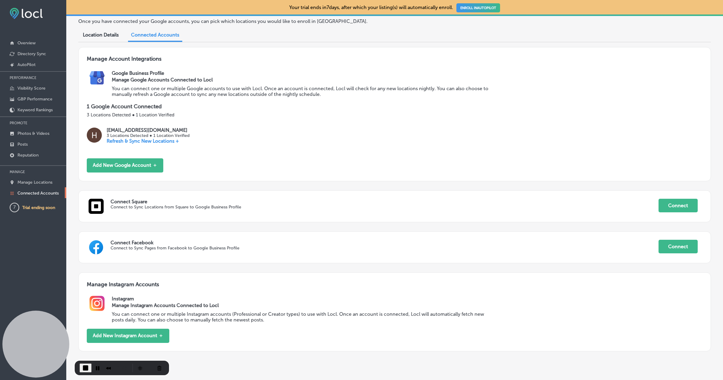
click at [360, 221] on div "Connect Square Connect to Sync Locations from Square to Google Business Profile…" at bounding box center [394, 206] width 633 height 32
click at [337, 225] on div "Manage Account Integrations Google Business Profile Manage Google Accounts Conn…" at bounding box center [394, 203] width 633 height 313
click at [679, 249] on button "Connect" at bounding box center [678, 247] width 39 height 14
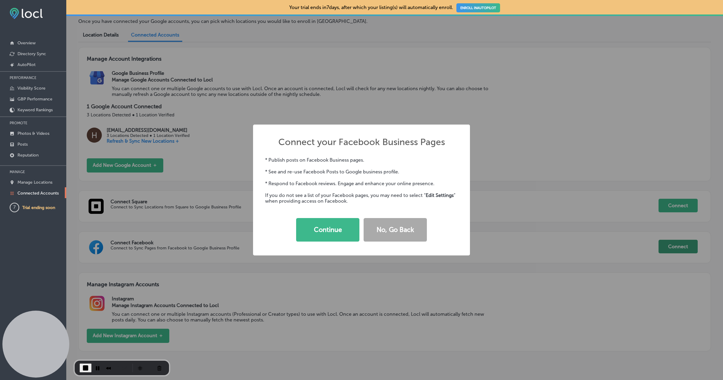
click at [679, 249] on div "Connect your Facebook Business Pages × * Publish posts on Facebook Business pag…" at bounding box center [361, 190] width 723 height 380
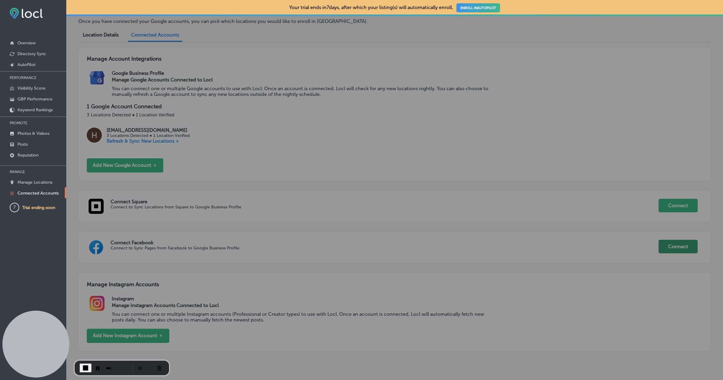
click at [679, 249] on div "Connect your Facebook Business Pages × * Publish posts on Facebook Business pag…" at bounding box center [361, 190] width 723 height 380
click at [679, 249] on button "Connect" at bounding box center [678, 247] width 39 height 14
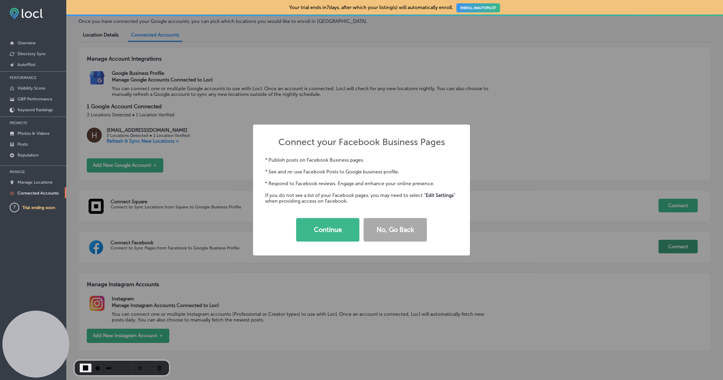
click at [679, 249] on div "Connect your Facebook Business Pages × * Publish posts on Facebook Business pag…" at bounding box center [361, 190] width 723 height 380
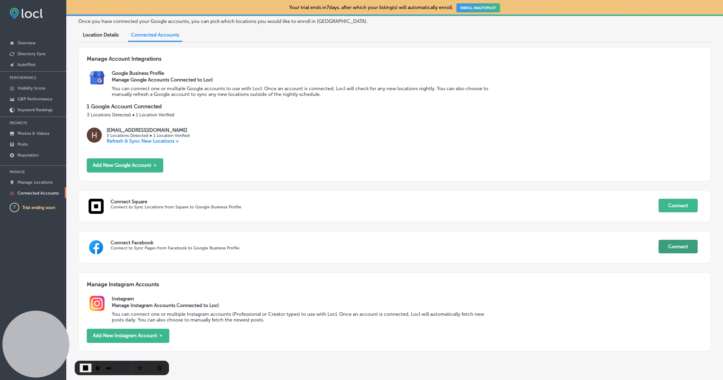
click at [679, 249] on button "Connect" at bounding box center [678, 247] width 39 height 14
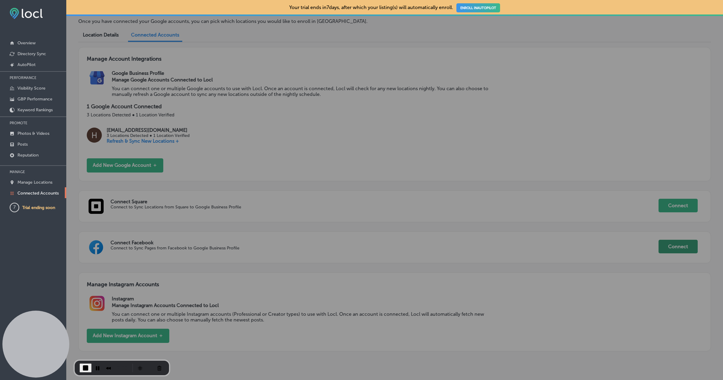
click at [679, 249] on div "Connect your Facebook Business Pages × * Publish posts on Facebook Business pag…" at bounding box center [361, 190] width 723 height 380
click at [679, 249] on button "Connect" at bounding box center [678, 247] width 39 height 14
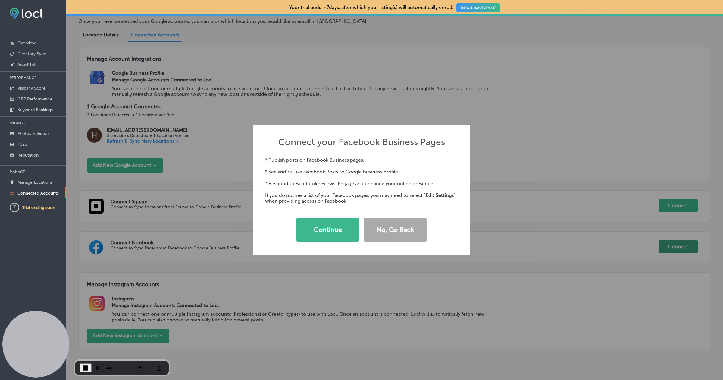
click at [679, 249] on div "Connect your Facebook Business Pages × * Publish posts on Facebook Business pag…" at bounding box center [361, 190] width 723 height 380
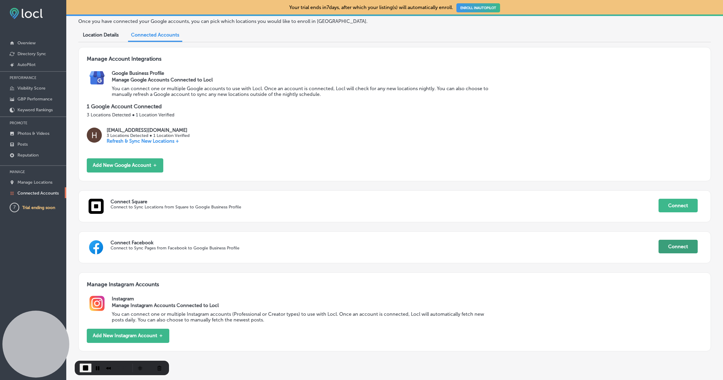
click at [684, 244] on button "Connect" at bounding box center [678, 247] width 39 height 14
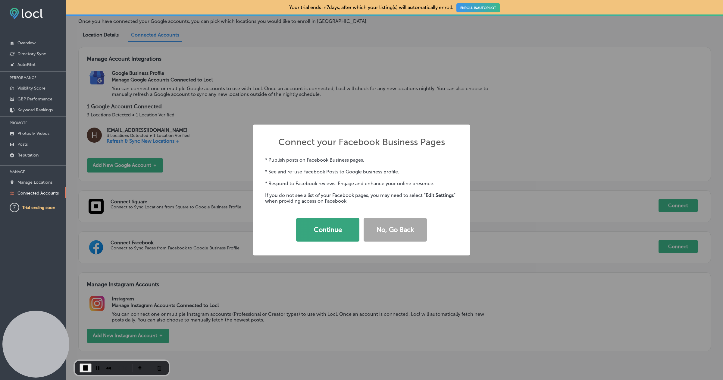
click at [317, 227] on button "Continue" at bounding box center [327, 230] width 63 height 24
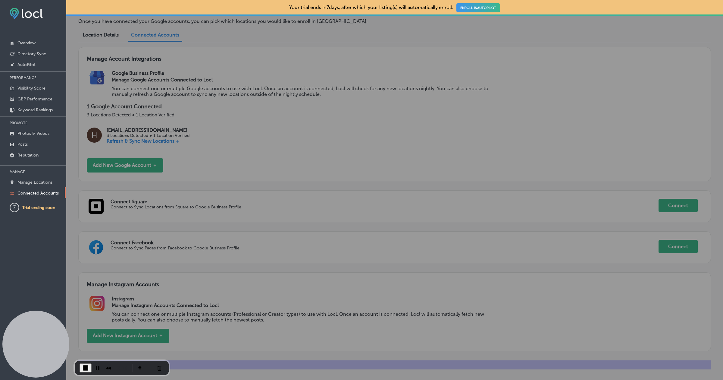
click at [317, 227] on div "Manage Account Integrations Google Business Profile Manage Google Accounts Conn…" at bounding box center [394, 208] width 633 height 322
